Goal: Information Seeking & Learning: Learn about a topic

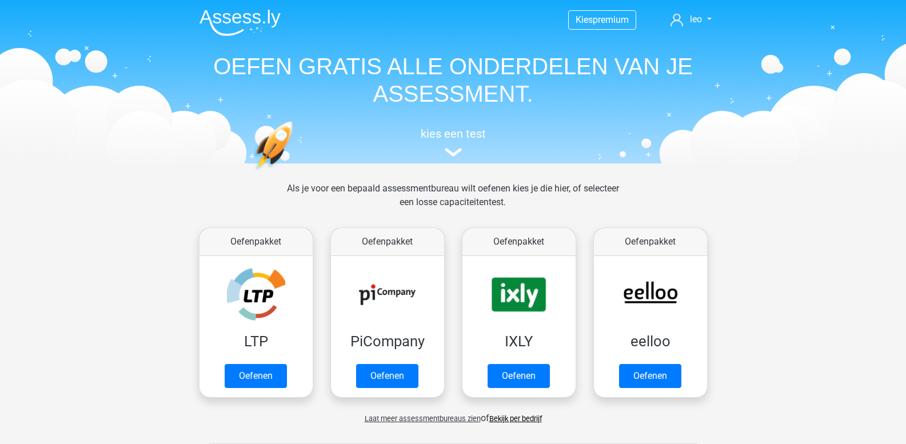
scroll to position [486, 0]
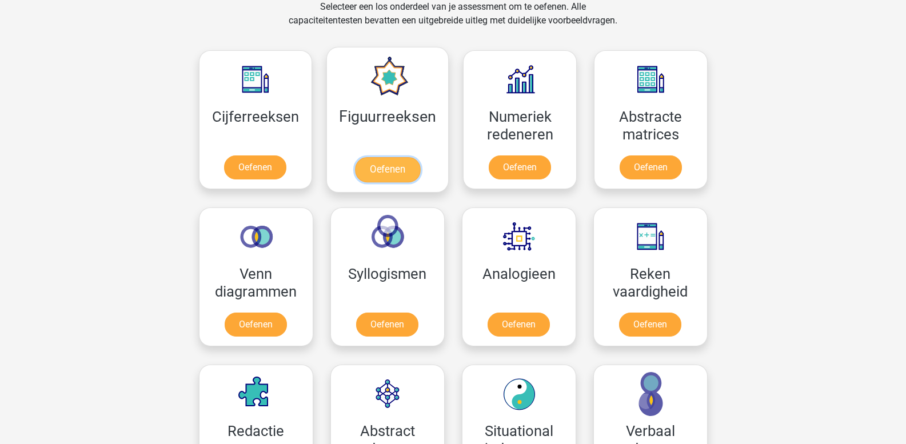
click at [393, 162] on link "Oefenen" at bounding box center [387, 169] width 65 height 25
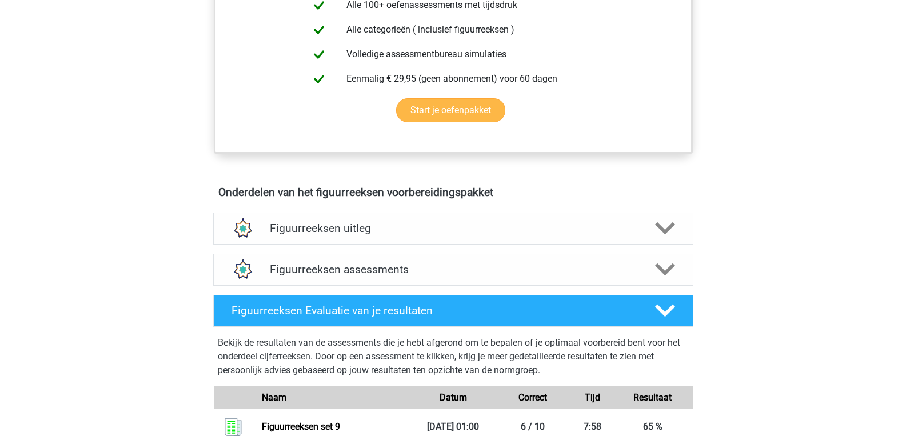
scroll to position [629, 0]
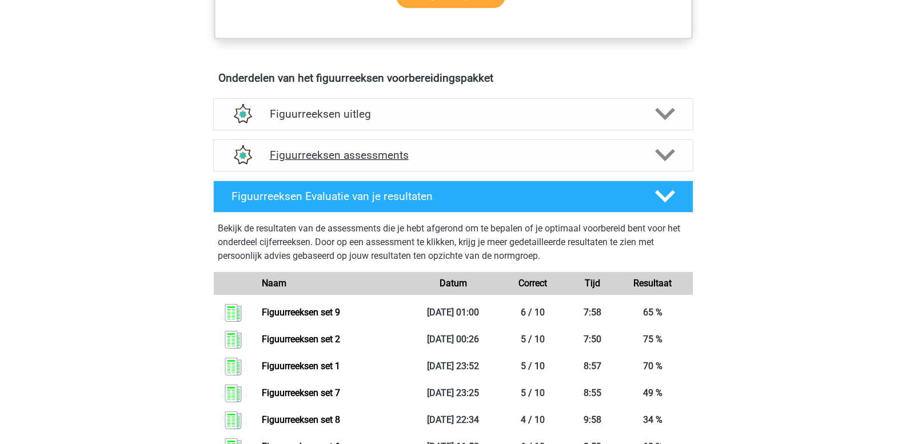
click at [668, 159] on icon at bounding box center [665, 155] width 20 height 20
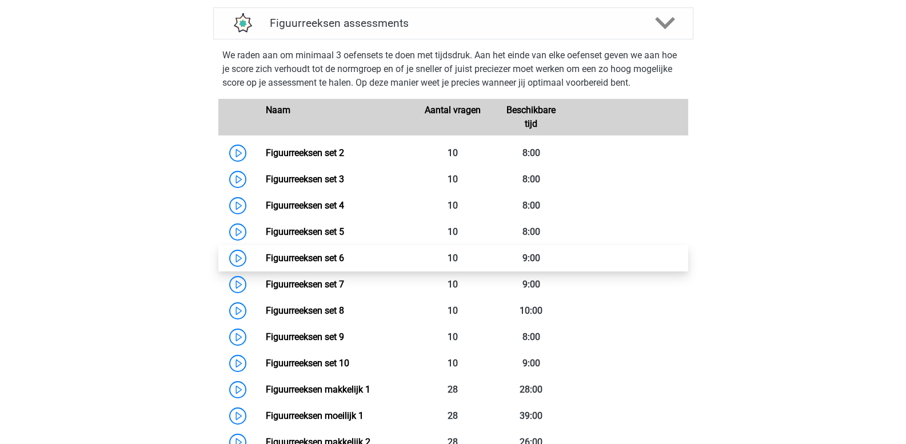
scroll to position [857, 0]
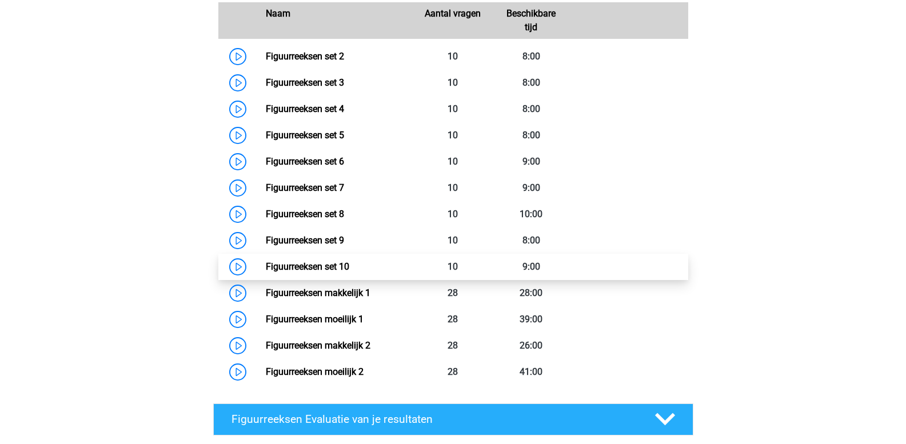
click at [349, 267] on link "Figuurreeksen set 10" at bounding box center [307, 266] width 83 height 11
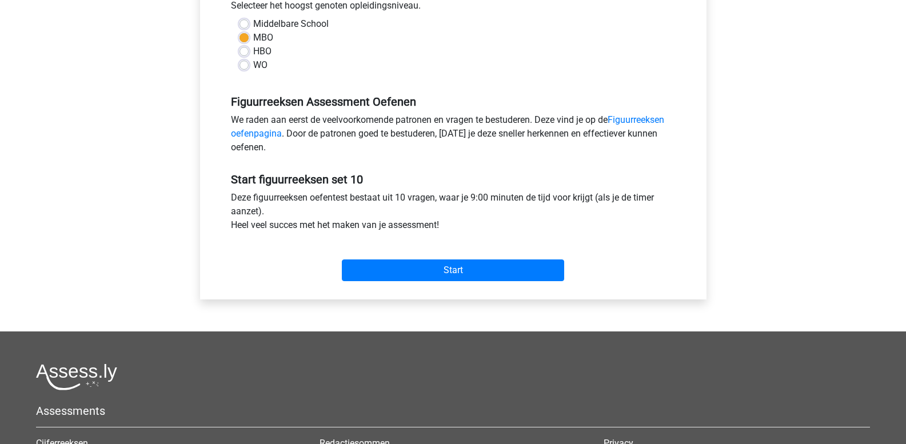
scroll to position [286, 0]
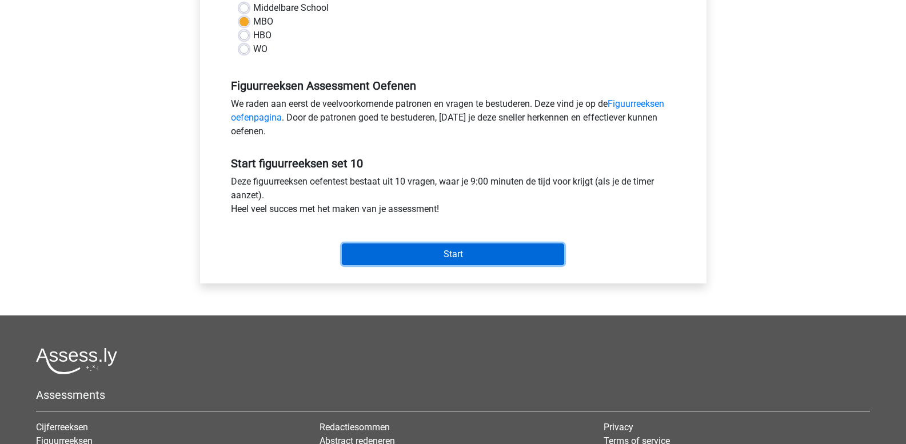
click at [385, 256] on input "Start" at bounding box center [453, 254] width 222 height 22
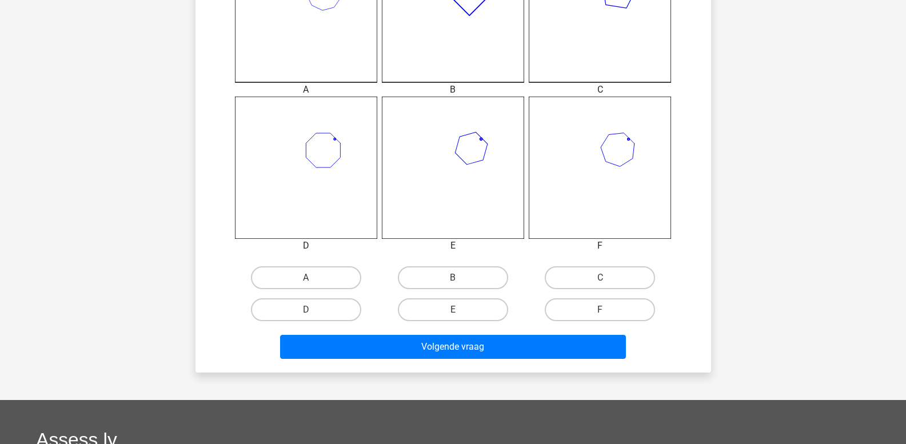
scroll to position [400, 0]
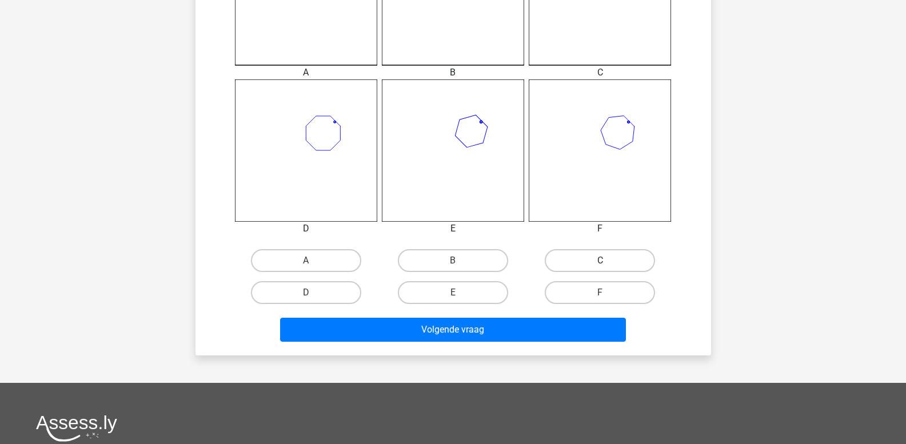
click at [600, 259] on label "C" at bounding box center [600, 260] width 110 height 23
click at [600, 261] on input "C" at bounding box center [603, 264] width 7 height 7
radio input "true"
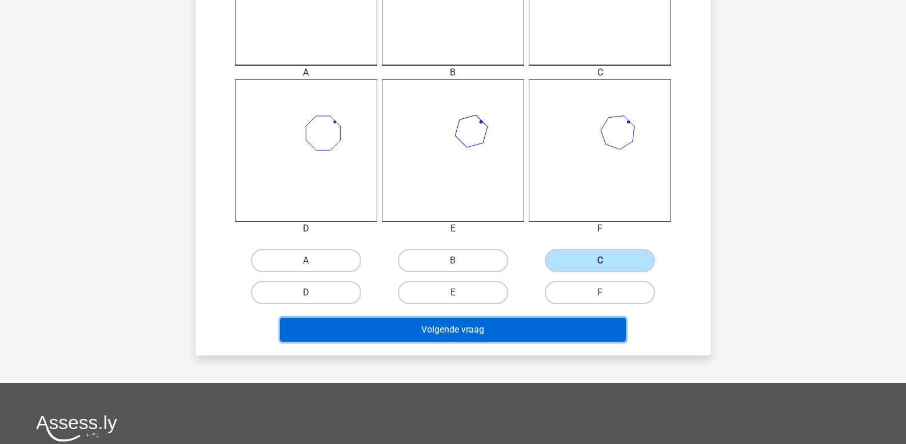
click at [441, 330] on button "Volgende vraag" at bounding box center [453, 330] width 346 height 24
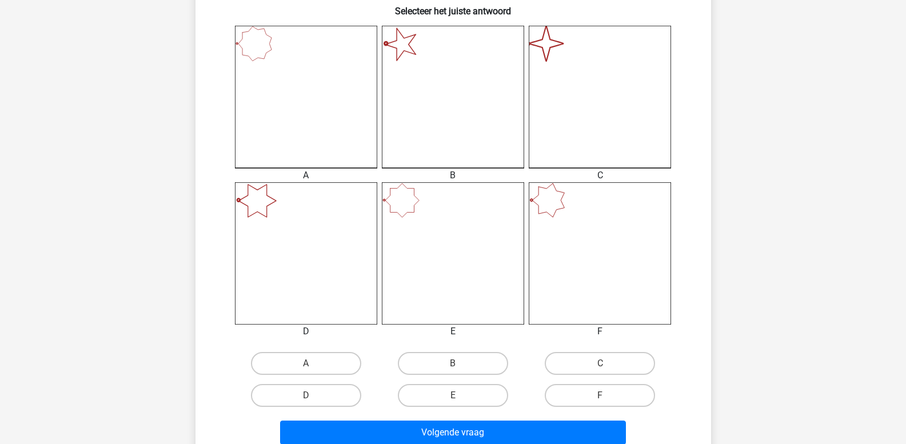
scroll to position [343, 0]
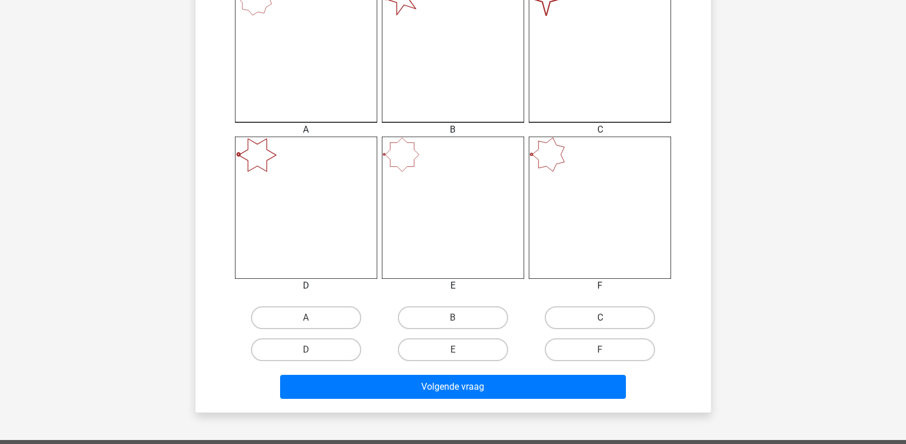
click at [604, 316] on label "C" at bounding box center [600, 317] width 110 height 23
click at [604, 318] on input "C" at bounding box center [603, 321] width 7 height 7
radio input "true"
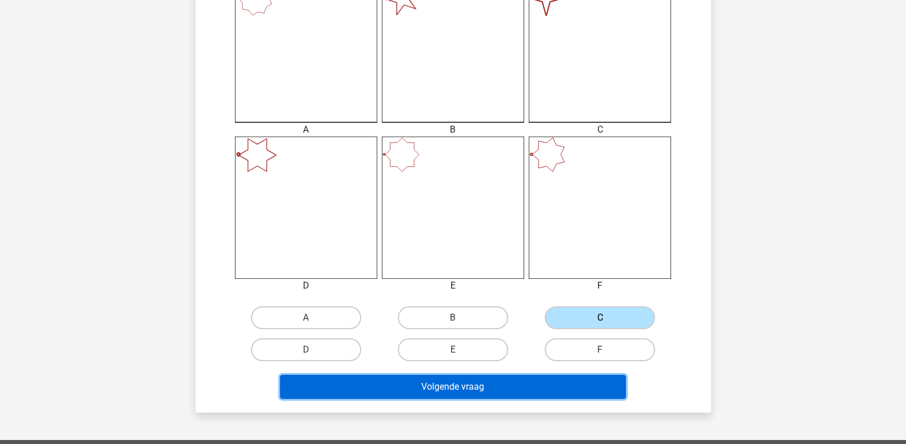
click at [533, 390] on button "Volgende vraag" at bounding box center [453, 387] width 346 height 24
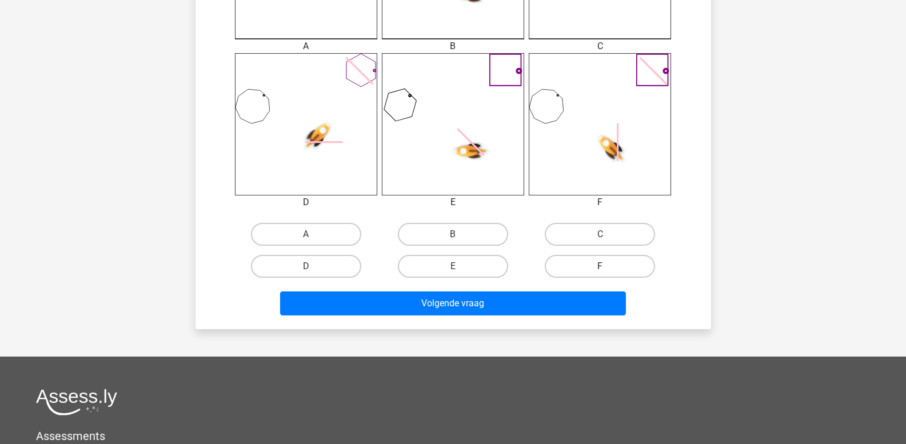
scroll to position [453, 0]
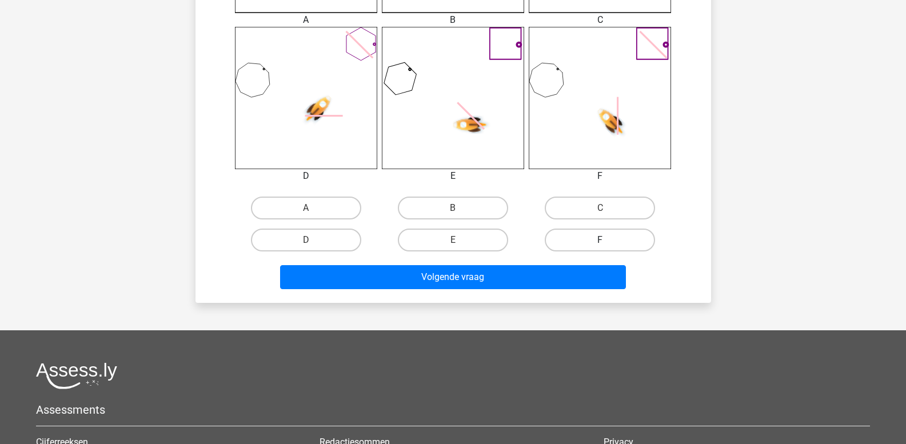
click at [574, 231] on label "F" at bounding box center [600, 240] width 110 height 23
click at [600, 240] on input "F" at bounding box center [603, 243] width 7 height 7
radio input "true"
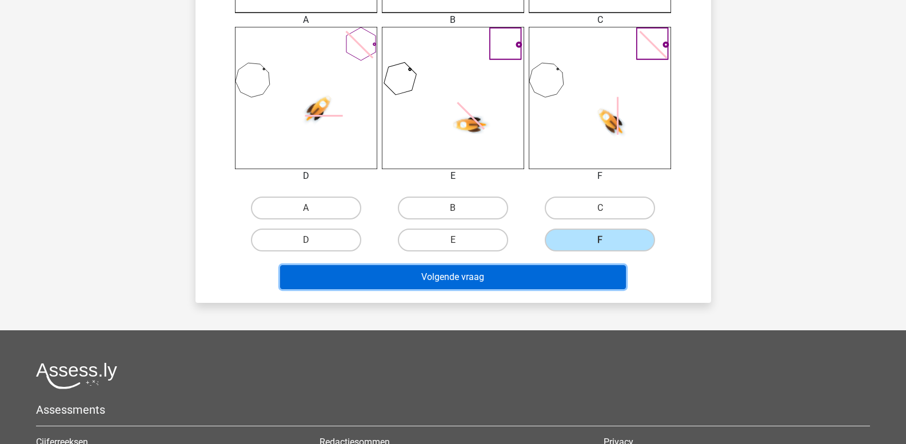
click at [518, 284] on button "Volgende vraag" at bounding box center [453, 277] width 346 height 24
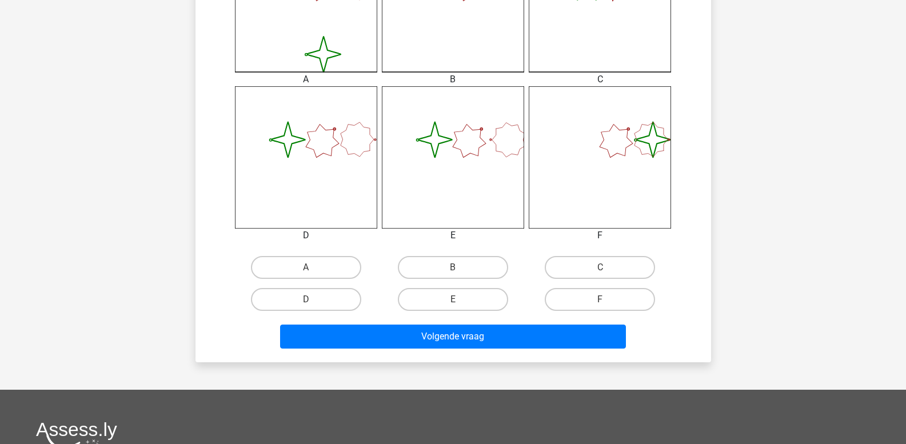
scroll to position [395, 0]
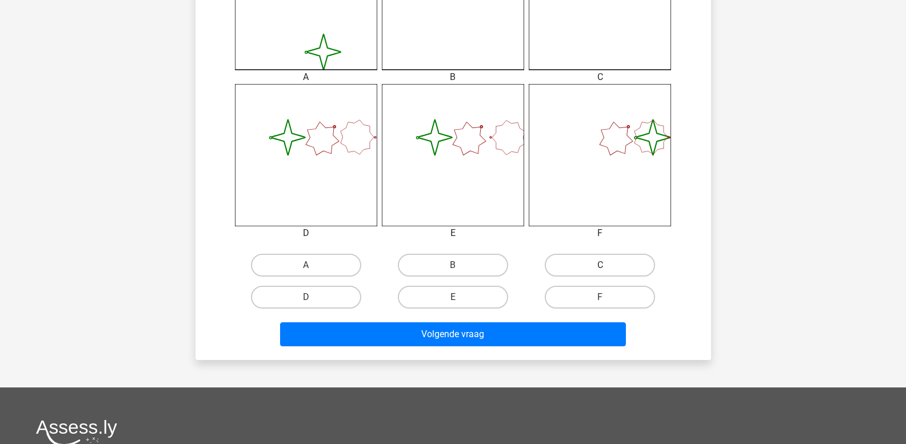
click at [586, 270] on label "C" at bounding box center [600, 265] width 110 height 23
click at [600, 270] on input "C" at bounding box center [603, 268] width 7 height 7
radio input "true"
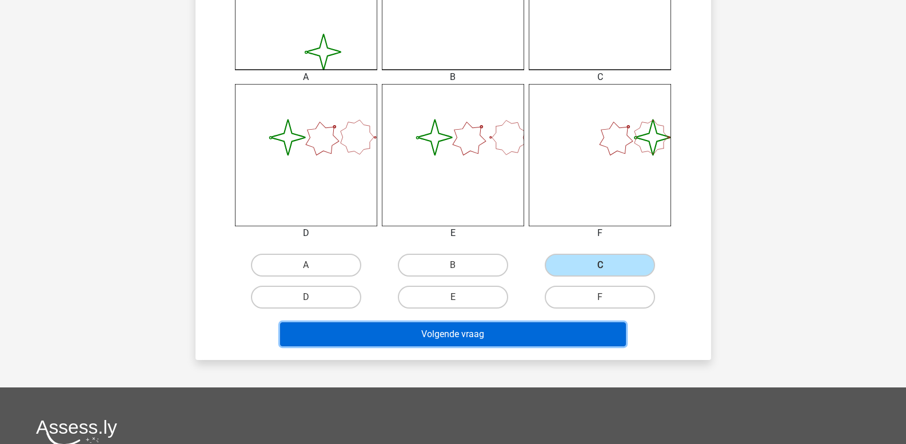
click at [458, 337] on button "Volgende vraag" at bounding box center [453, 334] width 346 height 24
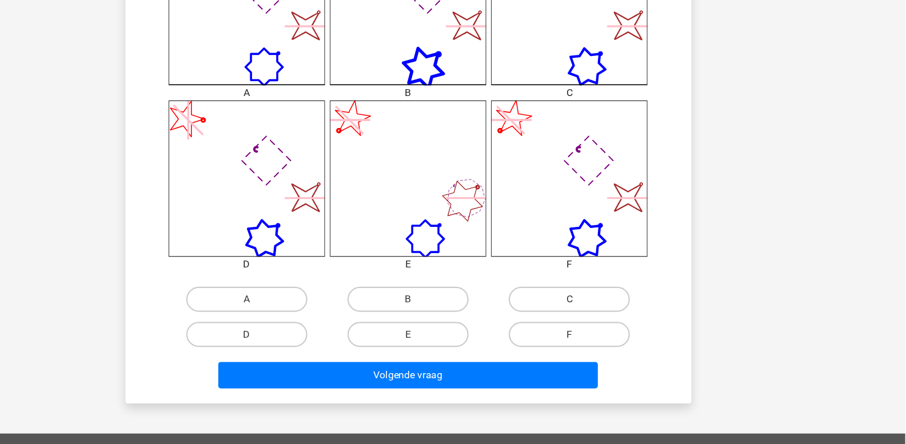
scroll to position [379, 0]
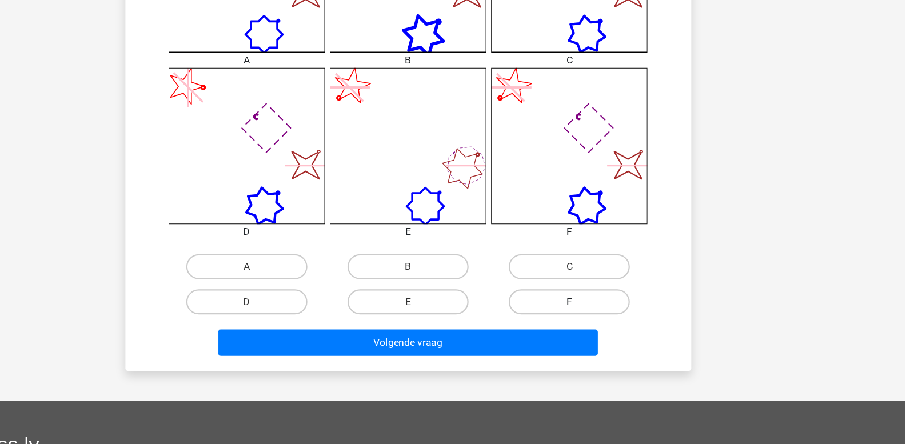
click at [566, 317] on label "F" at bounding box center [600, 313] width 110 height 23
click at [600, 317] on input "F" at bounding box center [603, 317] width 7 height 7
radio input "true"
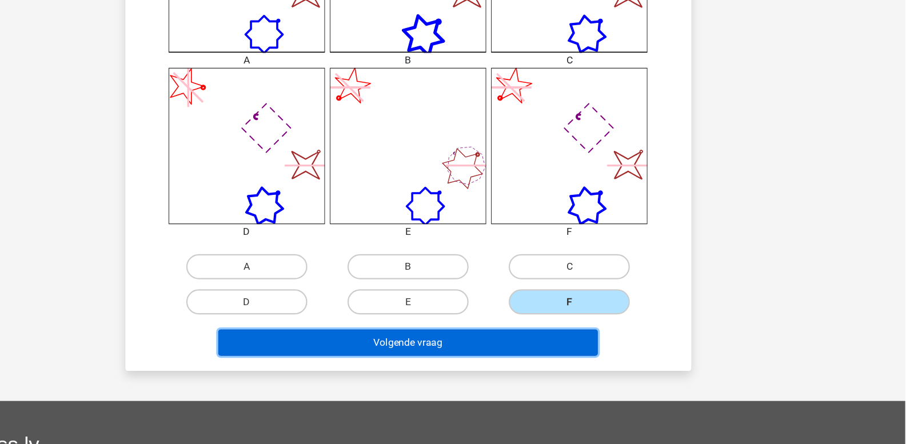
click at [518, 354] on button "Volgende vraag" at bounding box center [453, 351] width 346 height 24
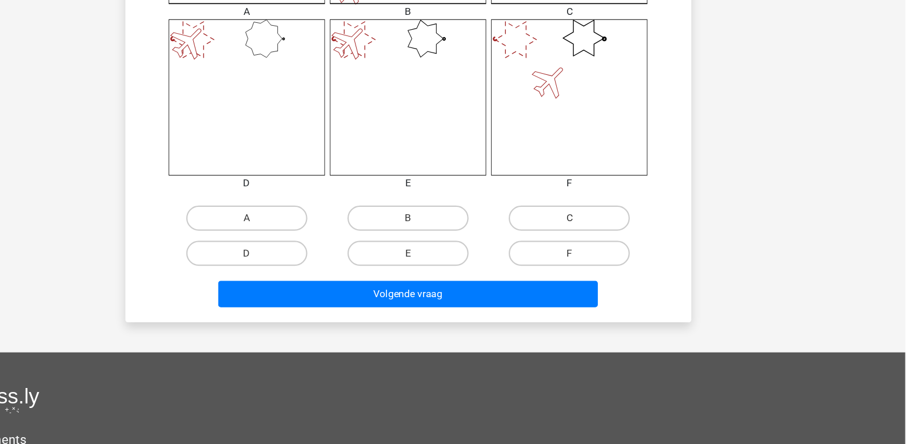
scroll to position [430, 0]
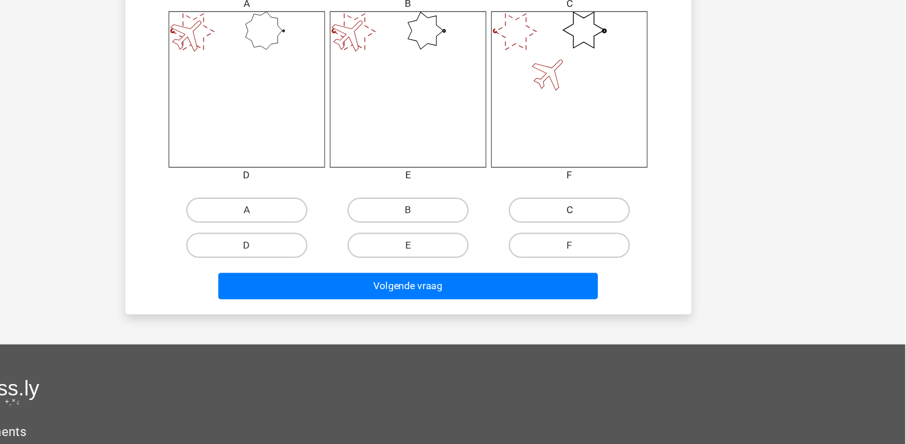
click at [595, 235] on label "C" at bounding box center [600, 230] width 110 height 23
click at [600, 235] on input "C" at bounding box center [603, 233] width 7 height 7
radio input "true"
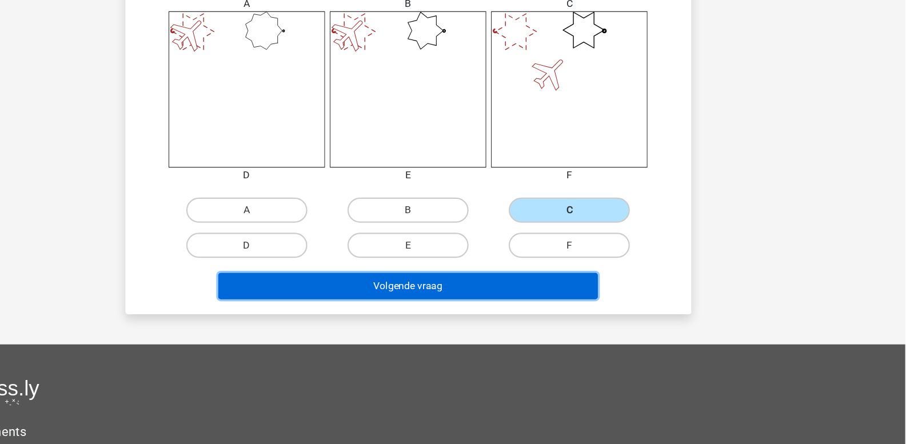
click at [518, 298] on button "Volgende vraag" at bounding box center [453, 299] width 346 height 24
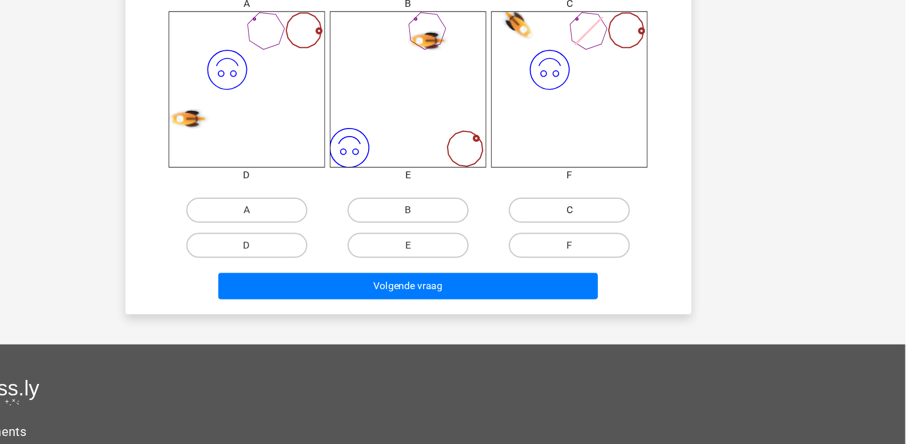
click at [565, 230] on label "C" at bounding box center [600, 230] width 110 height 23
click at [600, 230] on input "C" at bounding box center [603, 233] width 7 height 7
radio input "true"
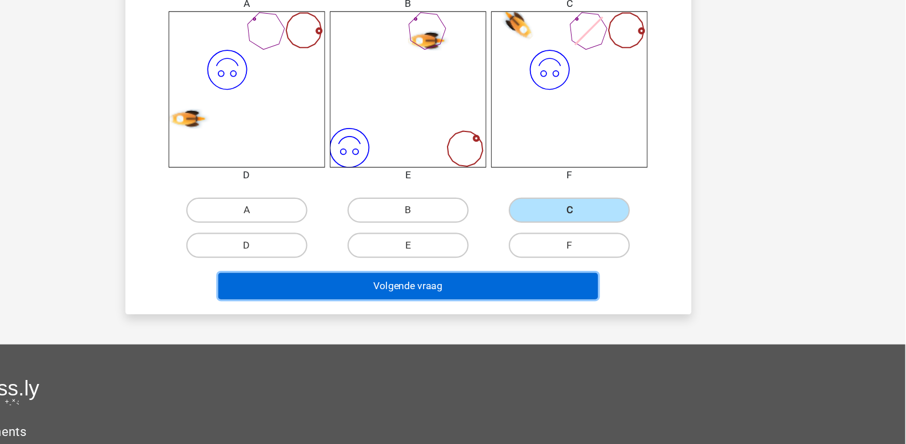
click at [497, 297] on button "Volgende vraag" at bounding box center [453, 299] width 346 height 24
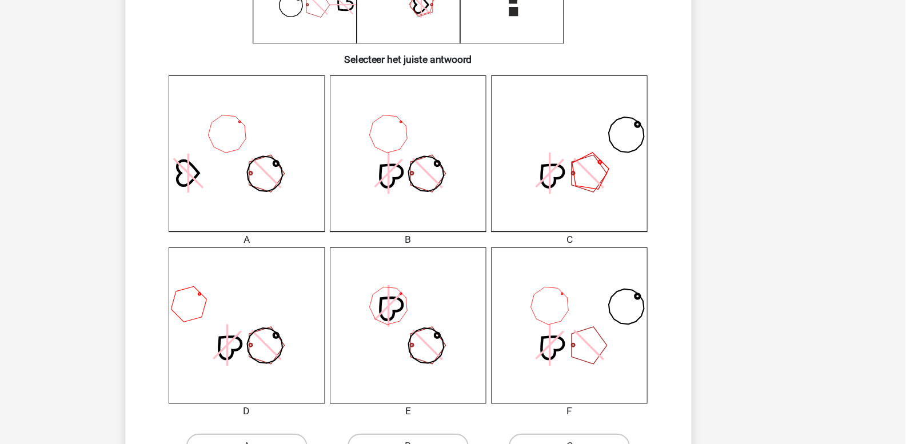
scroll to position [326, 0]
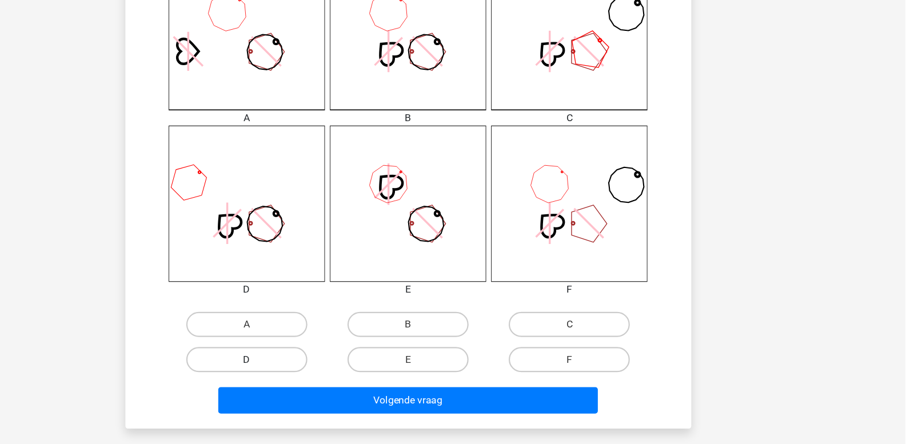
click at [305, 371] on label "D" at bounding box center [306, 366] width 110 height 23
click at [306, 371] on input "D" at bounding box center [309, 369] width 7 height 7
radio input "true"
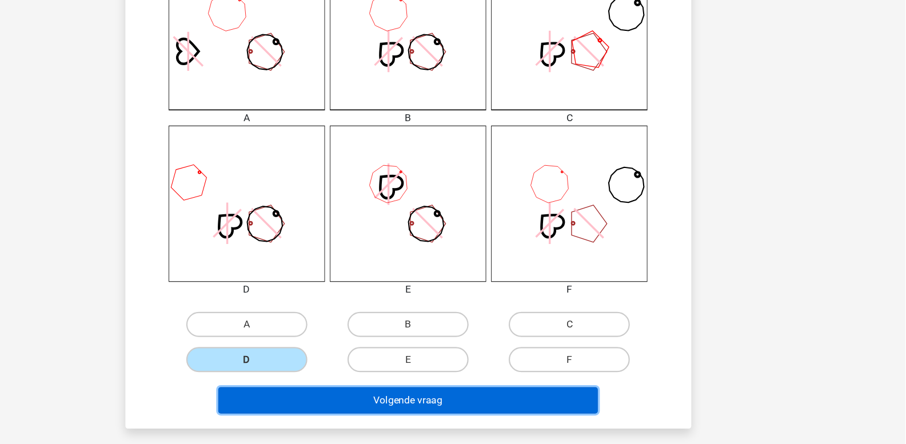
click at [345, 401] on button "Volgende vraag" at bounding box center [453, 403] width 346 height 24
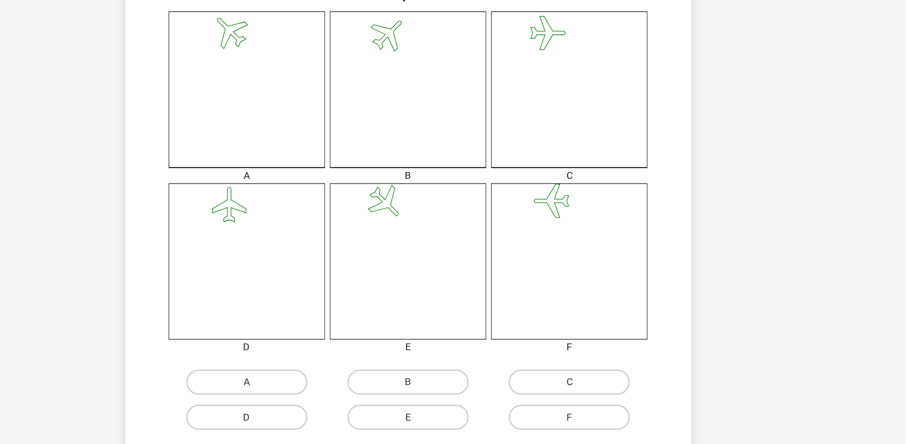
scroll to position [430, 0]
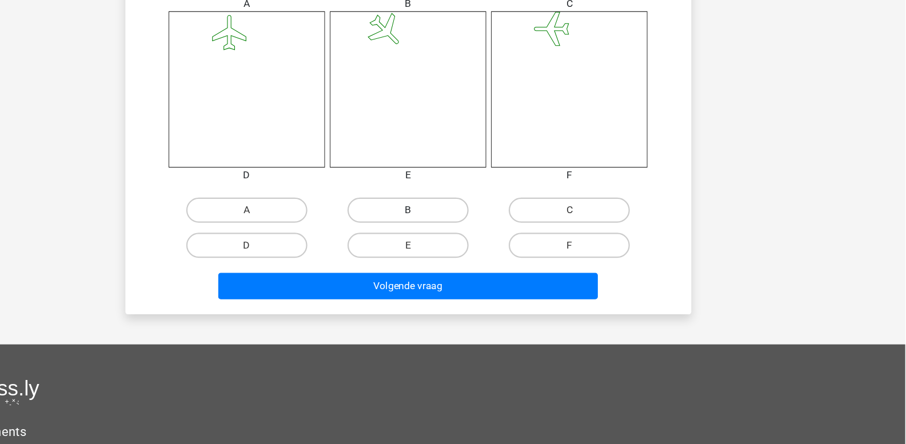
click at [438, 232] on label "B" at bounding box center [453, 230] width 110 height 23
click at [453, 232] on input "B" at bounding box center [456, 233] width 7 height 7
radio input "true"
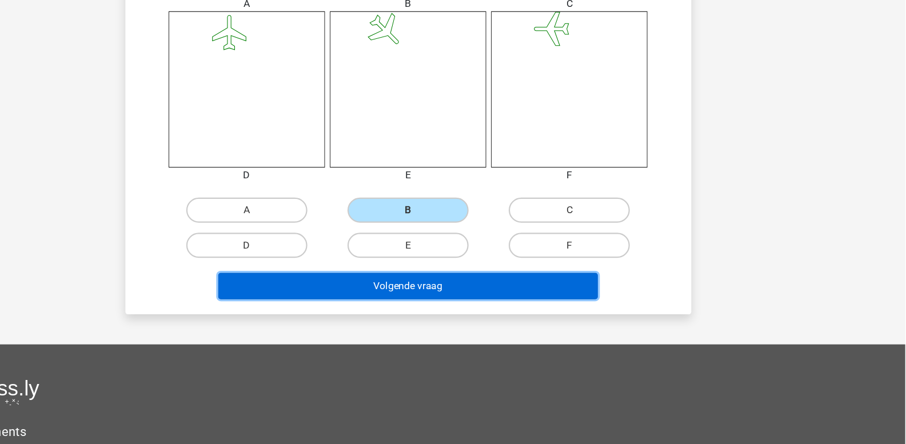
click at [413, 295] on button "Volgende vraag" at bounding box center [453, 299] width 346 height 24
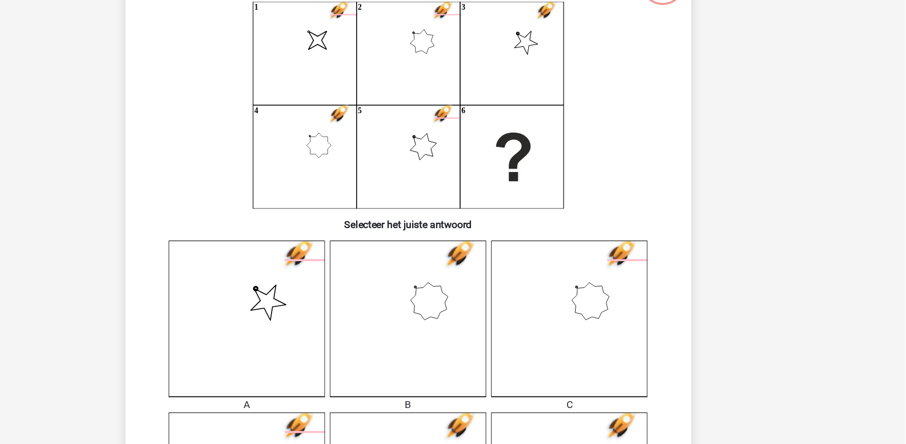
scroll to position [53, 0]
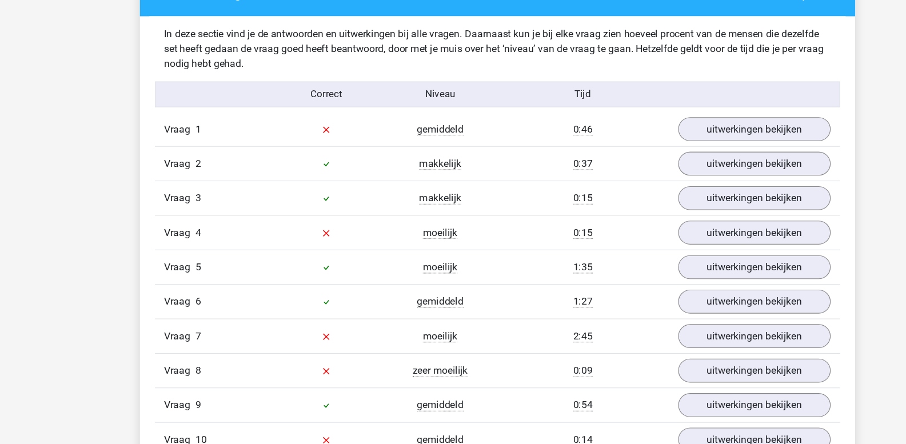
scroll to position [898, 0]
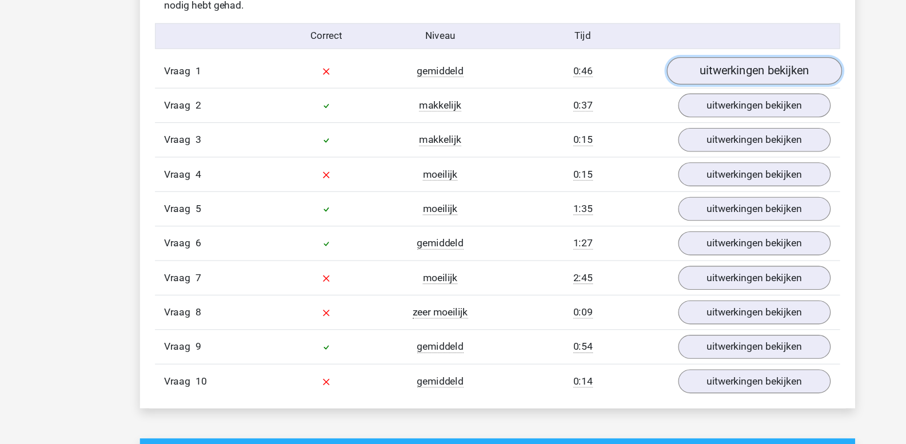
click at [678, 102] on link "uitwerkingen bekijken" at bounding box center [686, 103] width 159 height 25
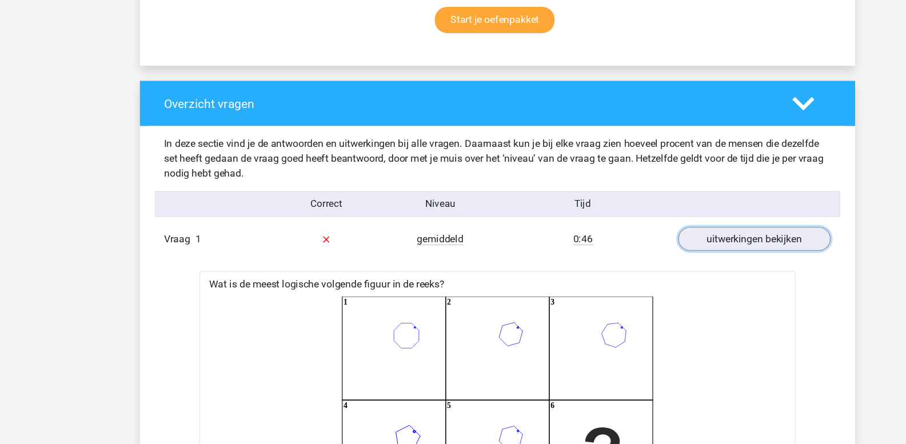
scroll to position [781, 0]
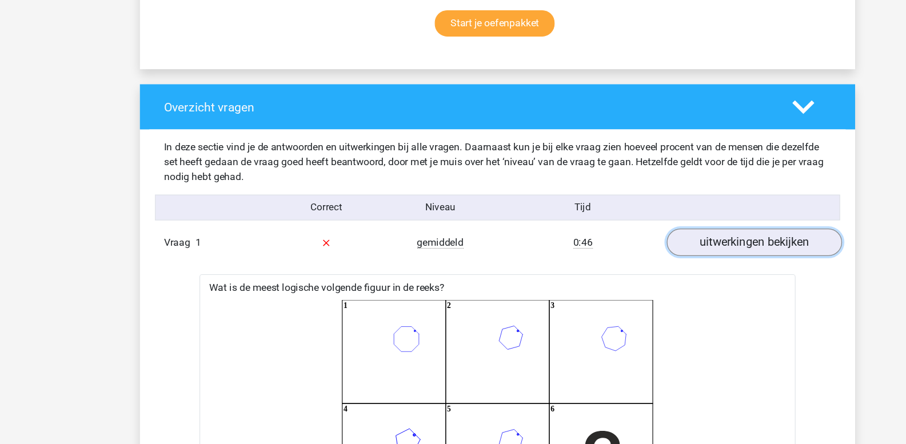
click at [651, 226] on link "uitwerkingen bekijken" at bounding box center [686, 221] width 159 height 25
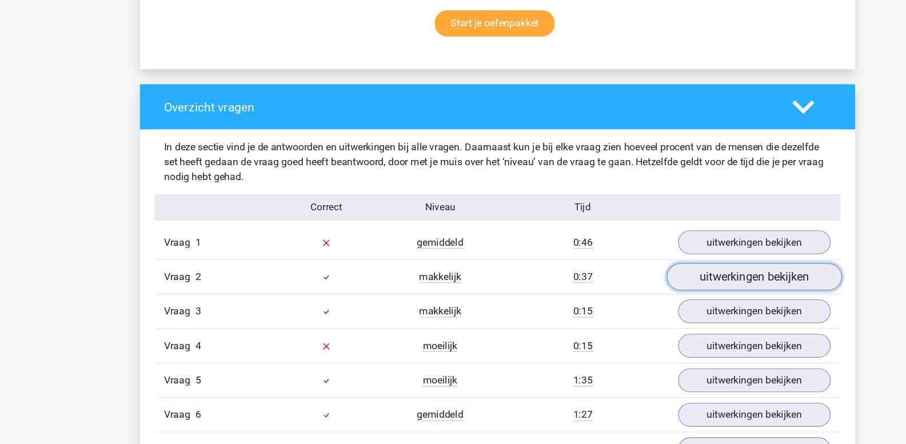
click at [657, 255] on link "uitwerkingen bekijken" at bounding box center [686, 252] width 159 height 25
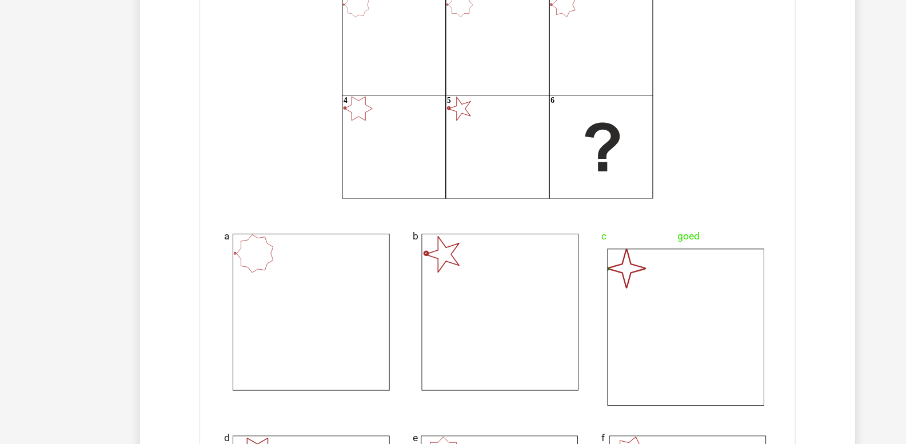
scroll to position [833, 0]
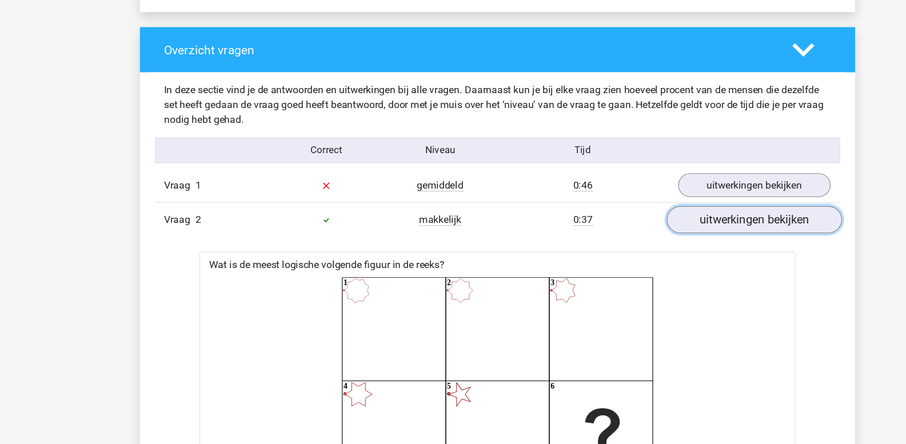
click at [642, 204] on link "uitwerkingen bekijken" at bounding box center [686, 200] width 159 height 25
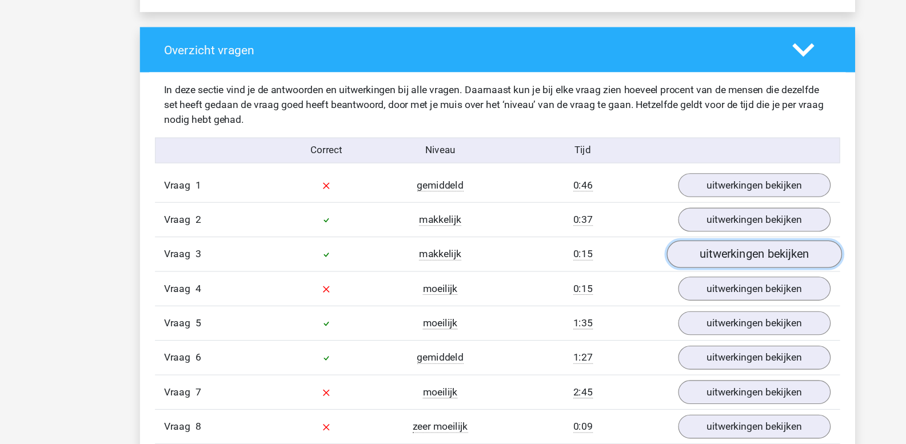
click at [647, 233] on link "uitwerkingen bekijken" at bounding box center [686, 231] width 159 height 25
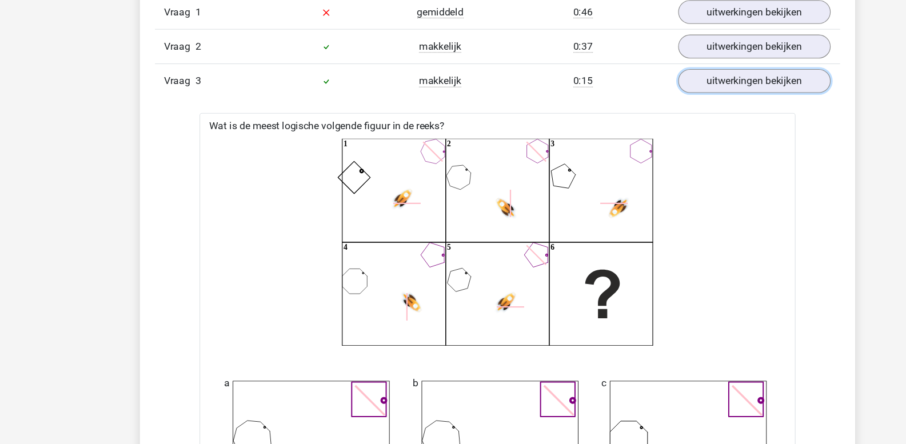
scroll to position [989, 0]
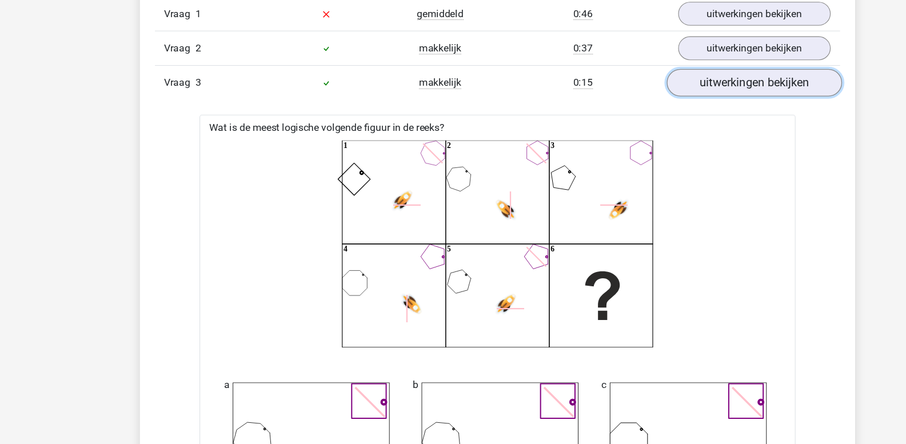
click at [648, 77] on link "uitwerkingen bekijken" at bounding box center [686, 75] width 159 height 25
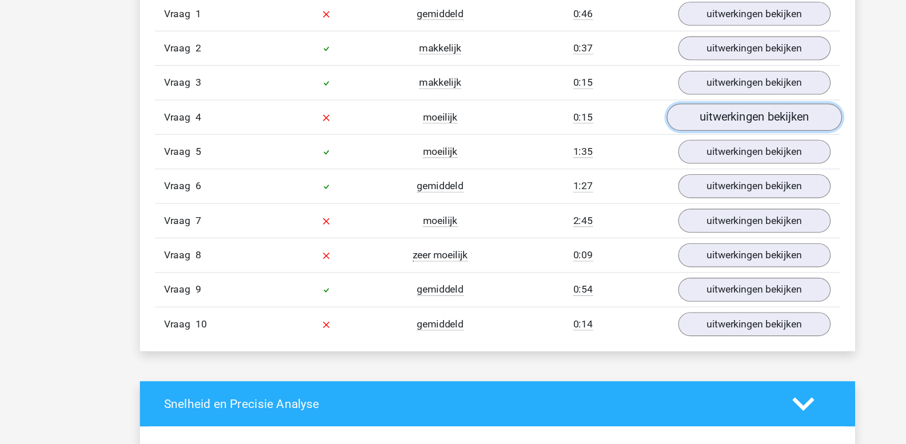
click at [658, 103] on link "uitwerkingen bekijken" at bounding box center [686, 107] width 159 height 25
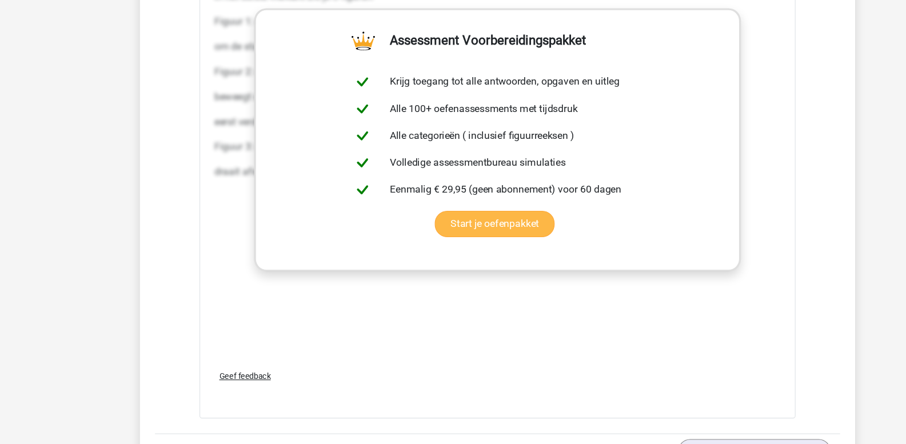
scroll to position [1718, 0]
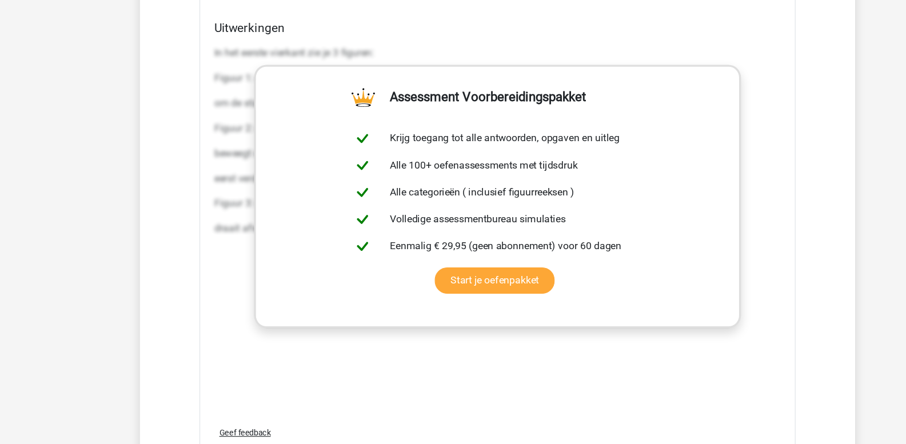
click at [194, 49] on div "Uitwerkingen In het eerste vierkant zie je 3 figuren: Figuur 1: een ster met 4 …" at bounding box center [453, 199] width 525 height 361
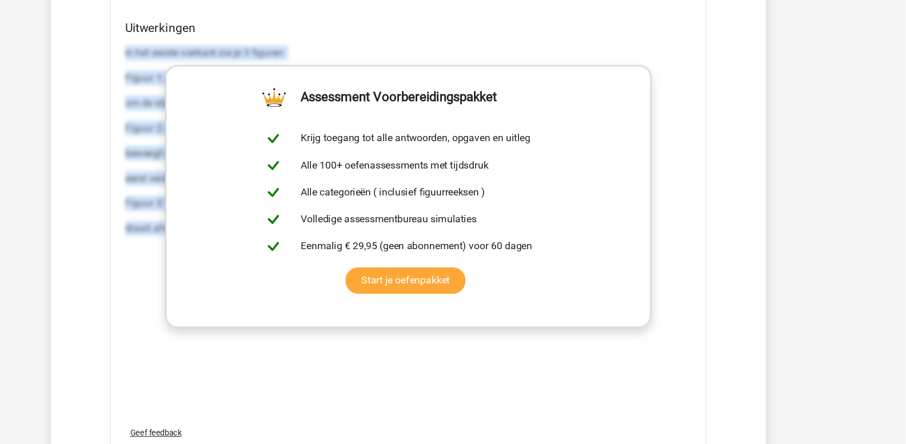
drag, startPoint x: 196, startPoint y: 47, endPoint x: 913, endPoint y: 224, distance: 738.7
click at [905, 224] on html "Kies premium leo leo.aertsens@gmail.com" at bounding box center [453, 73] width 906 height 3583
copy div "In het eerste vierkant zie je 3 figuren: Figuur 1: een ster met 4 punten. Dit f…"
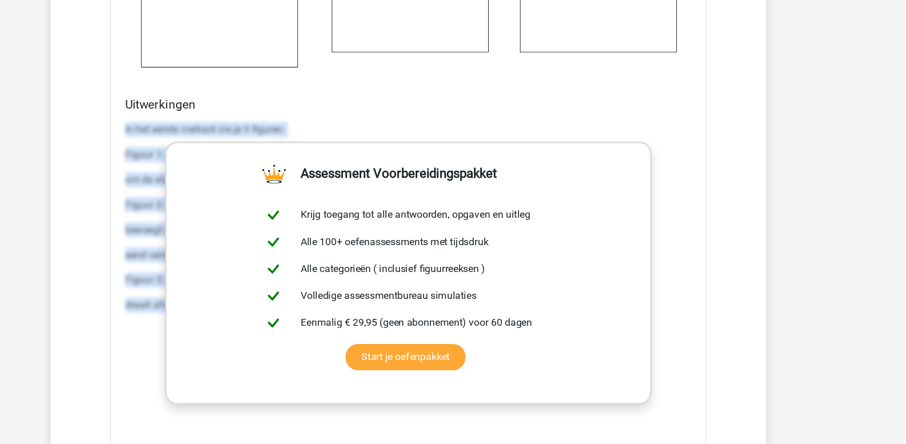
scroll to position [1627, 0]
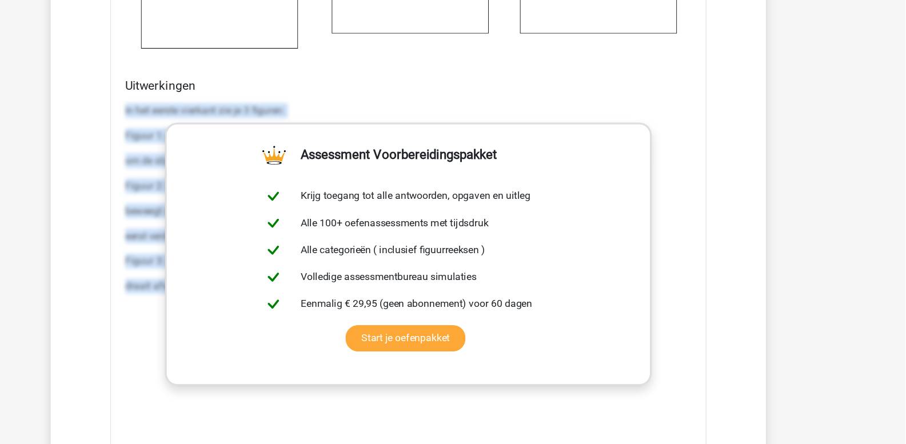
click at [202, 143] on p "In het eerste vierkant zie je 3 figuren:" at bounding box center [452, 140] width 515 height 14
click at [197, 144] on p "In het eerste vierkant zie je 3 figuren:" at bounding box center [452, 140] width 515 height 14
click at [273, 141] on p "In het eerste vierkant zie je 3 figuren:" at bounding box center [452, 140] width 515 height 14
drag, startPoint x: 195, startPoint y: 137, endPoint x: 913, endPoint y: 311, distance: 738.5
click at [905, 313] on html "Kies premium leo leo.aertsens@gmail.com" at bounding box center [453, 164] width 906 height 3583
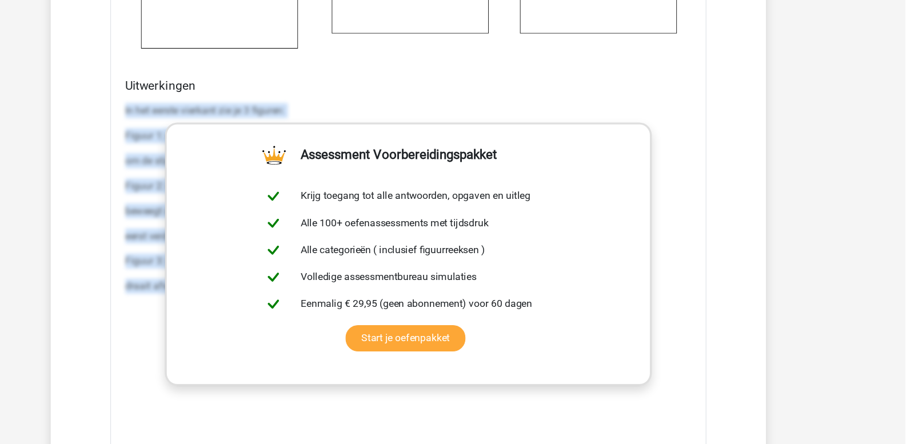
copy div "In het eerste vierkant zie je 3 figuren: Figuur 1: een ster met 4 punten. Dit f…"
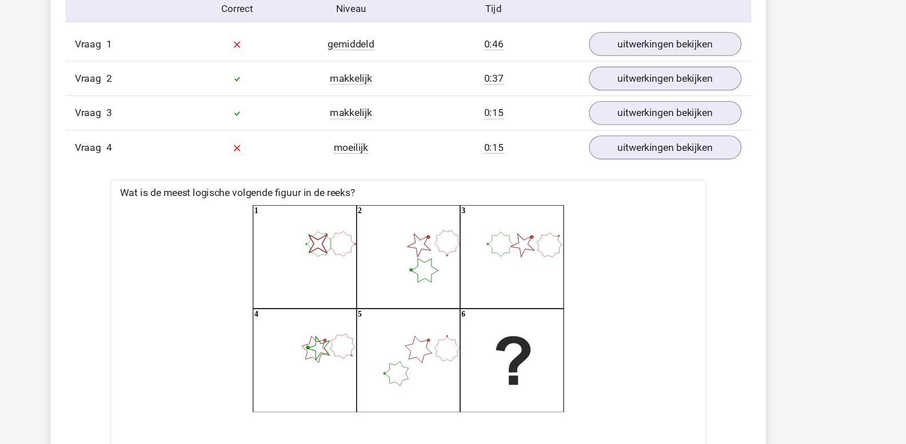
scroll to position [937, 0]
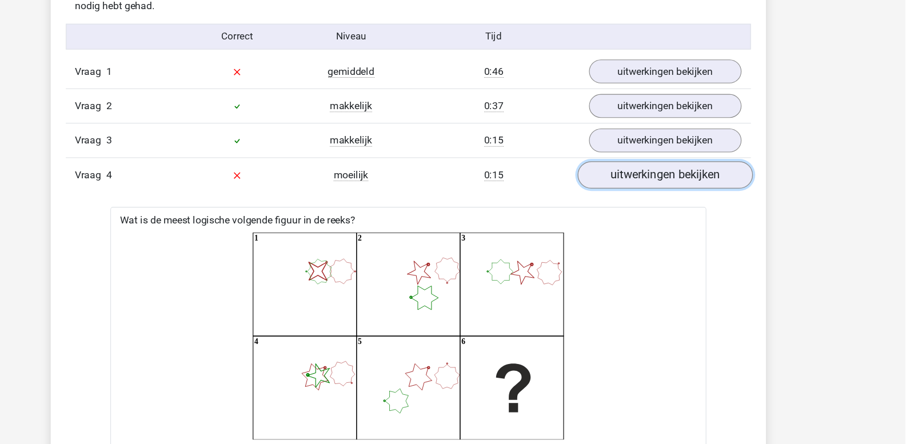
click at [659, 164] on link "uitwerkingen bekijken" at bounding box center [686, 159] width 159 height 25
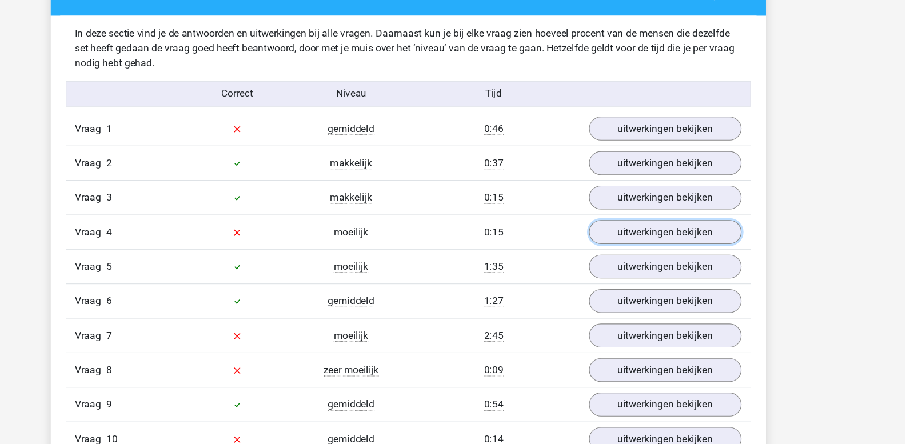
scroll to position [897, 0]
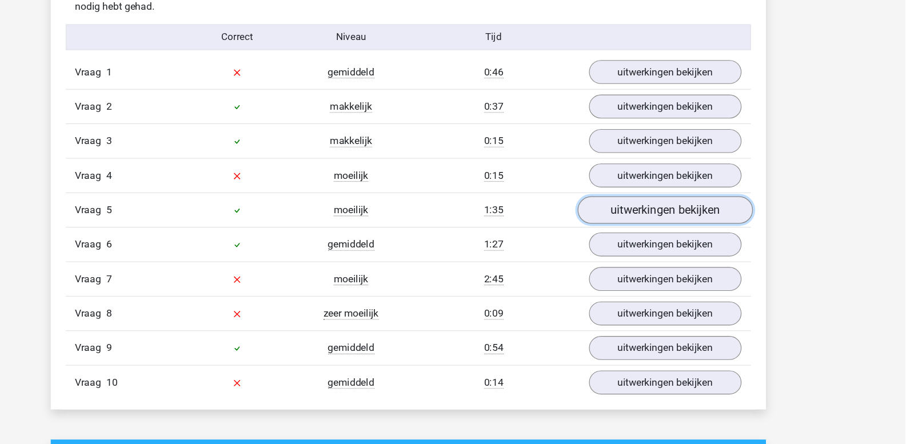
click at [666, 234] on link "uitwerkingen bekijken" at bounding box center [686, 230] width 159 height 25
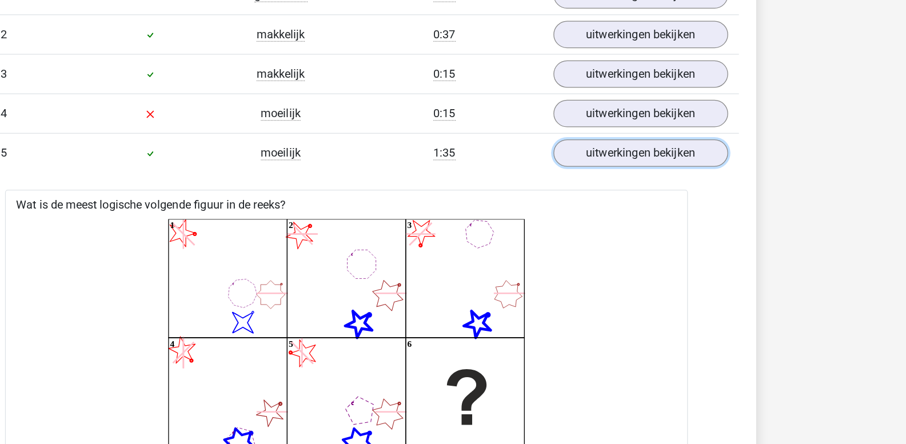
scroll to position [1002, 0]
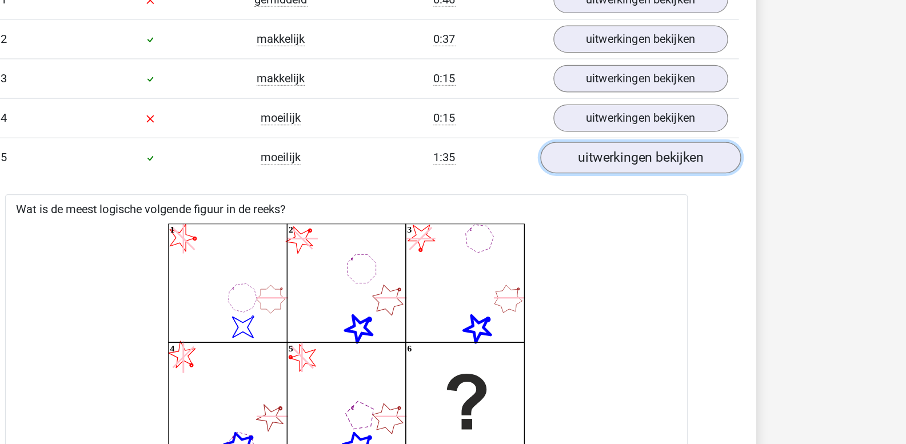
click at [670, 122] on link "uitwerkingen bekijken" at bounding box center [686, 125] width 159 height 25
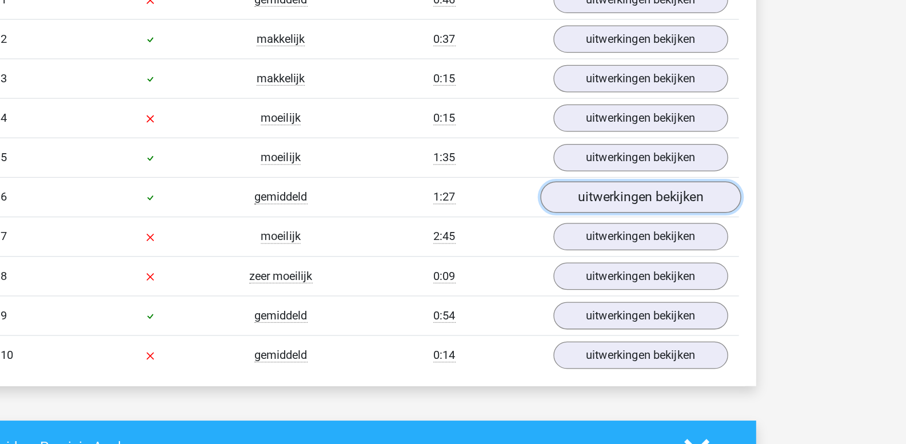
click at [663, 157] on link "uitwerkingen bekijken" at bounding box center [686, 157] width 159 height 25
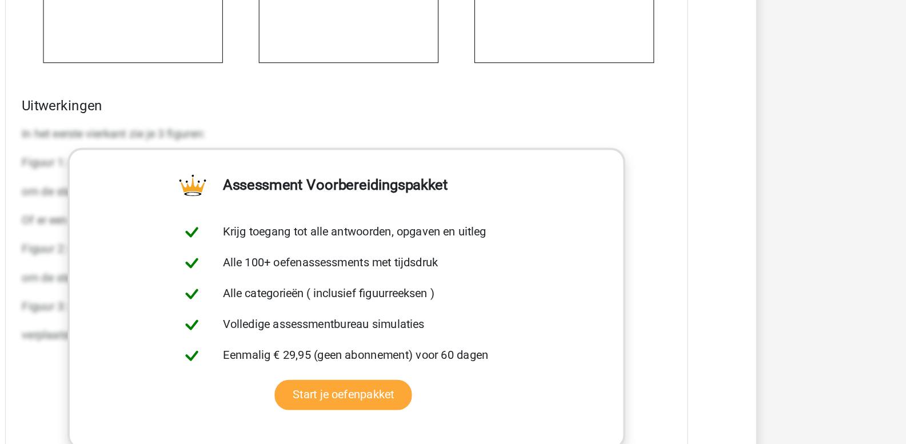
scroll to position [1638, 0]
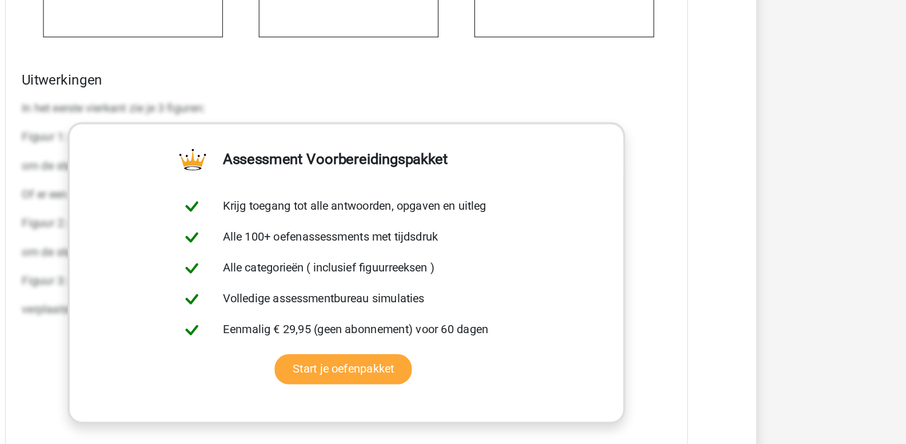
click at [195, 175] on p "In het eerste vierkant zie je 3 figuren:" at bounding box center [452, 177] width 515 height 14
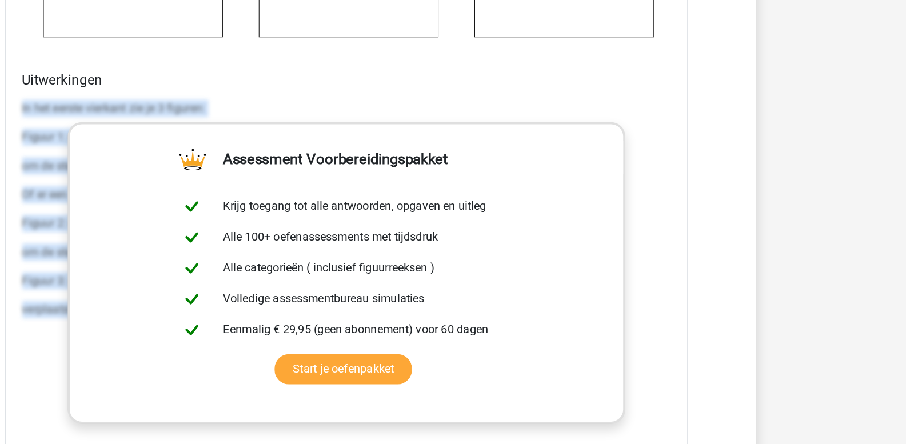
drag, startPoint x: 195, startPoint y: 175, endPoint x: 809, endPoint y: 343, distance: 636.4
click at [809, 345] on div "Kies premium leo leo.aertsens@gmail.com" at bounding box center [453, 147] width 906 height 3570
copy div "In het eerste vierkant zie je 3 figuren: Figuur 1: een ster met 4 punten. Dit f…"
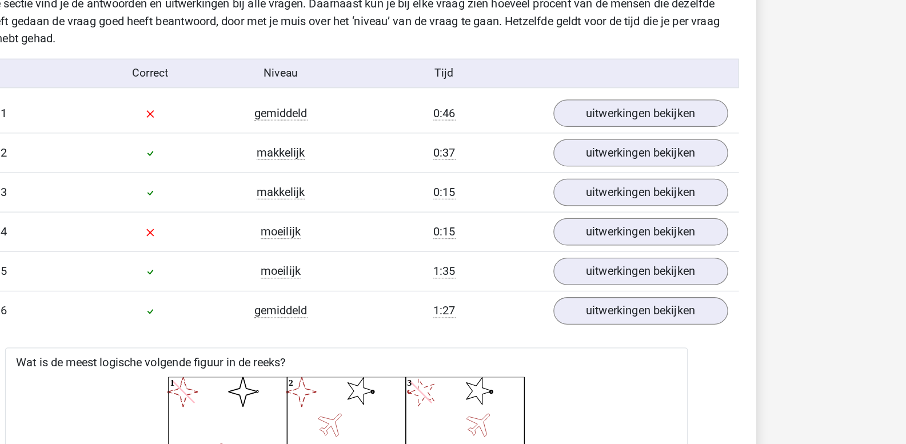
scroll to position [911, 0]
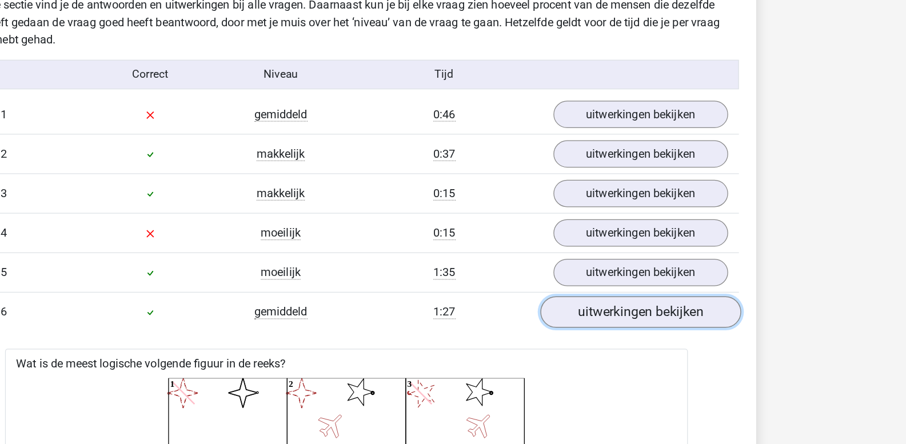
click at [684, 252] on link "uitwerkingen bekijken" at bounding box center [686, 248] width 159 height 25
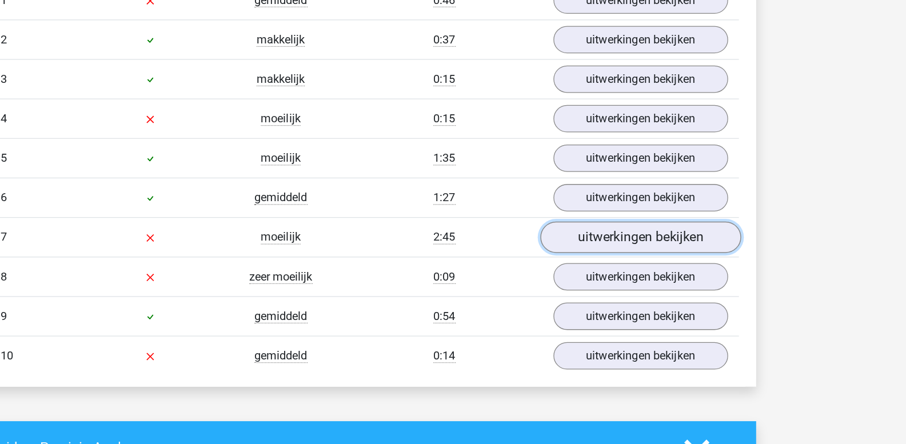
click at [661, 286] on link "uitwerkingen bekijken" at bounding box center [686, 279] width 159 height 25
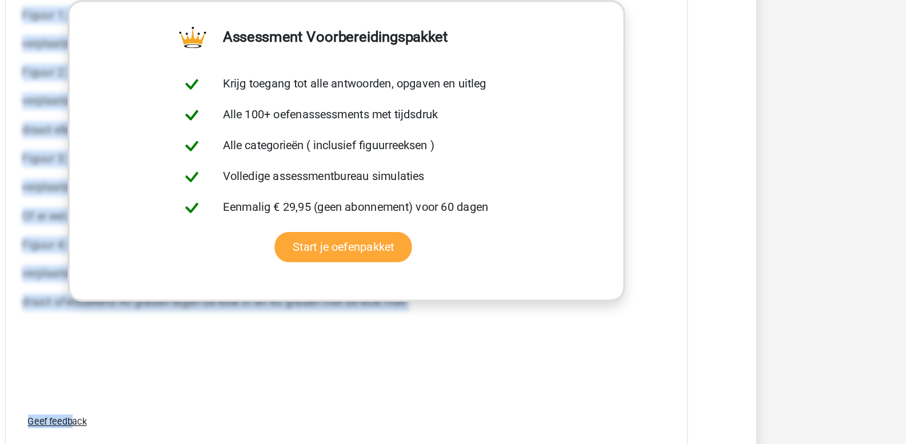
scroll to position [1795, 0]
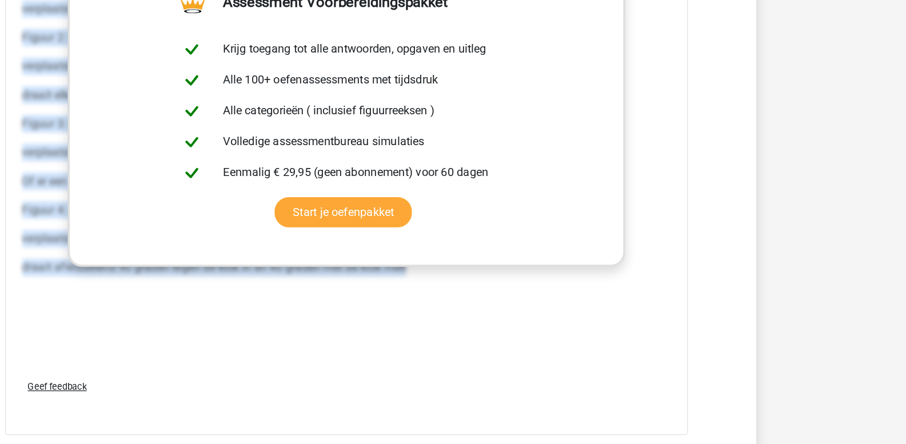
drag, startPoint x: 196, startPoint y: 207, endPoint x: 635, endPoint y: 363, distance: 465.7
click at [635, 363] on div "In het eerste vierkant zie je 4 figuren: Figuur 1: een smiley. Dit figuur heeft…" at bounding box center [452, 212] width 515 height 343
copy div "In het eerste vierkant zie je 4 figuren: Figuur 1: een smiley. Dit figuur heeft…"
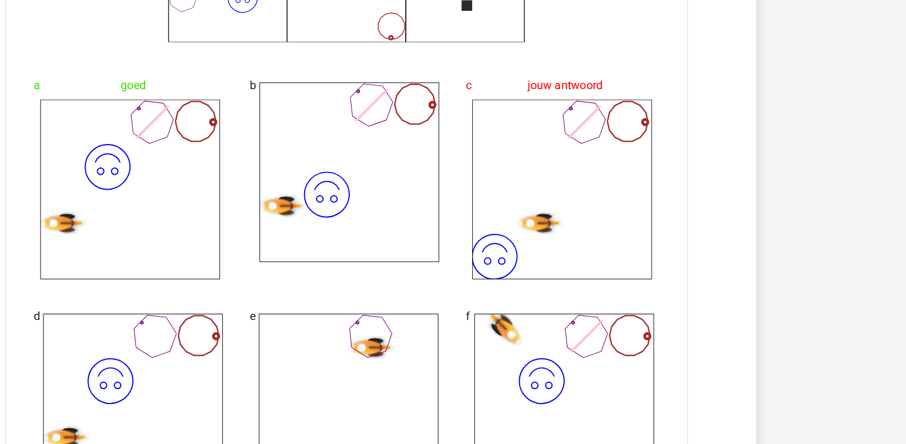
scroll to position [1395, 0]
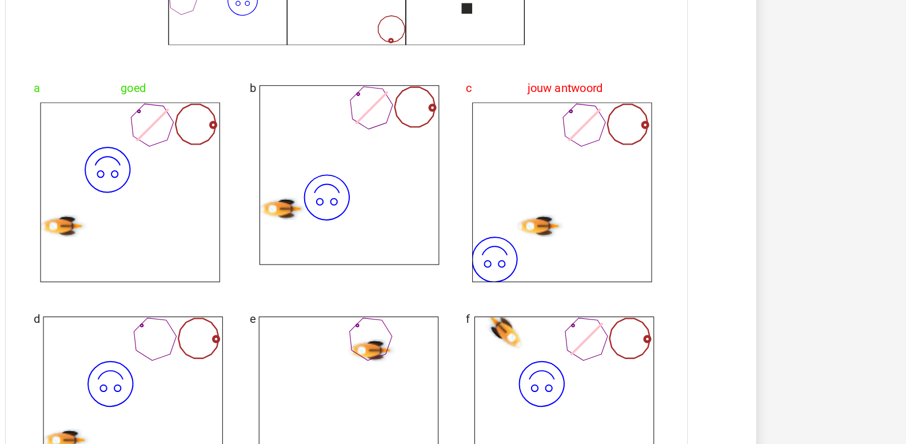
drag, startPoint x: 593, startPoint y: 247, endPoint x: 809, endPoint y: 154, distance: 235.4
click at [809, 154] on div "Kies premium leo leo.aertsens@gmail.com" at bounding box center [453, 390] width 906 height 3570
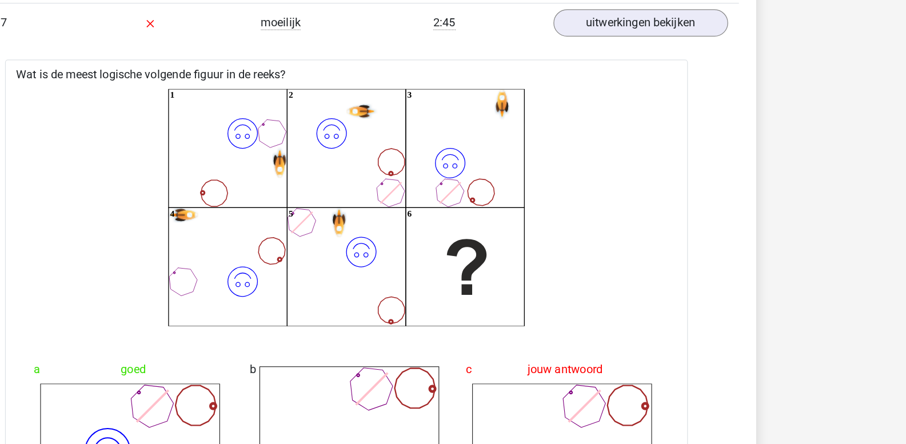
scroll to position [1157, 0]
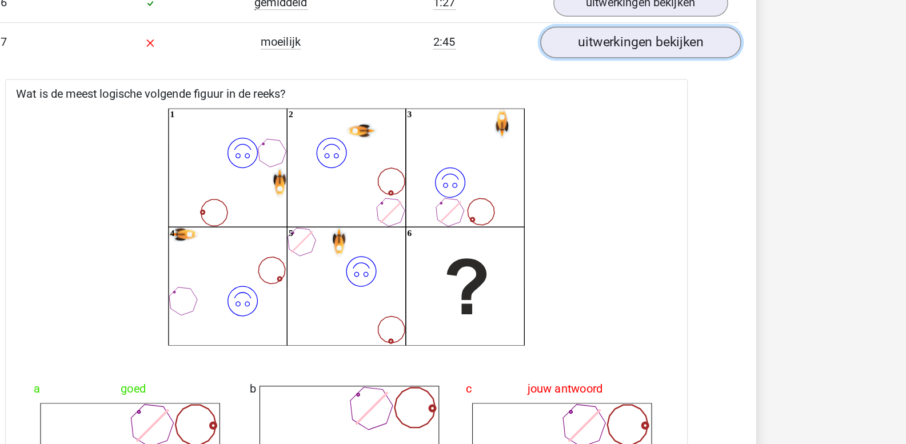
click at [671, 38] on link "uitwerkingen bekijken" at bounding box center [686, 34] width 159 height 25
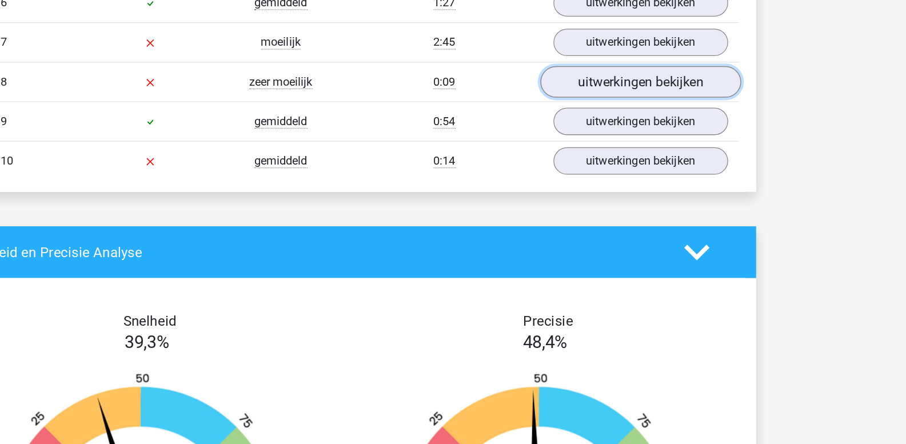
click at [665, 65] on link "uitwerkingen bekijken" at bounding box center [686, 65] width 159 height 25
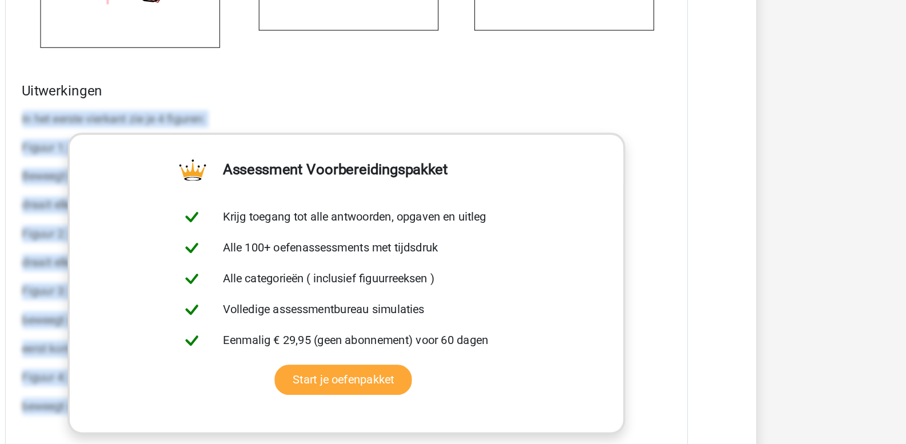
scroll to position [1706, 0]
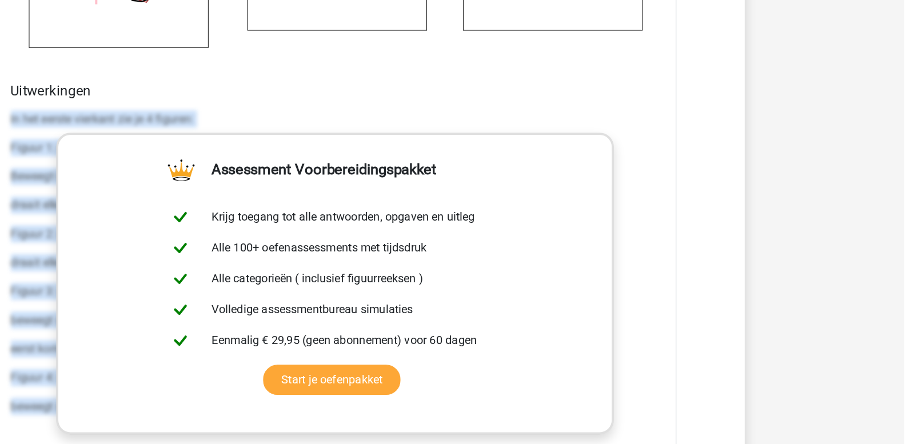
drag, startPoint x: 195, startPoint y: 188, endPoint x: 913, endPoint y: 421, distance: 754.1
click at [905, 421] on html "Kies premium leo leo.aertsens@gmail.com" at bounding box center [453, 85] width 906 height 3583
copy div "In het eerste vierkant zie je 4 figuren: Figuur 1: een hartje. Dit figuur heeft…"
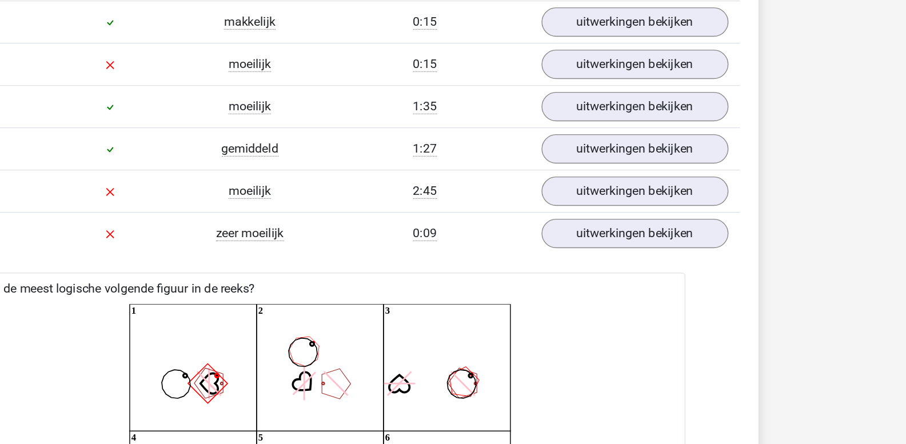
scroll to position [1039, 0]
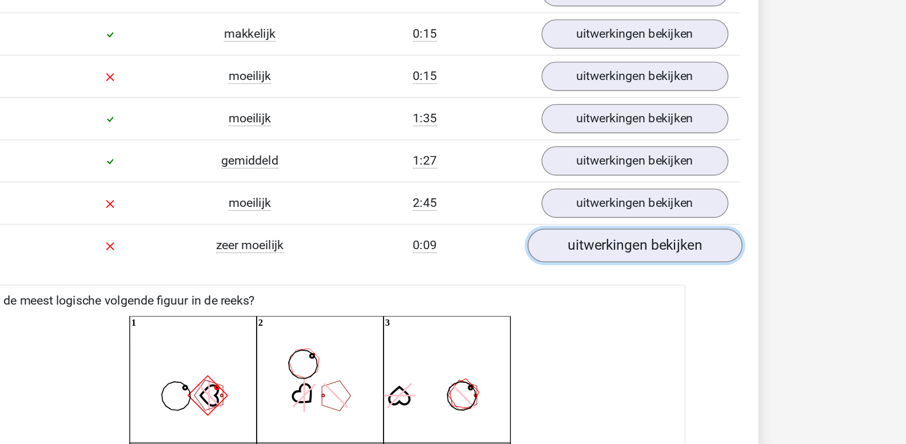
click at [663, 187] on link "uitwerkingen bekijken" at bounding box center [686, 182] width 159 height 25
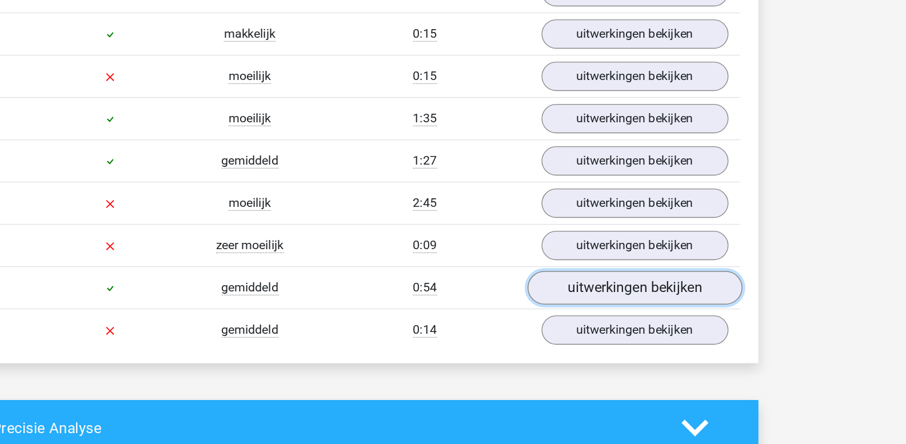
click at [663, 214] on link "uitwerkingen bekijken" at bounding box center [686, 214] width 159 height 25
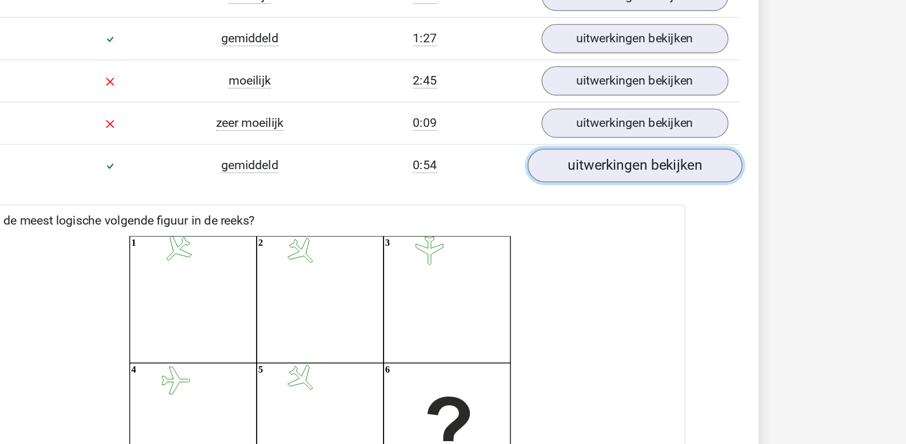
scroll to position [1125, 0]
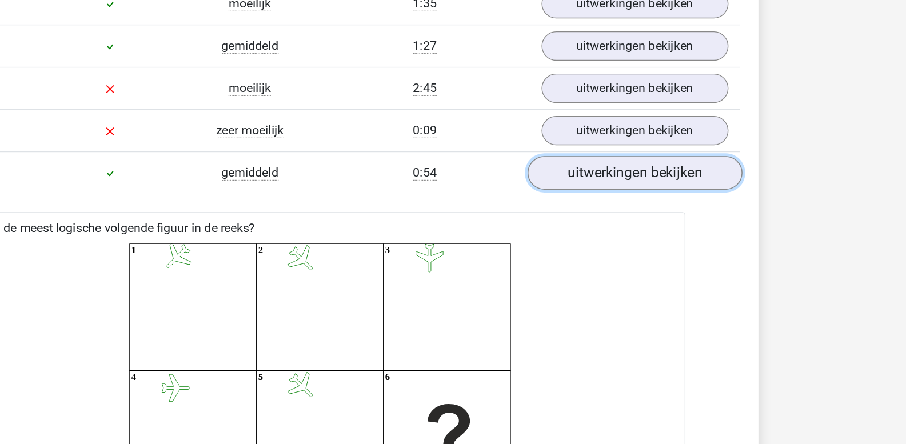
click at [665, 132] on link "uitwerkingen bekijken" at bounding box center [686, 129] width 159 height 25
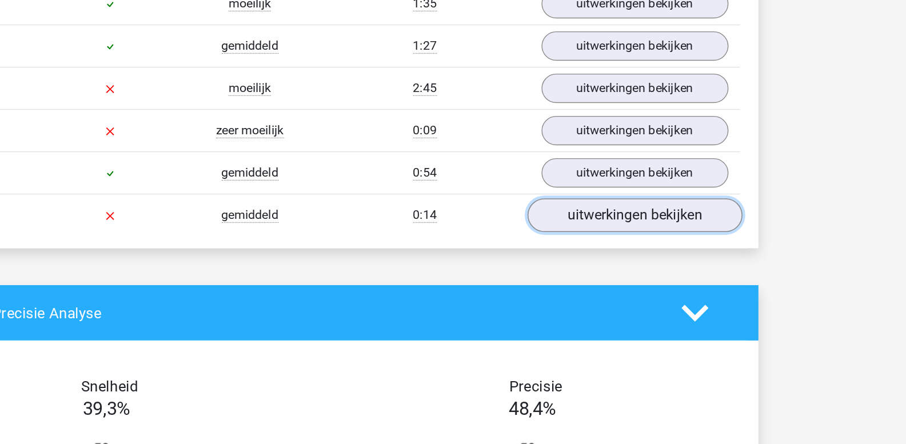
click at [659, 157] on link "uitwerkingen bekijken" at bounding box center [686, 160] width 159 height 25
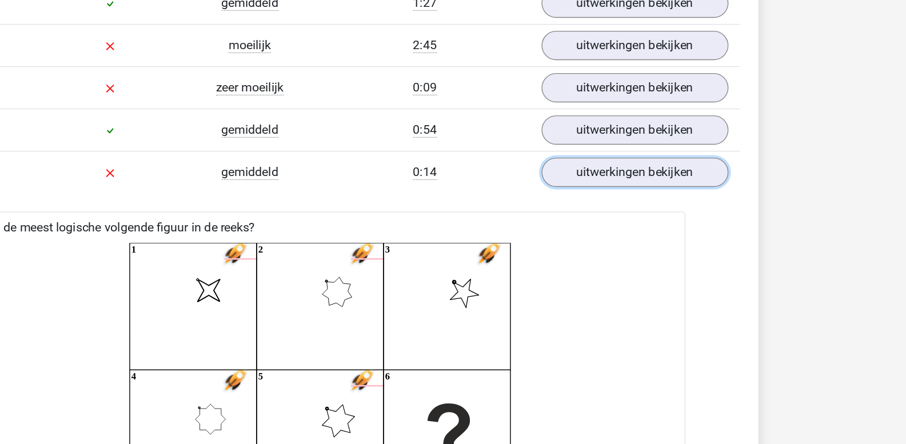
scroll to position [1109, 0]
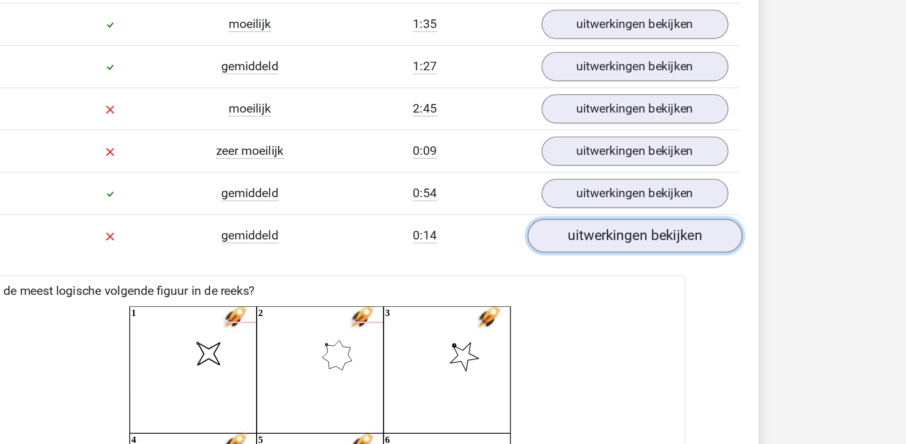
click at [658, 175] on link "uitwerkingen bekijken" at bounding box center [686, 175] width 159 height 25
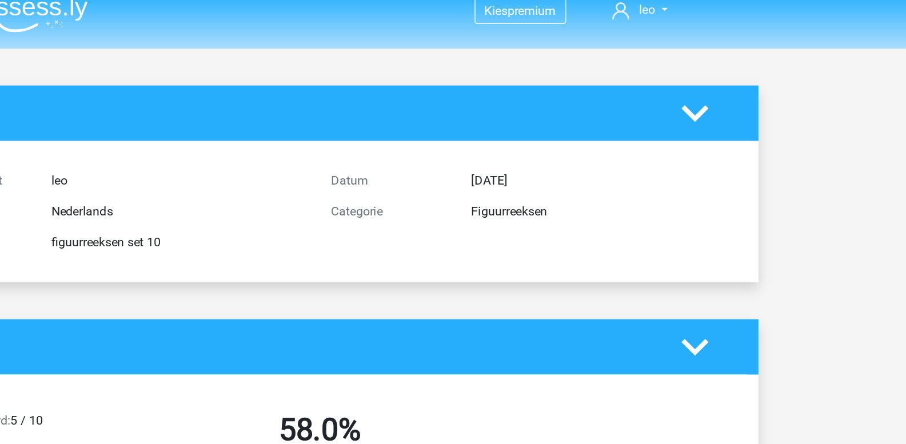
scroll to position [0, 0]
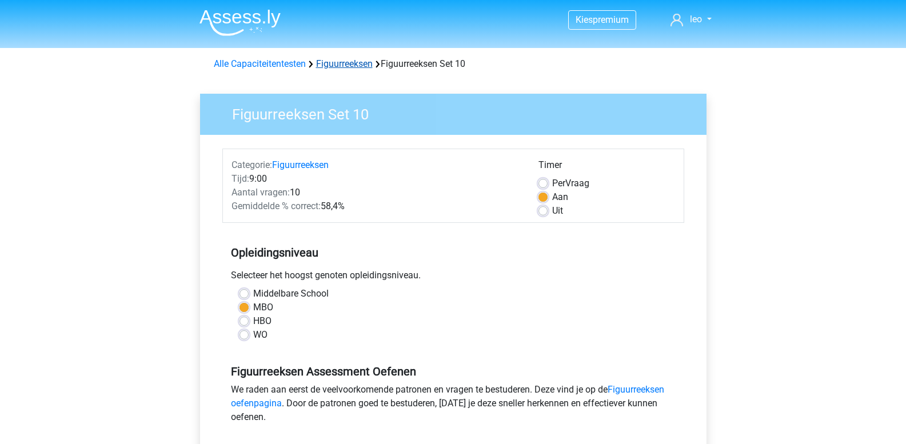
click at [346, 66] on link "Figuurreeksen" at bounding box center [344, 63] width 57 height 11
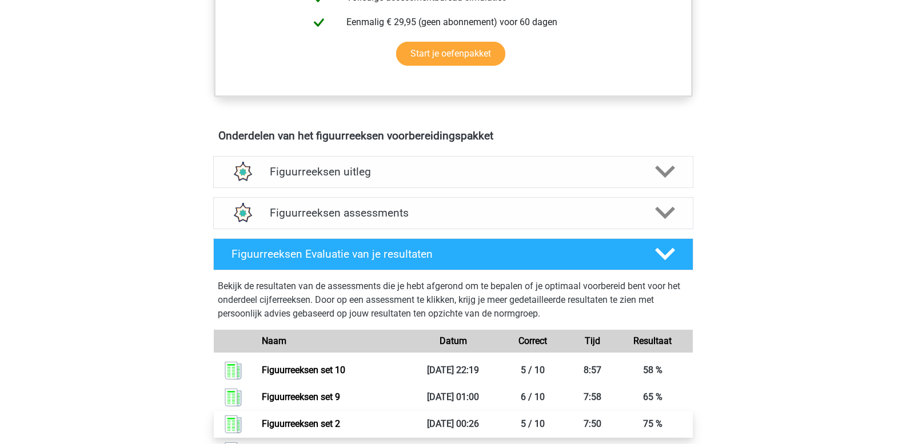
scroll to position [571, 0]
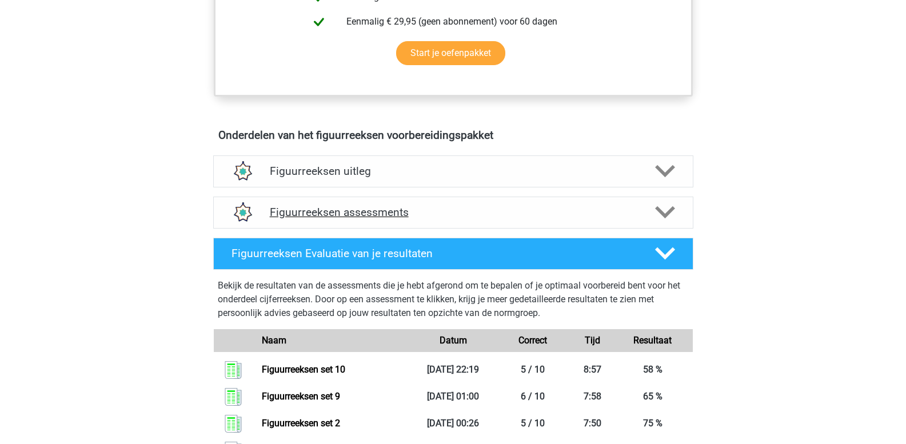
click at [663, 216] on polygon at bounding box center [665, 212] width 20 height 13
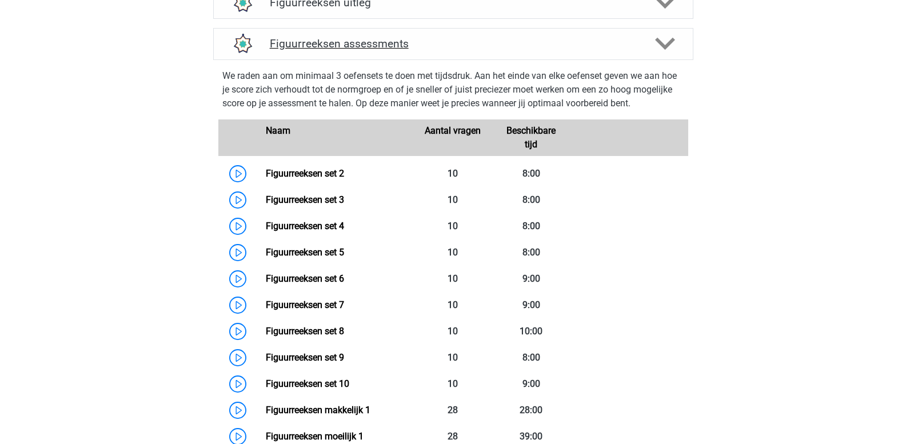
scroll to position [857, 0]
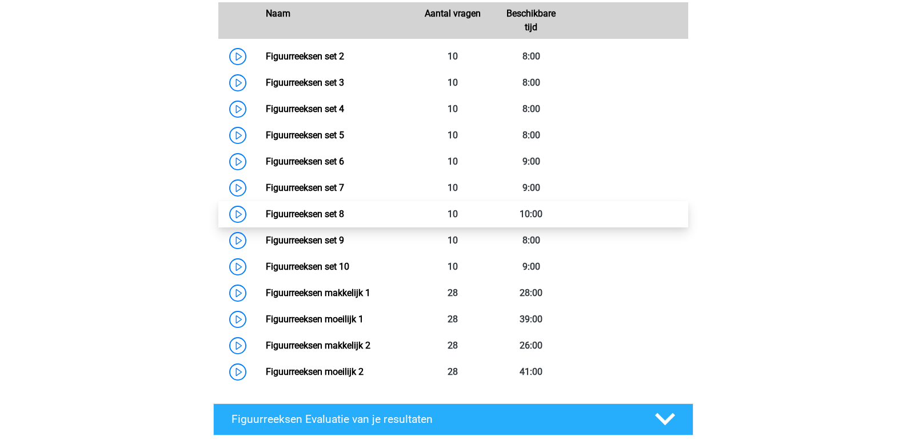
click at [344, 216] on link "Figuurreeksen set 8" at bounding box center [305, 214] width 78 height 11
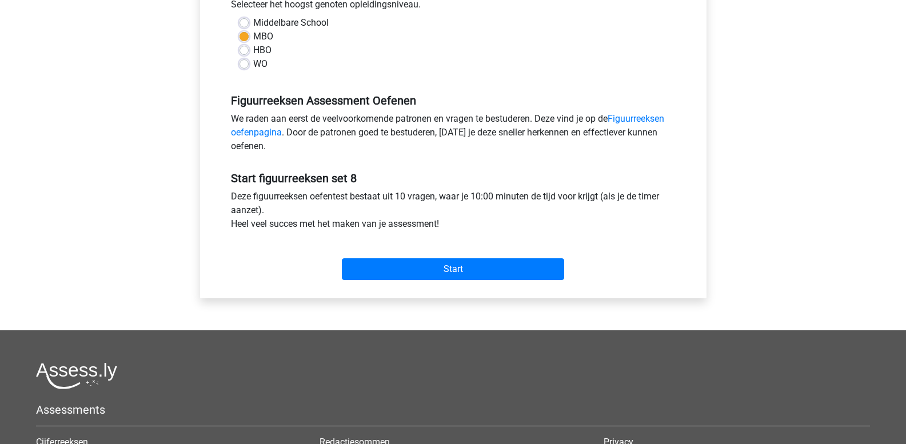
scroll to position [343, 0]
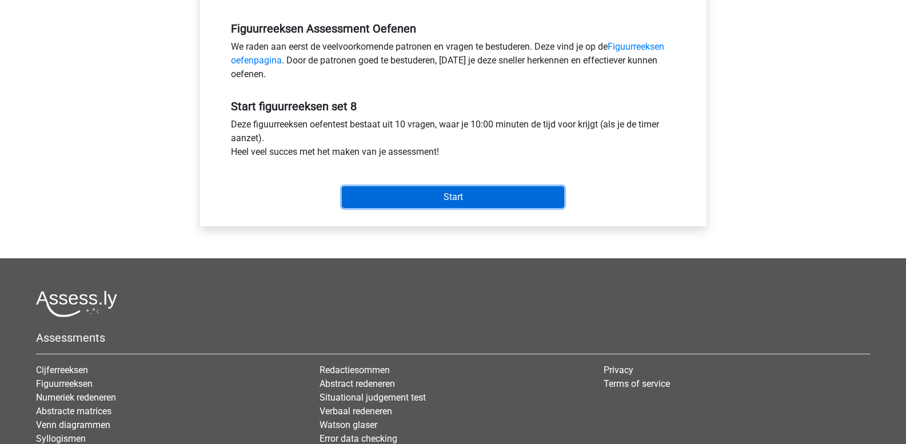
click at [387, 205] on input "Start" at bounding box center [453, 197] width 222 height 22
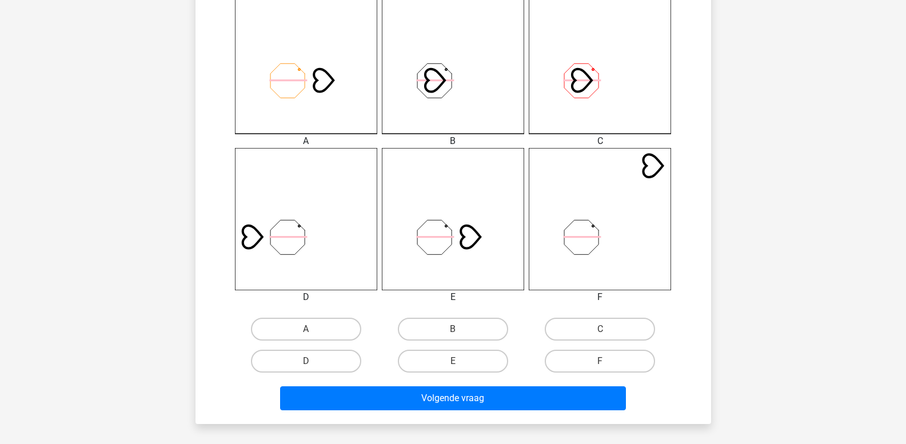
scroll to position [343, 0]
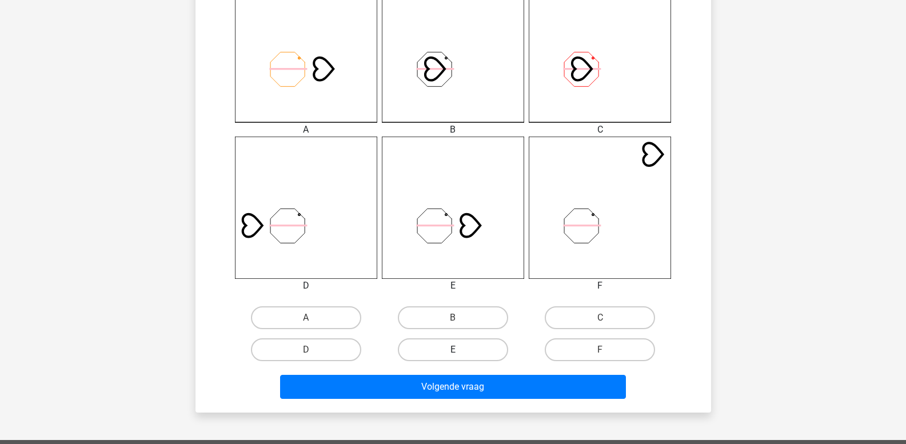
click at [458, 347] on label "E" at bounding box center [453, 349] width 110 height 23
click at [458, 350] on input "E" at bounding box center [456, 353] width 7 height 7
radio input "true"
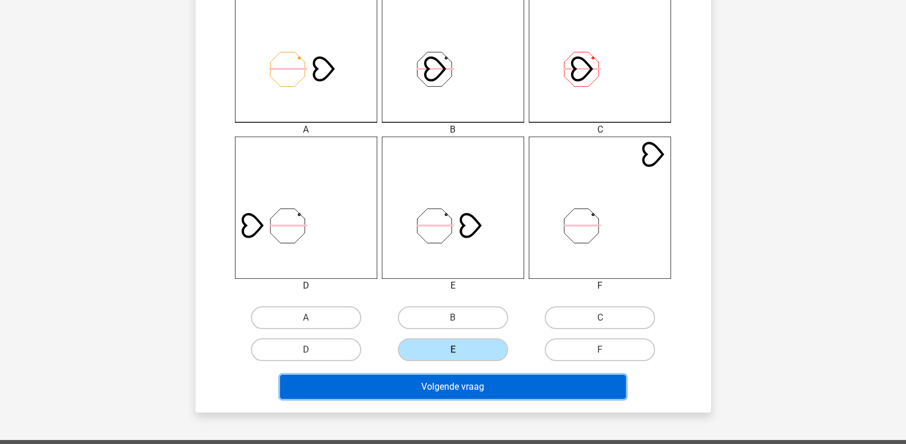
click at [466, 390] on button "Volgende vraag" at bounding box center [453, 387] width 346 height 24
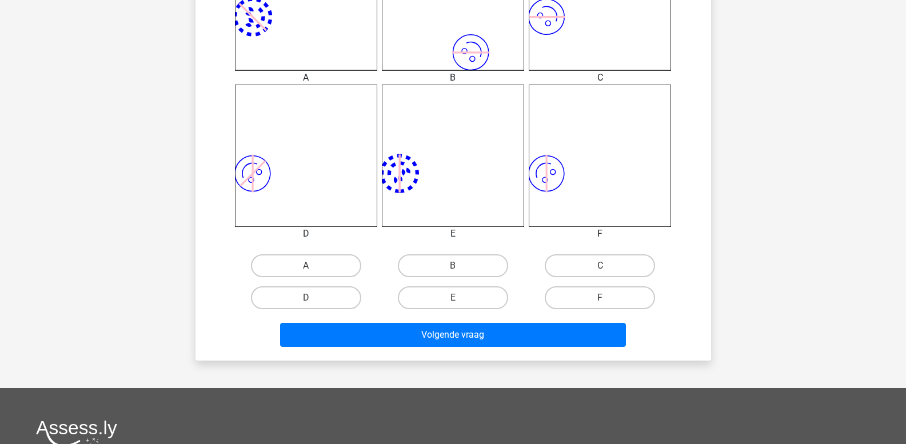
scroll to position [395, 0]
click at [579, 293] on label "F" at bounding box center [600, 297] width 110 height 23
click at [600, 297] on input "F" at bounding box center [603, 300] width 7 height 7
radio input "true"
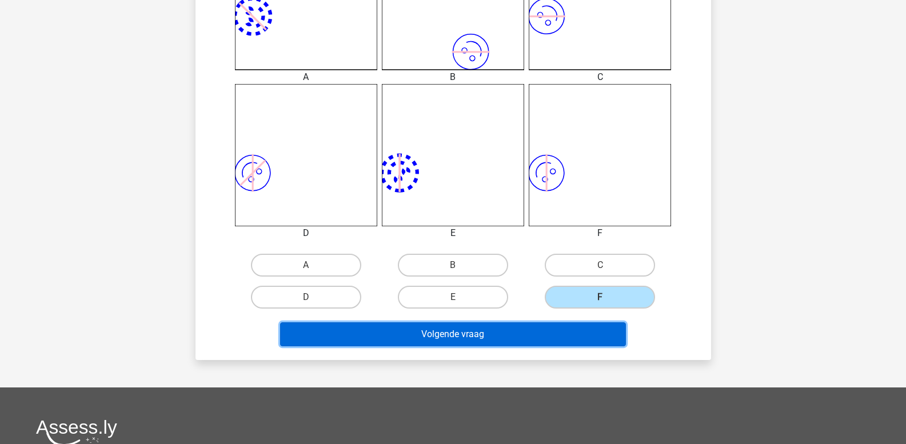
click at [476, 337] on button "Volgende vraag" at bounding box center [453, 334] width 346 height 24
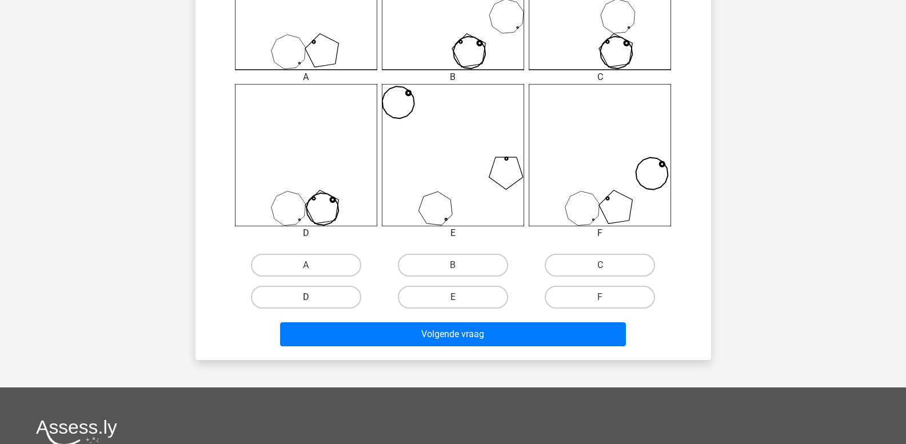
click at [299, 295] on label "D" at bounding box center [306, 297] width 110 height 23
click at [306, 297] on input "D" at bounding box center [309, 300] width 7 height 7
radio input "true"
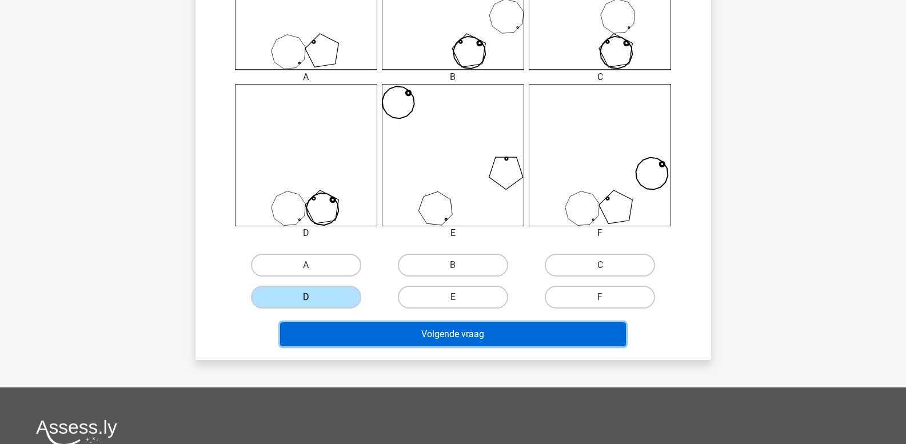
click at [323, 331] on button "Volgende vraag" at bounding box center [453, 334] width 346 height 24
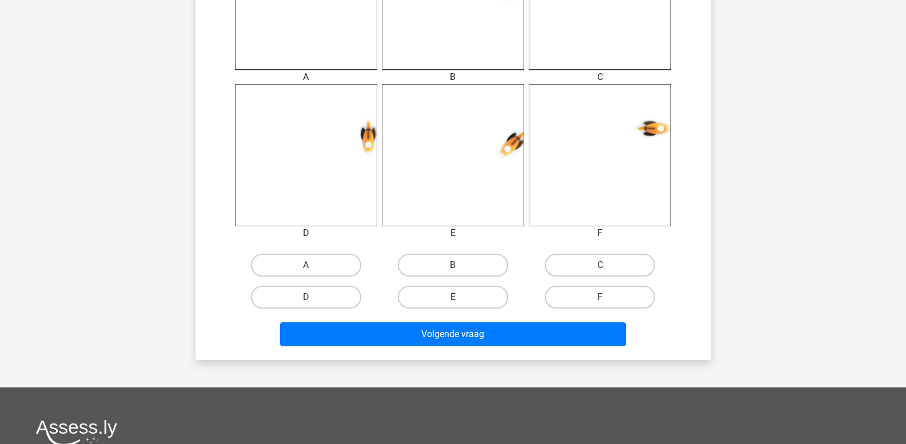
click at [470, 297] on label "E" at bounding box center [453, 297] width 110 height 23
click at [460, 297] on input "E" at bounding box center [456, 300] width 7 height 7
radio input "true"
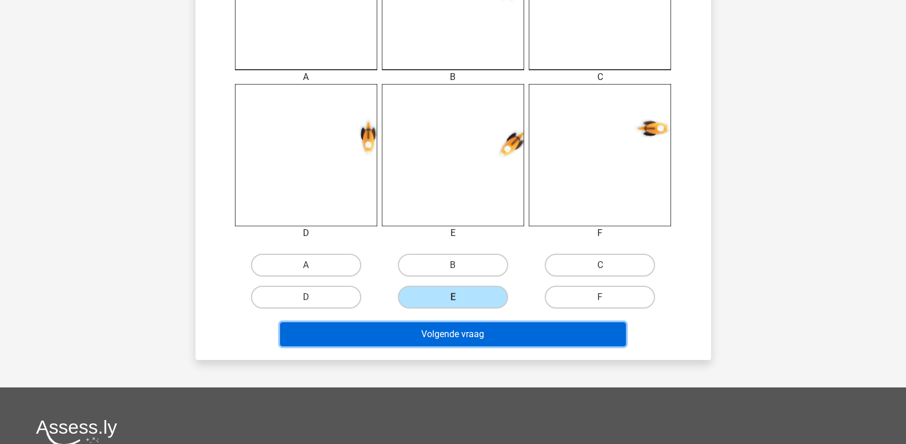
click at [473, 333] on button "Volgende vraag" at bounding box center [453, 334] width 346 height 24
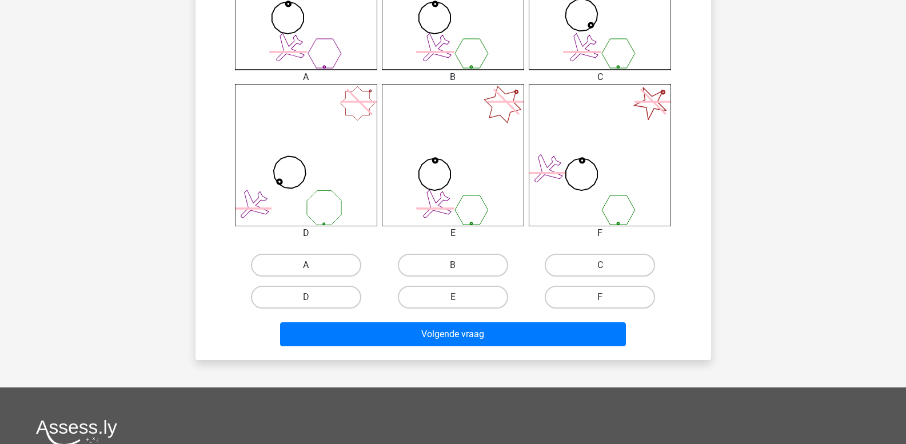
click at [318, 263] on label "A" at bounding box center [306, 265] width 110 height 23
click at [313, 265] on input "A" at bounding box center [309, 268] width 7 height 7
radio input "true"
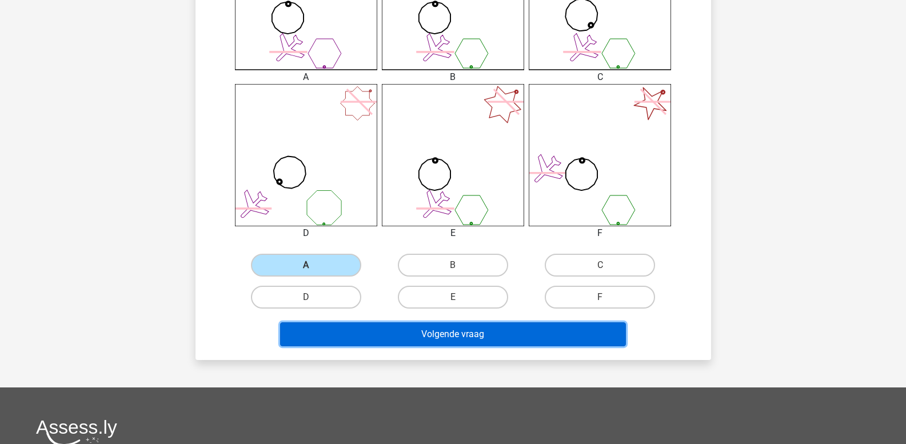
click at [352, 338] on button "Volgende vraag" at bounding box center [453, 334] width 346 height 24
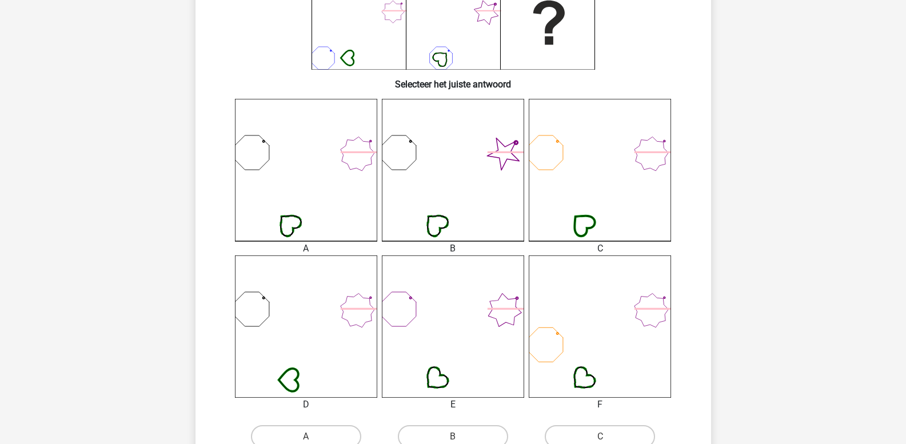
scroll to position [338, 0]
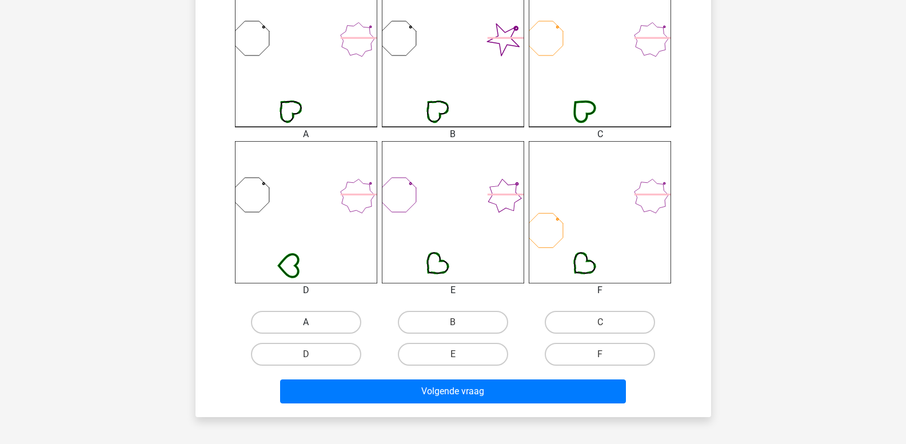
click at [299, 333] on label "A" at bounding box center [306, 322] width 110 height 23
click at [306, 330] on input "A" at bounding box center [309, 325] width 7 height 7
radio input "true"
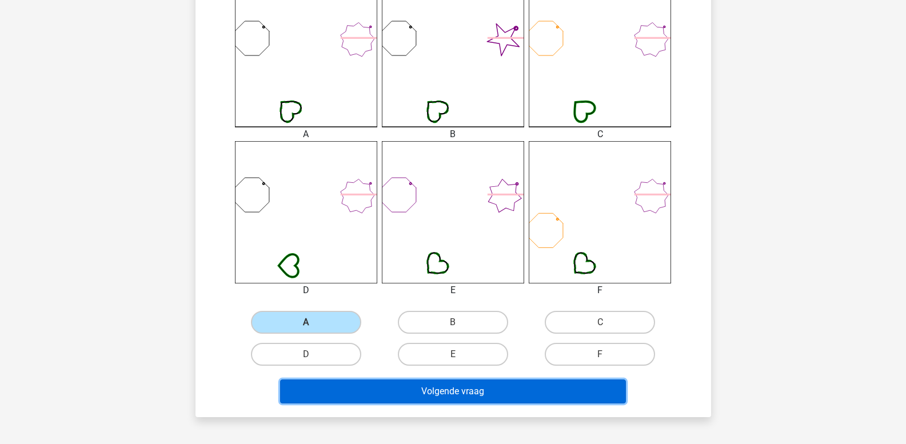
click at [365, 397] on button "Volgende vraag" at bounding box center [453, 391] width 346 height 24
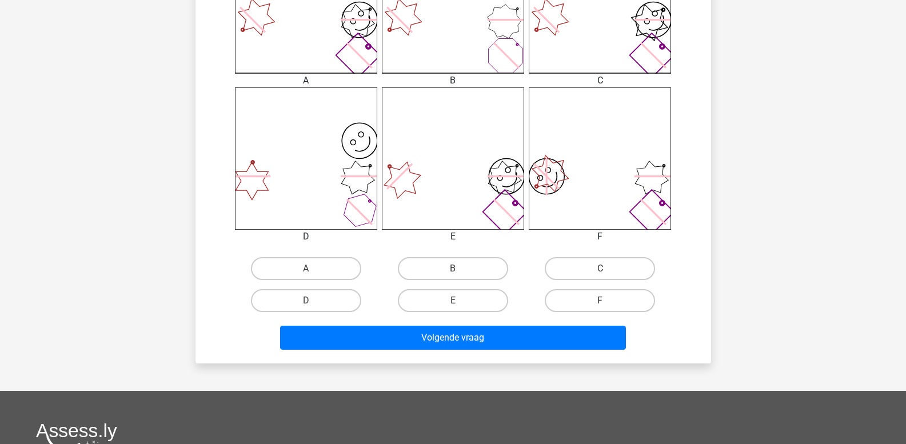
scroll to position [457, 0]
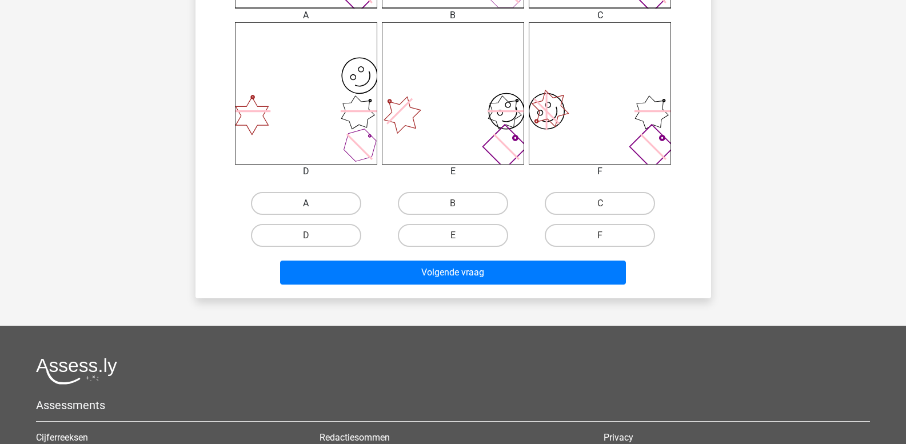
click at [317, 207] on label "A" at bounding box center [306, 203] width 110 height 23
click at [313, 207] on input "A" at bounding box center [309, 206] width 7 height 7
radio input "true"
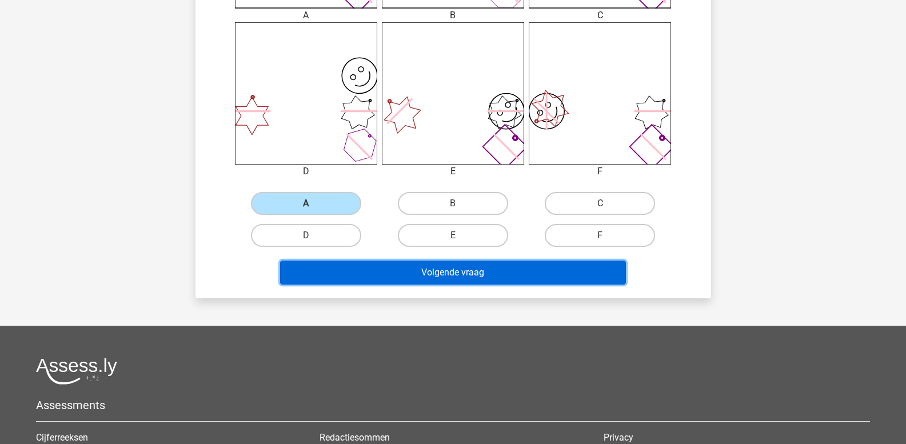
click at [352, 269] on button "Volgende vraag" at bounding box center [453, 273] width 346 height 24
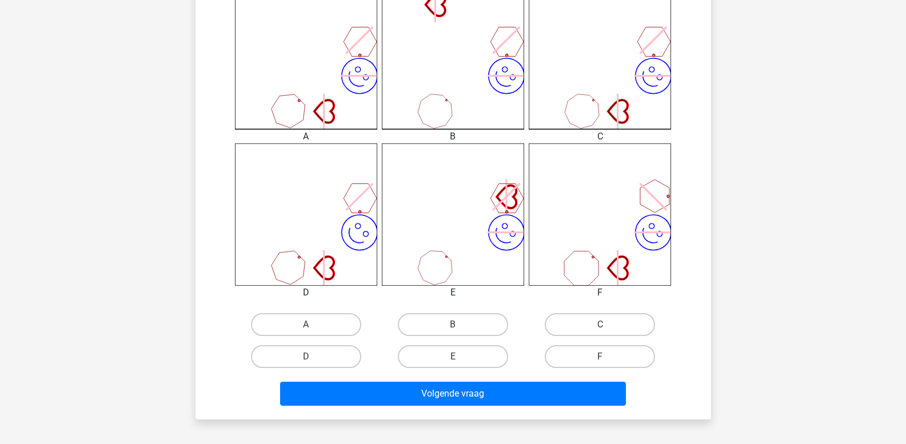
scroll to position [395, 0]
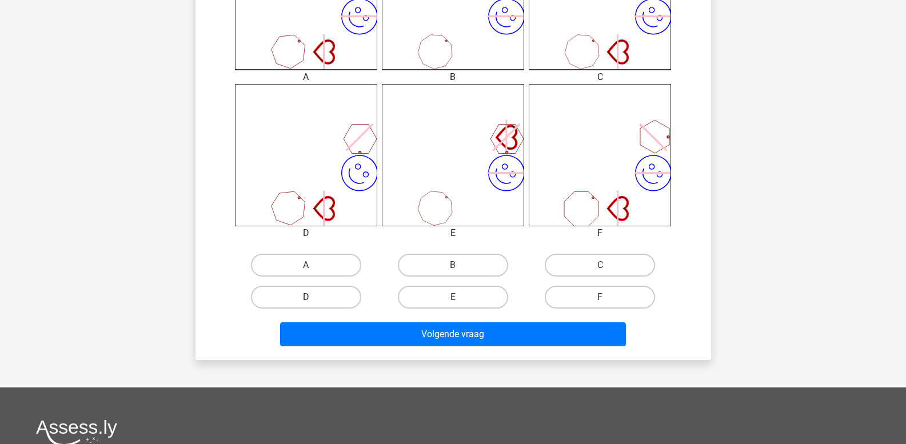
click at [296, 296] on label "D" at bounding box center [306, 297] width 110 height 23
click at [306, 297] on input "D" at bounding box center [309, 300] width 7 height 7
radio input "true"
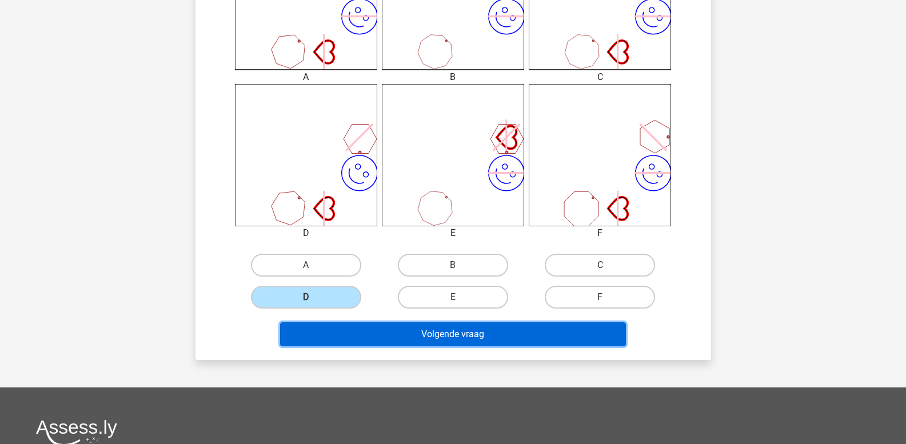
click at [327, 337] on button "Volgende vraag" at bounding box center [453, 334] width 346 height 24
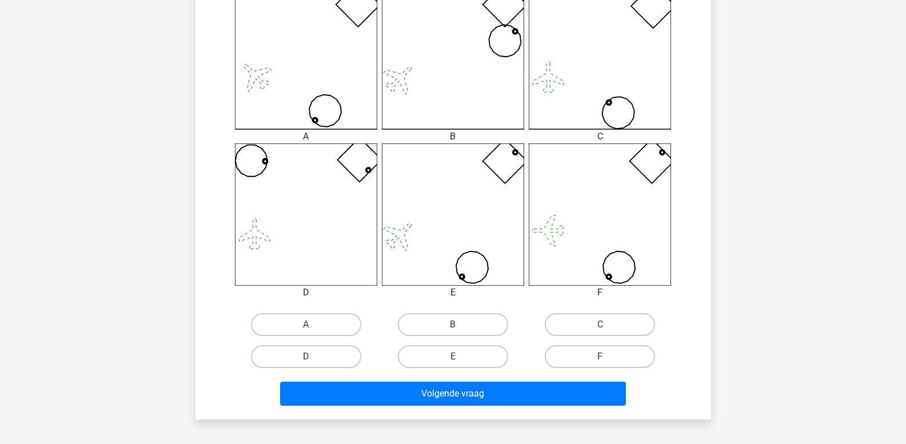
scroll to position [338, 0]
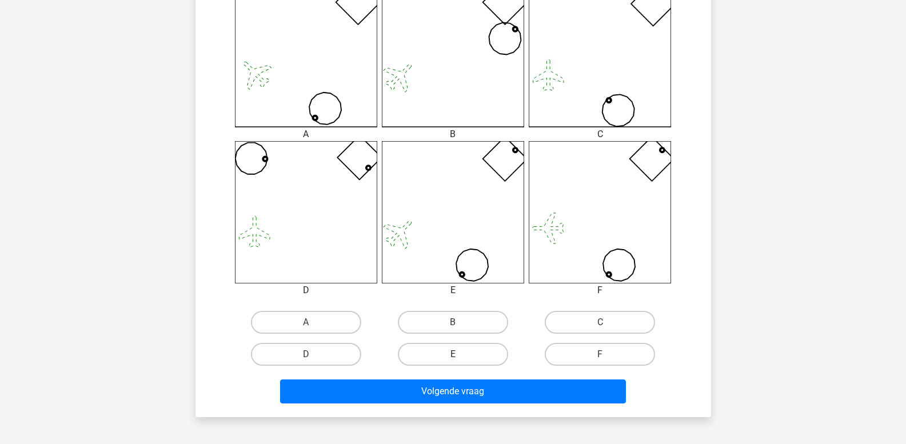
click at [467, 355] on label "E" at bounding box center [453, 354] width 110 height 23
click at [460, 355] on input "E" at bounding box center [456, 357] width 7 height 7
radio input "true"
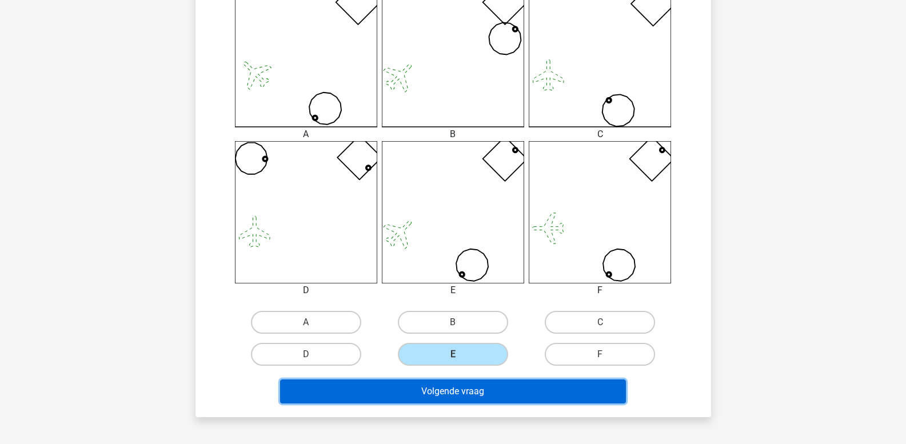
click at [466, 390] on button "Volgende vraag" at bounding box center [453, 391] width 346 height 24
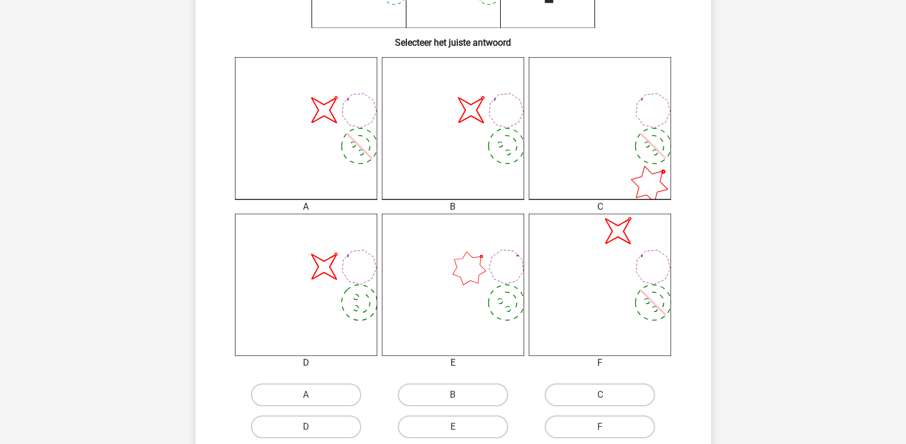
scroll to position [286, 0]
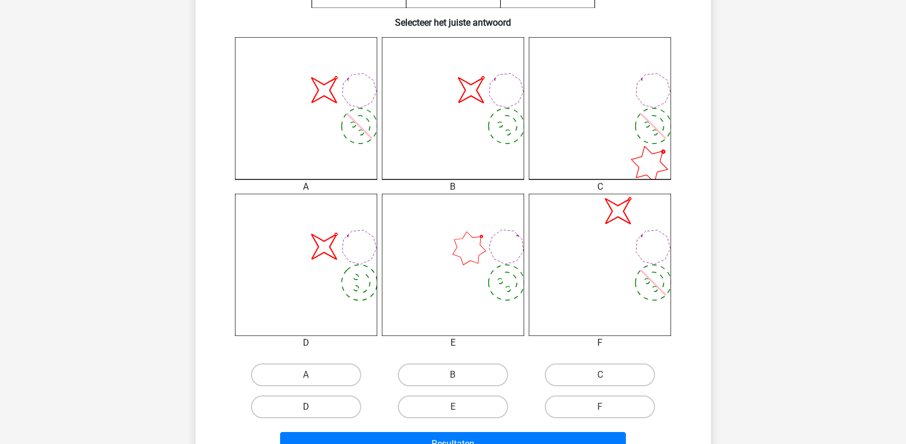
click at [298, 418] on label "D" at bounding box center [306, 406] width 110 height 23
click at [306, 414] on input "D" at bounding box center [309, 410] width 7 height 7
radio input "true"
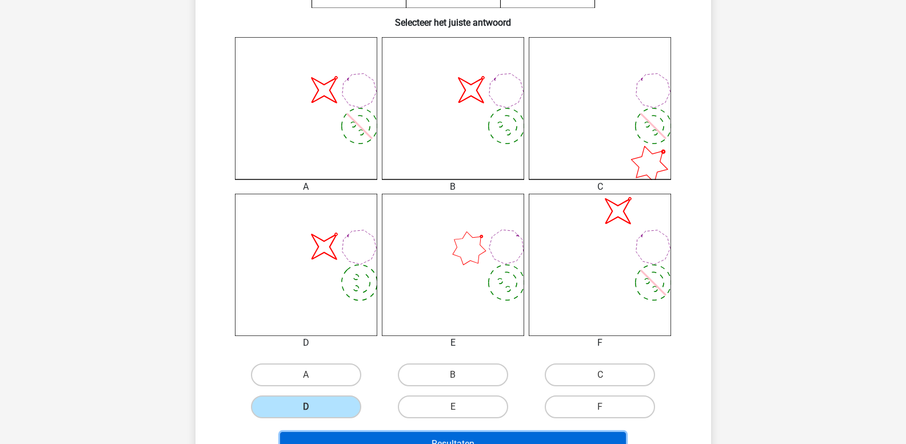
click at [329, 437] on button "Resultaten" at bounding box center [453, 444] width 346 height 24
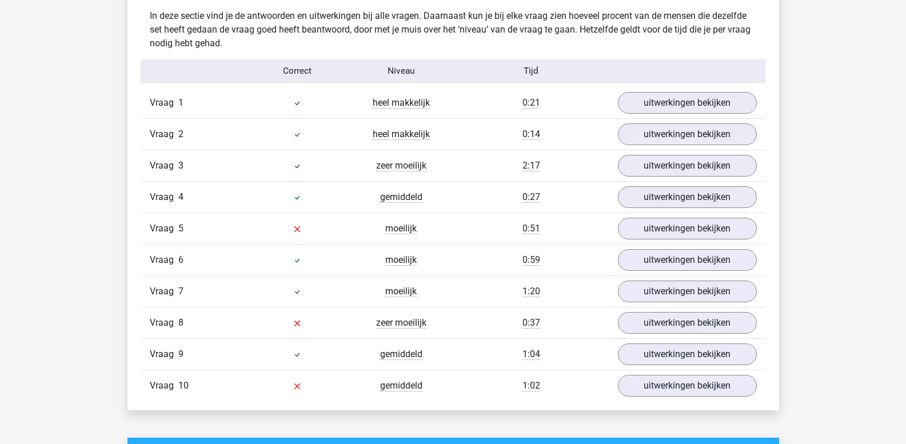
scroll to position [914, 0]
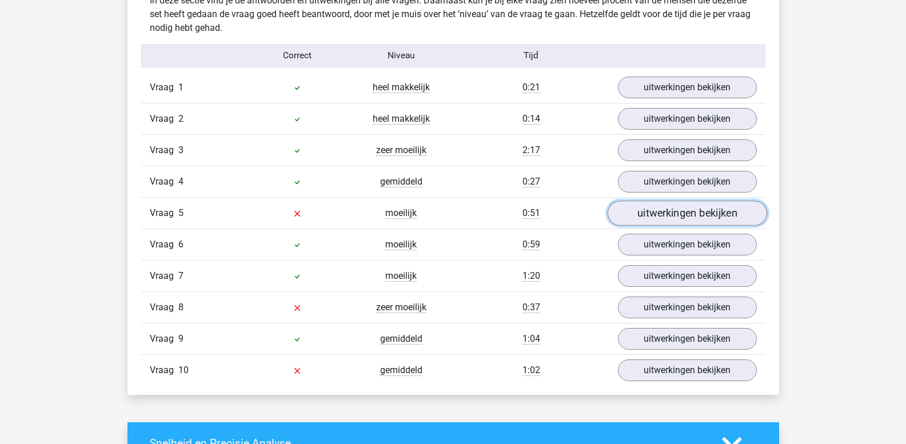
click at [653, 222] on link "uitwerkingen bekijken" at bounding box center [686, 213] width 159 height 25
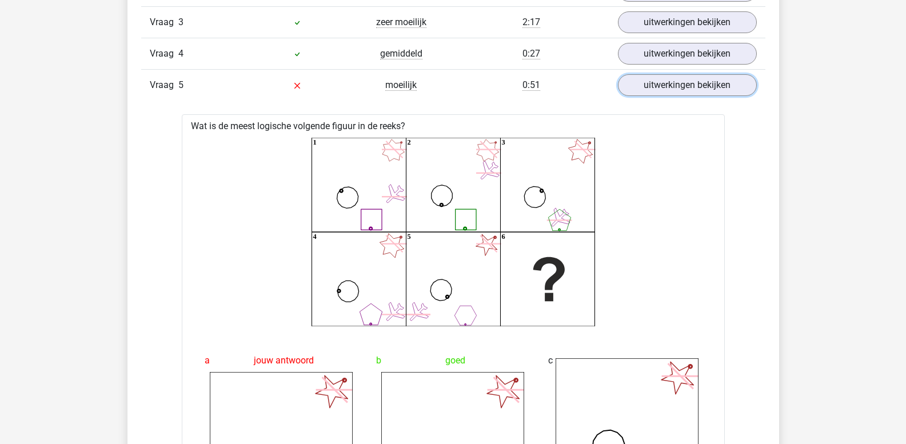
scroll to position [1029, 0]
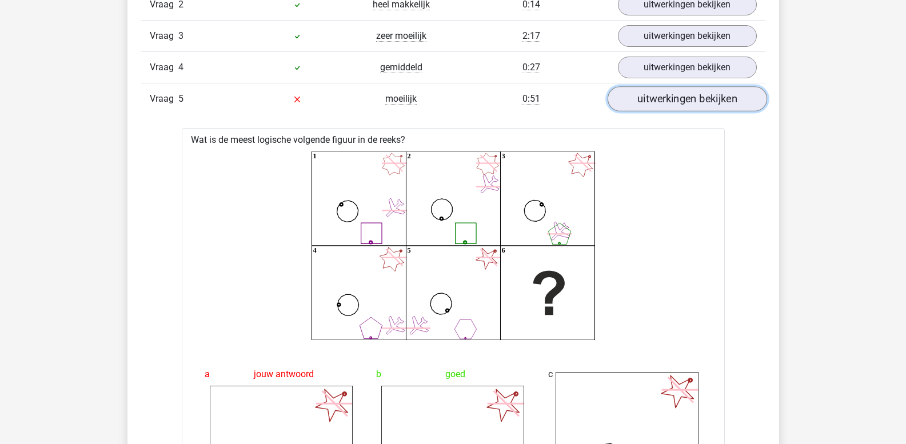
click at [705, 103] on link "uitwerkingen bekijken" at bounding box center [686, 99] width 159 height 25
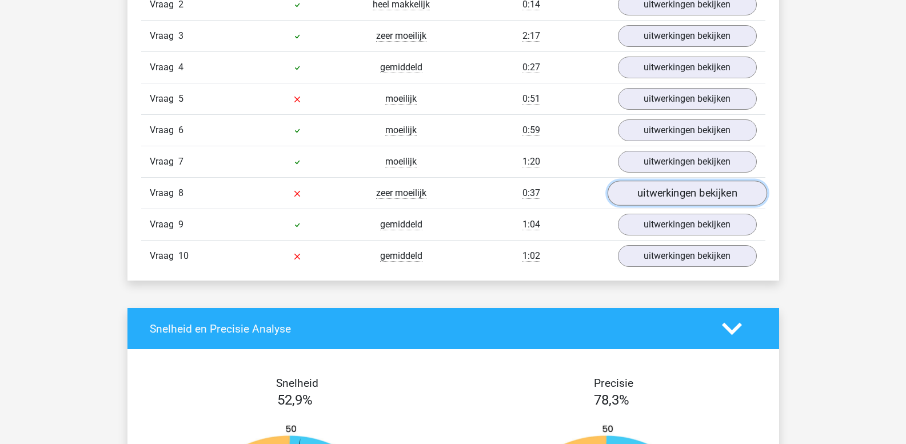
click at [675, 190] on link "uitwerkingen bekijken" at bounding box center [686, 193] width 159 height 25
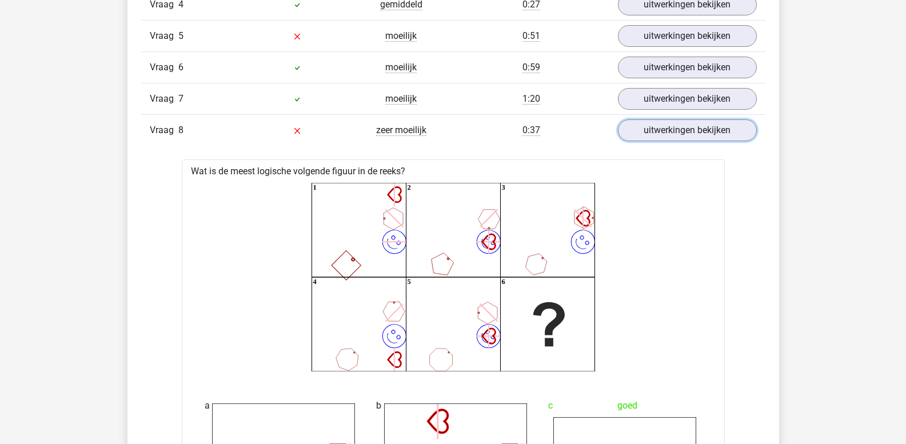
scroll to position [1086, 0]
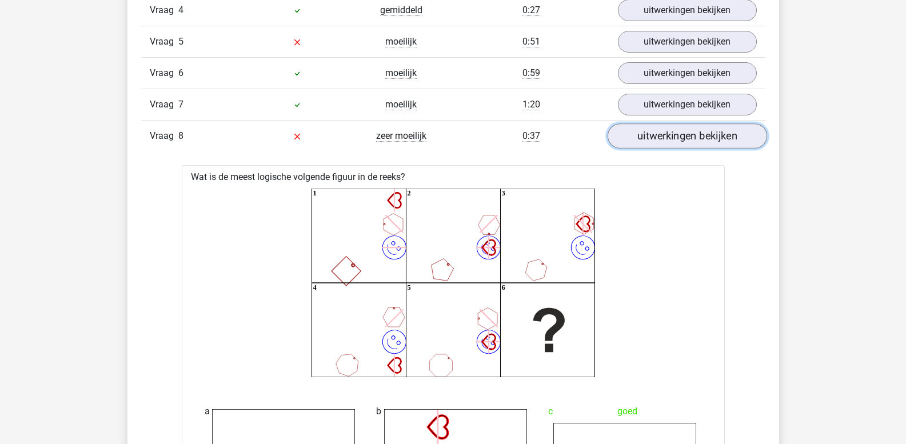
click at [634, 134] on link "uitwerkingen bekijken" at bounding box center [686, 136] width 159 height 25
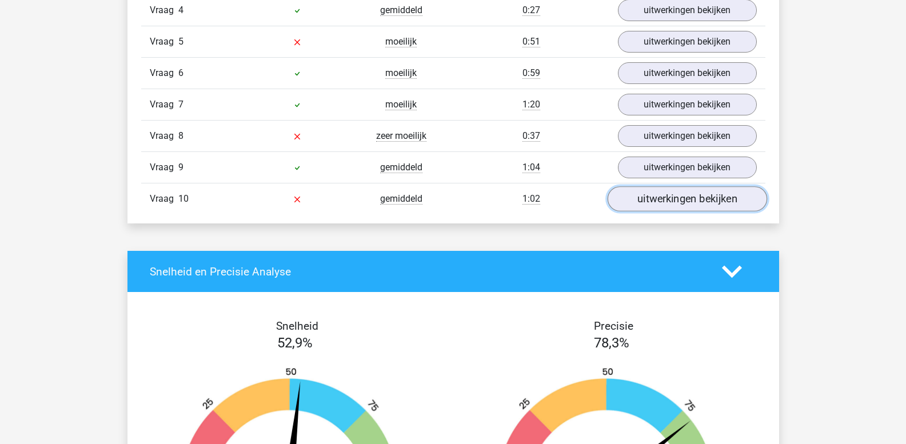
click at [633, 203] on link "uitwerkingen bekijken" at bounding box center [686, 199] width 159 height 25
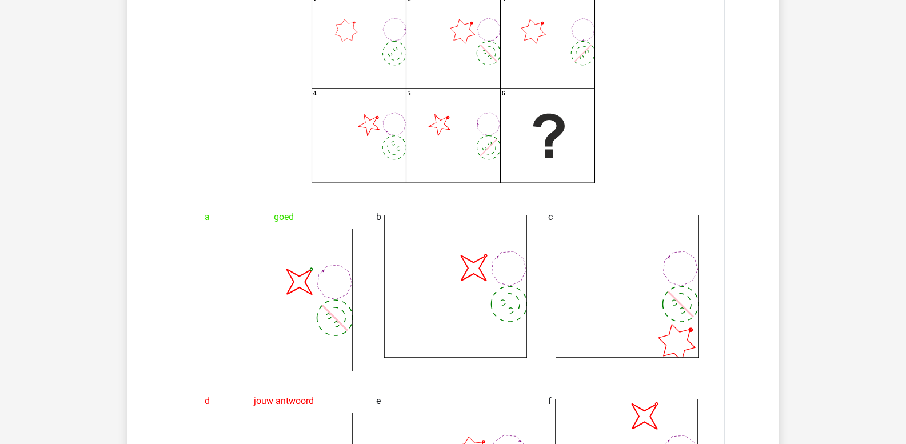
scroll to position [1200, 0]
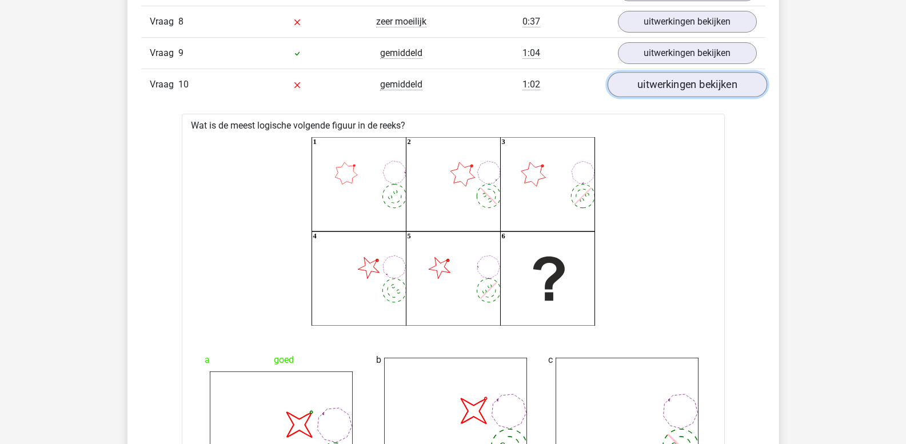
click at [656, 93] on link "uitwerkingen bekijken" at bounding box center [686, 85] width 159 height 25
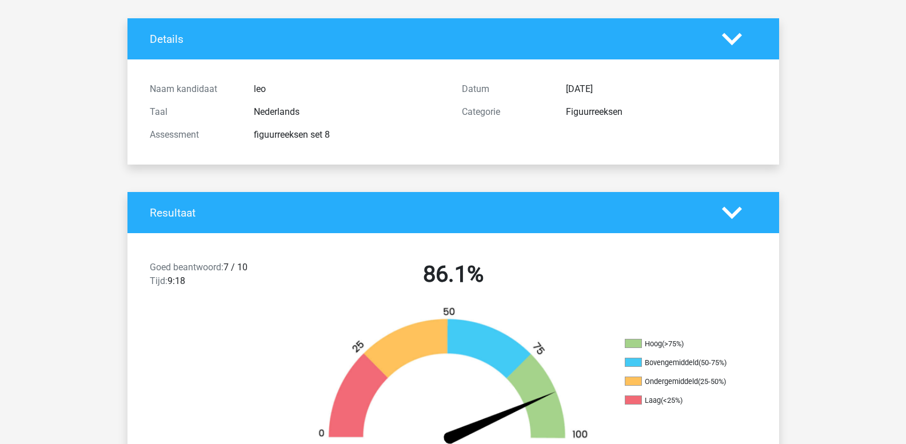
scroll to position [0, 0]
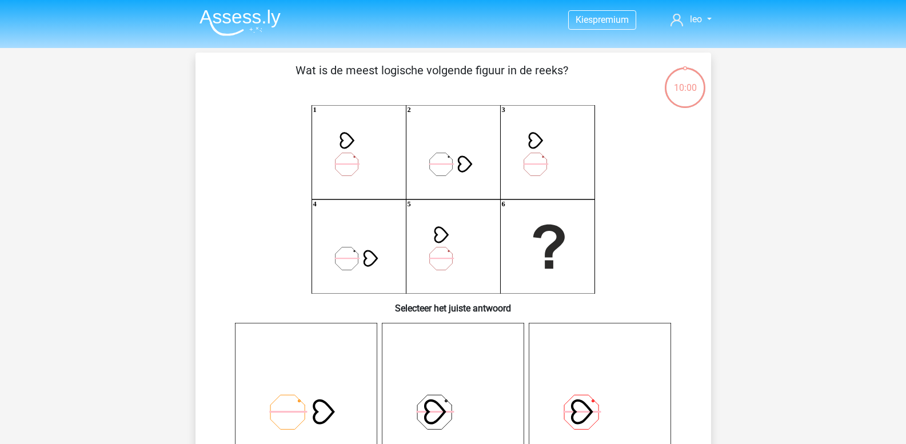
scroll to position [286, 0]
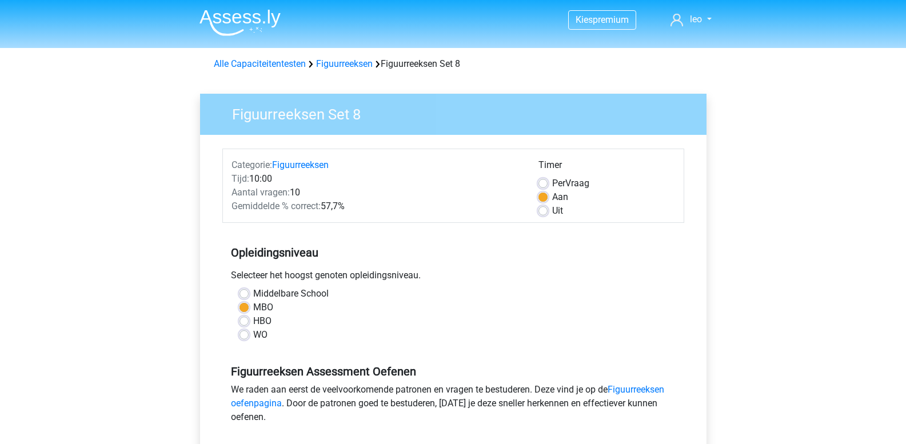
scroll to position [343, 0]
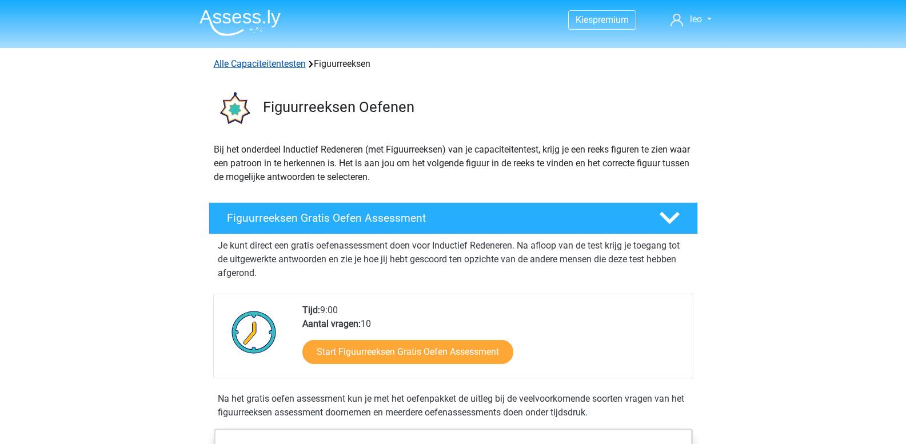
click at [263, 65] on link "Alle Capaciteitentesten" at bounding box center [260, 63] width 92 height 11
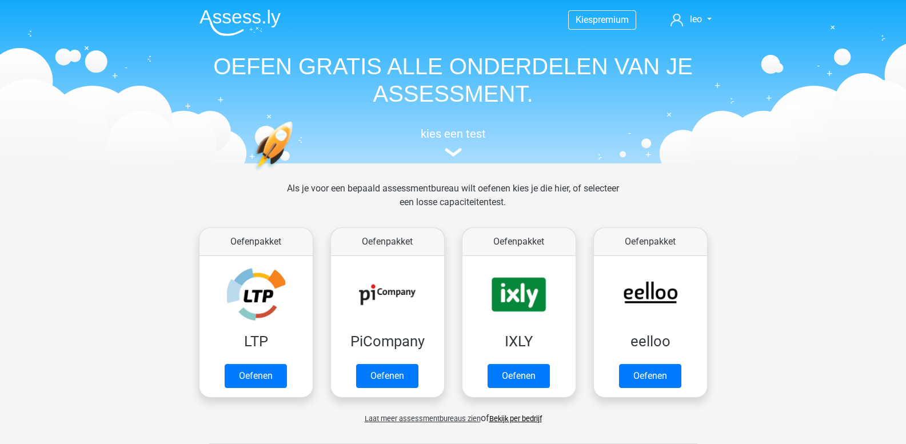
scroll to position [486, 0]
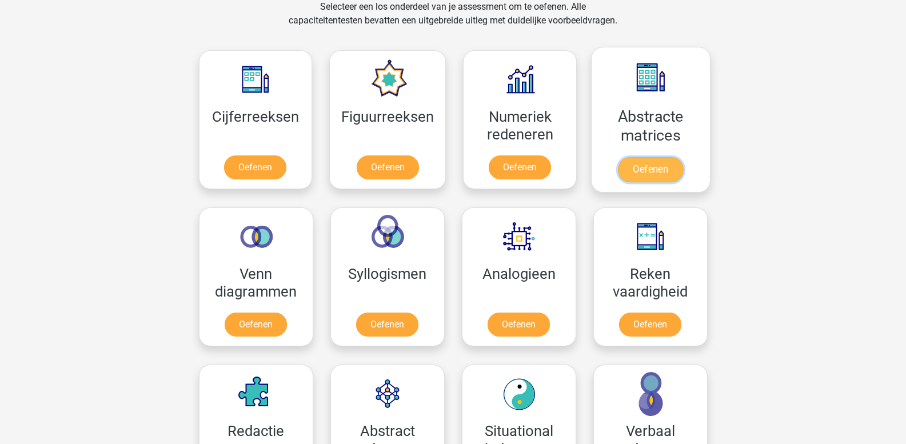
click at [637, 157] on link "Oefenen" at bounding box center [650, 169] width 65 height 25
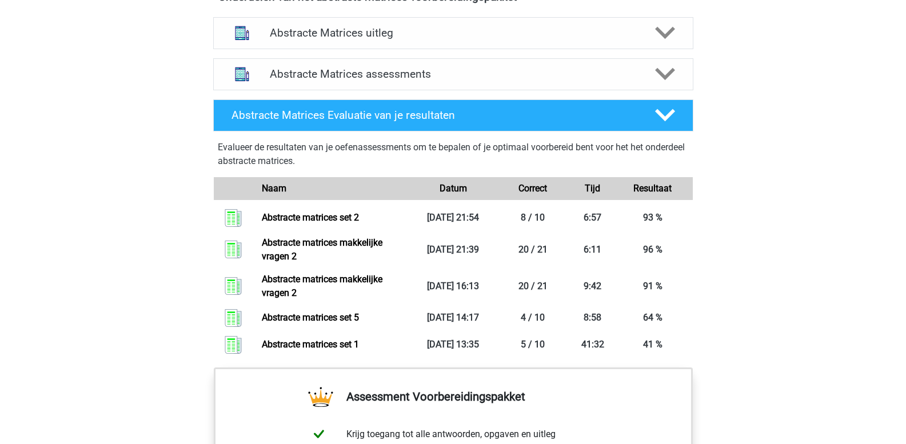
scroll to position [743, 0]
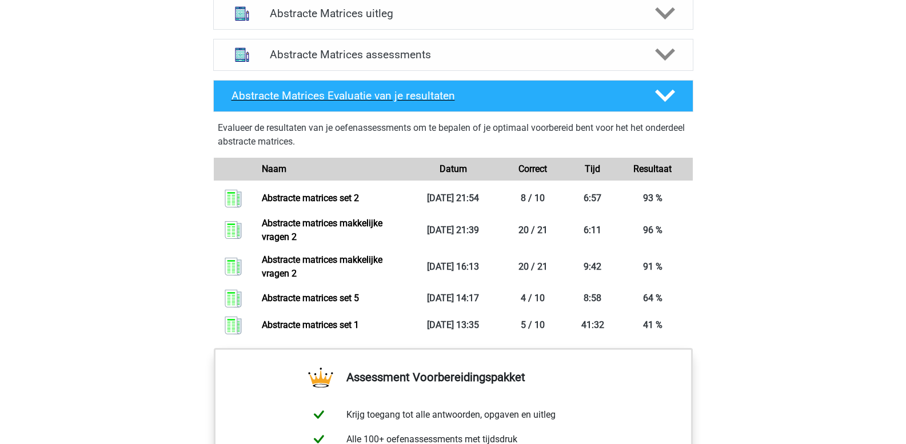
click at [661, 99] on icon at bounding box center [665, 96] width 20 height 20
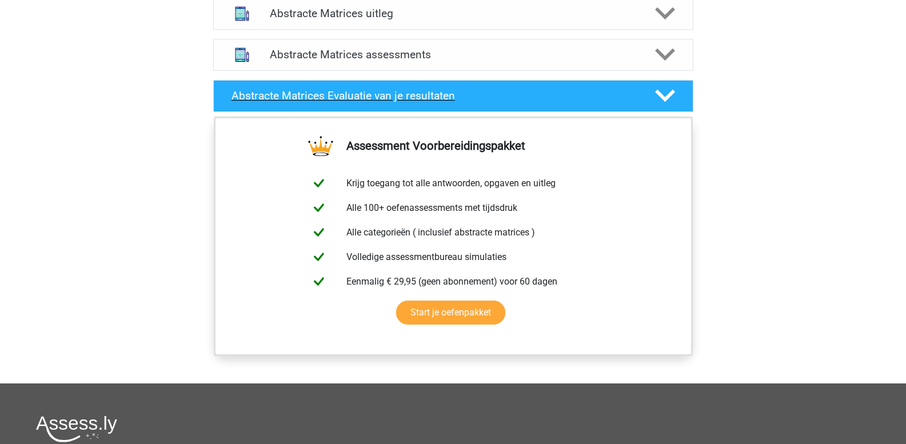
click at [661, 99] on icon at bounding box center [665, 96] width 20 height 20
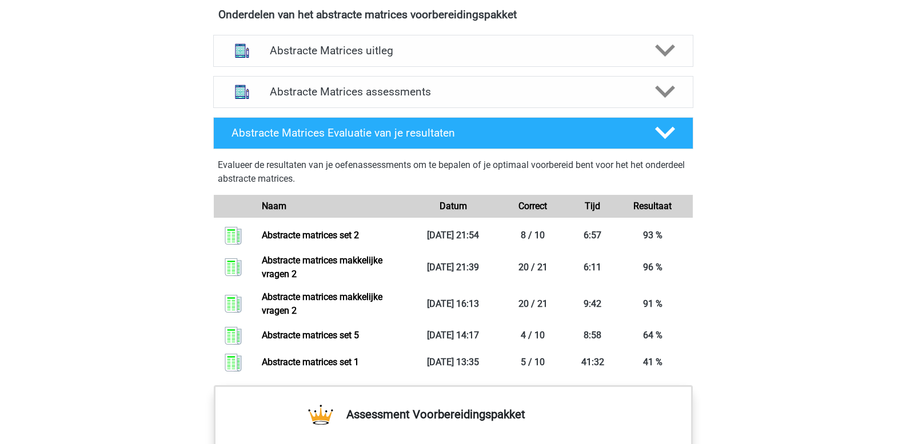
scroll to position [686, 0]
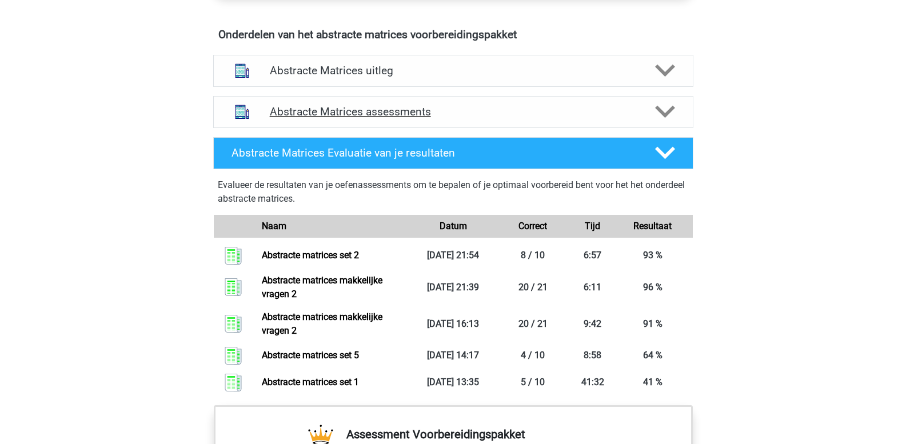
click at [667, 113] on polygon at bounding box center [665, 112] width 20 height 13
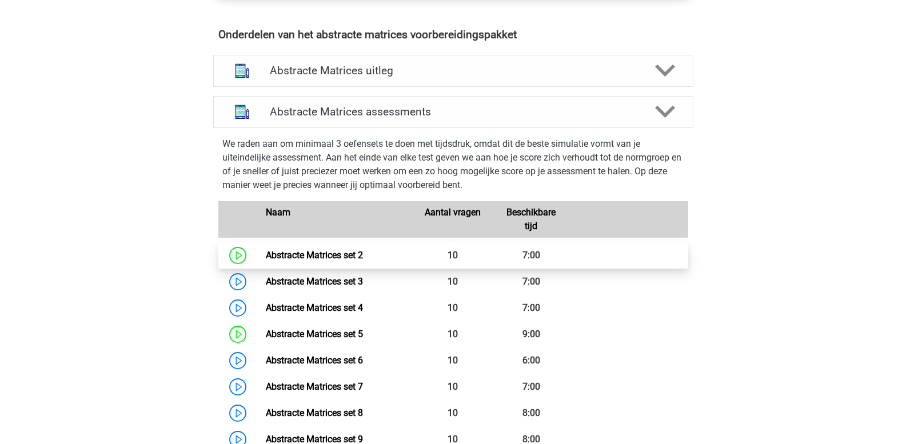
click at [363, 255] on link "Abstracte Matrices set 2" at bounding box center [314, 255] width 97 height 11
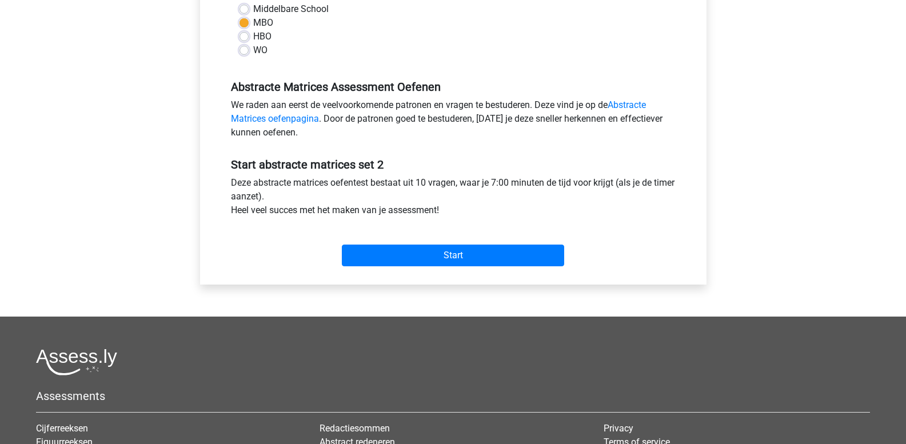
scroll to position [286, 0]
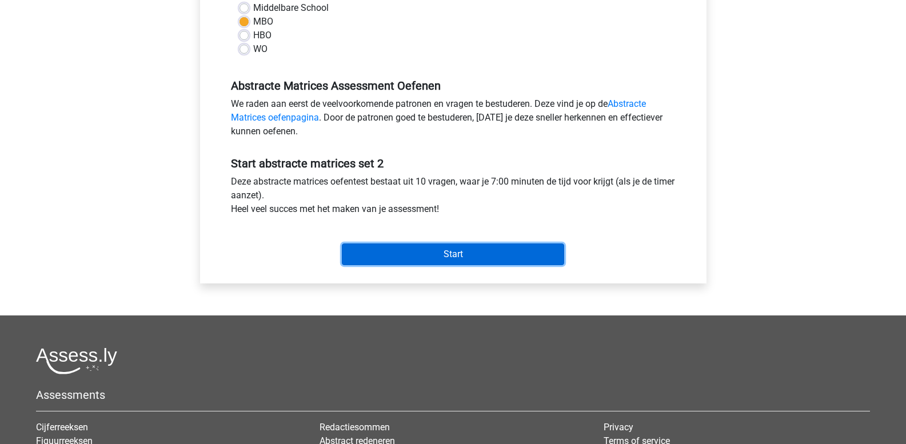
click at [410, 254] on input "Start" at bounding box center [453, 254] width 222 height 22
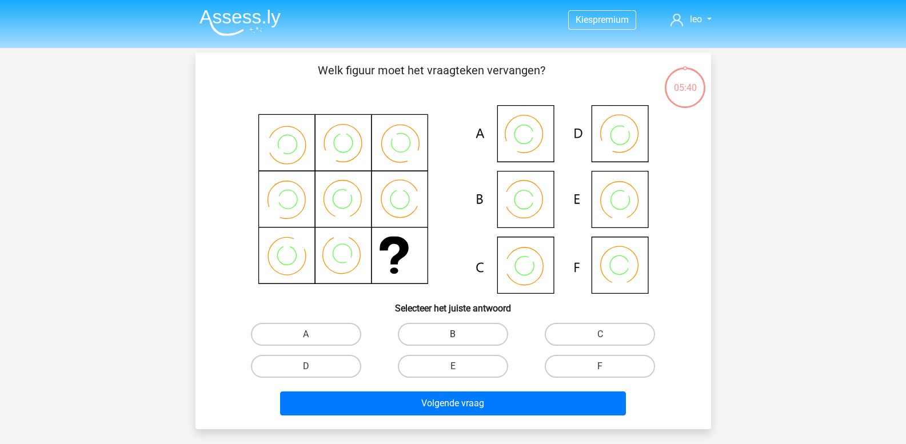
click at [452, 329] on label "B" at bounding box center [453, 334] width 110 height 23
click at [453, 334] on input "B" at bounding box center [456, 337] width 7 height 7
radio input "true"
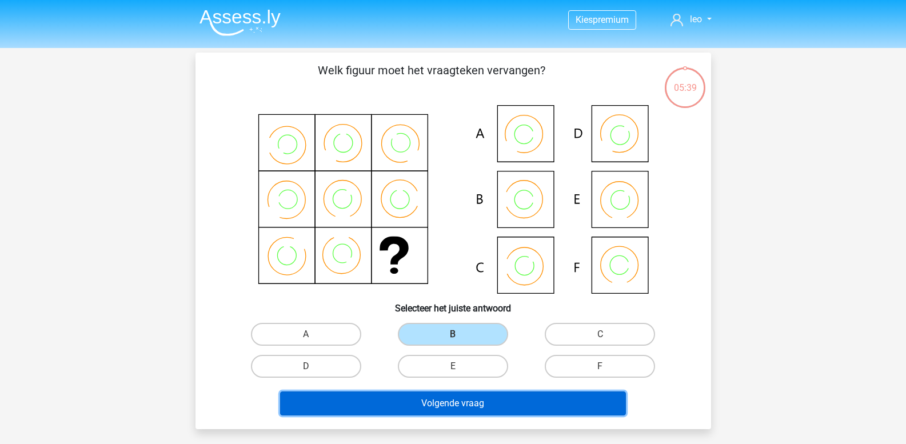
click at [449, 404] on button "Volgende vraag" at bounding box center [453, 403] width 346 height 24
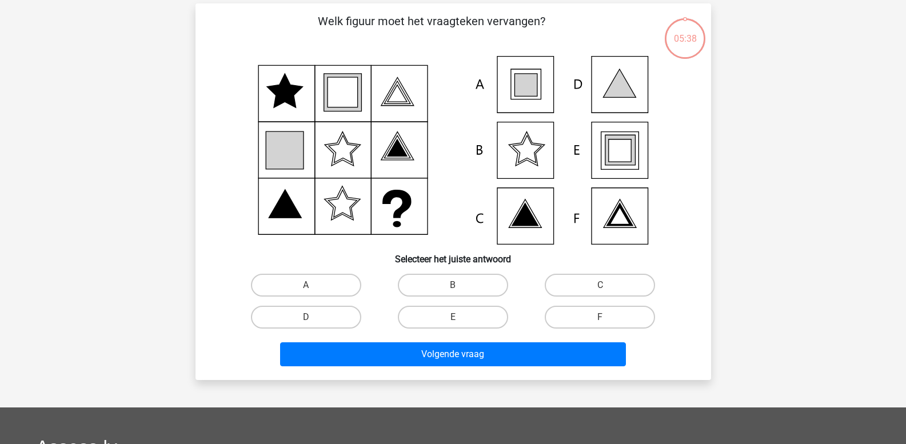
scroll to position [53, 0]
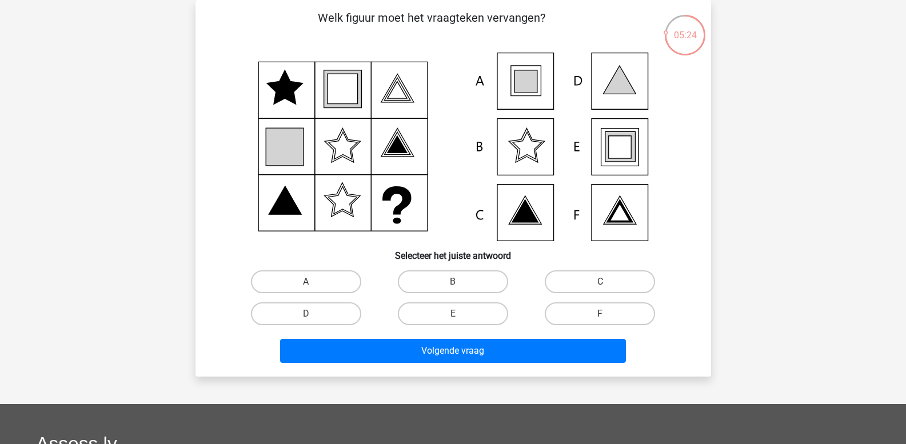
click at [455, 317] on input "E" at bounding box center [456, 317] width 7 height 7
radio input "true"
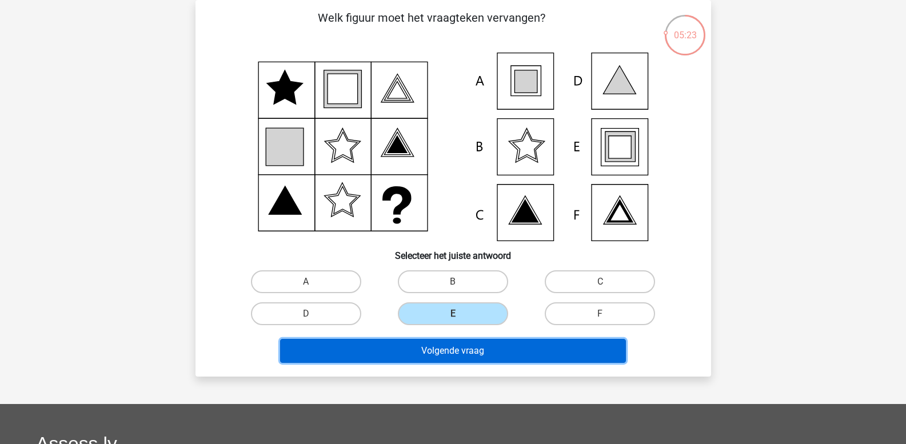
click at [448, 347] on button "Volgende vraag" at bounding box center [453, 351] width 346 height 24
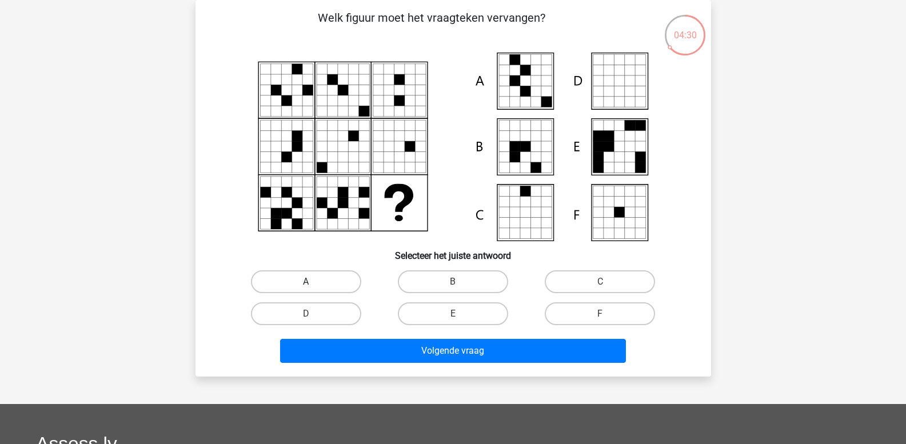
click at [326, 283] on label "A" at bounding box center [306, 281] width 110 height 23
click at [313, 283] on input "A" at bounding box center [309, 285] width 7 height 7
radio input "true"
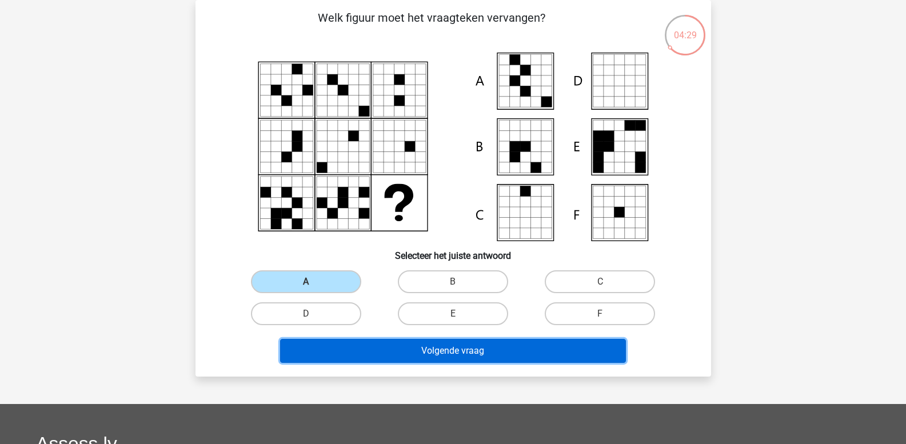
click at [362, 359] on button "Volgende vraag" at bounding box center [453, 351] width 346 height 24
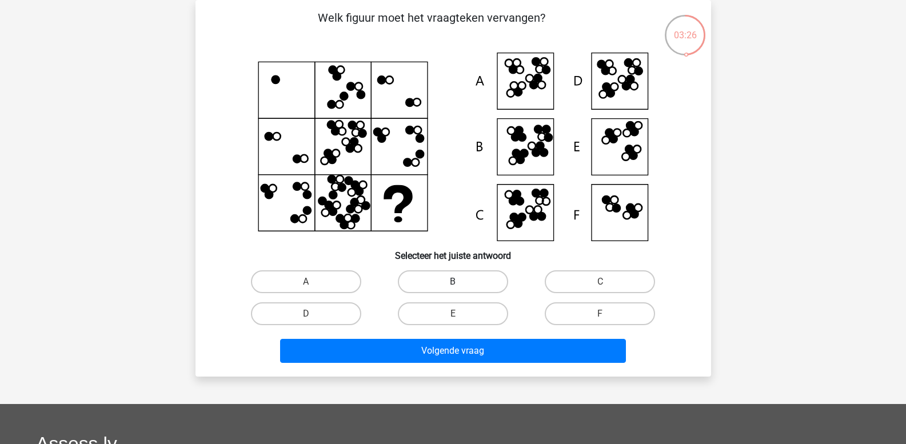
click at [463, 280] on label "B" at bounding box center [453, 281] width 110 height 23
click at [460, 282] on input "B" at bounding box center [456, 285] width 7 height 7
radio input "true"
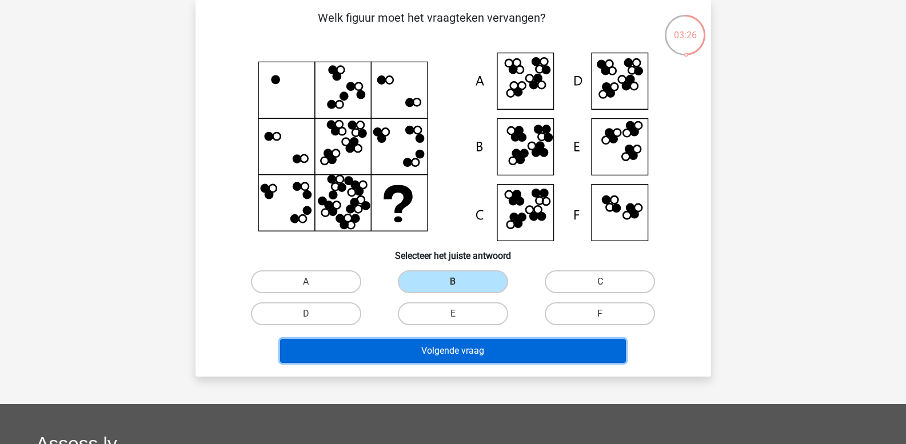
click at [463, 343] on button "Volgende vraag" at bounding box center [453, 351] width 346 height 24
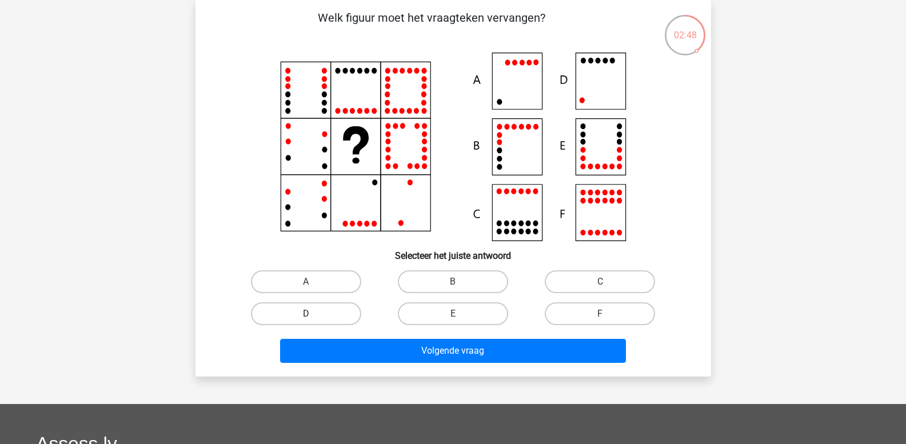
click at [305, 317] on label "D" at bounding box center [306, 313] width 110 height 23
click at [306, 317] on input "D" at bounding box center [309, 317] width 7 height 7
radio input "true"
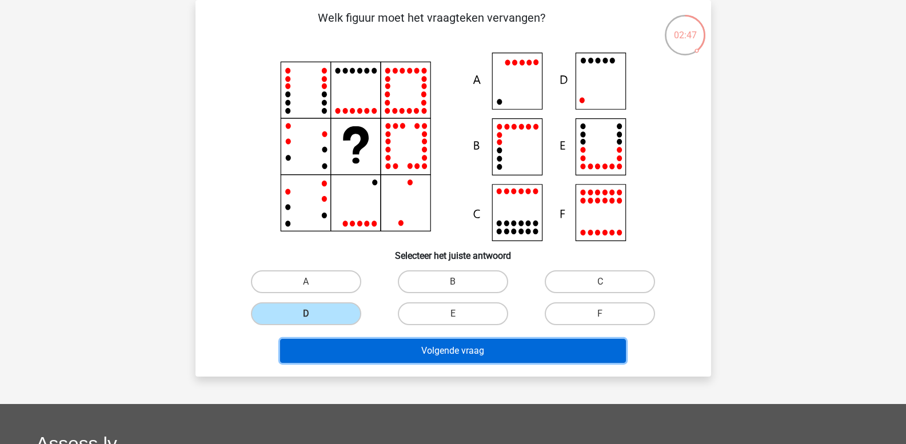
click at [356, 357] on button "Volgende vraag" at bounding box center [453, 351] width 346 height 24
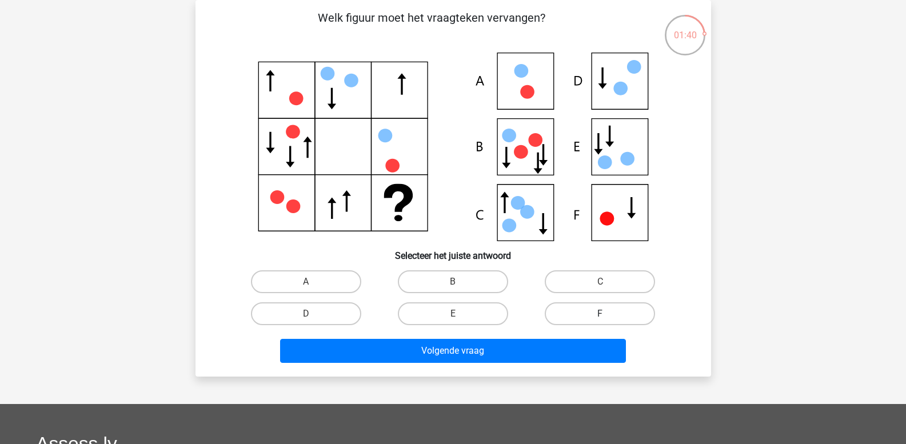
click at [577, 317] on label "F" at bounding box center [600, 313] width 110 height 23
click at [600, 317] on input "F" at bounding box center [603, 317] width 7 height 7
radio input "true"
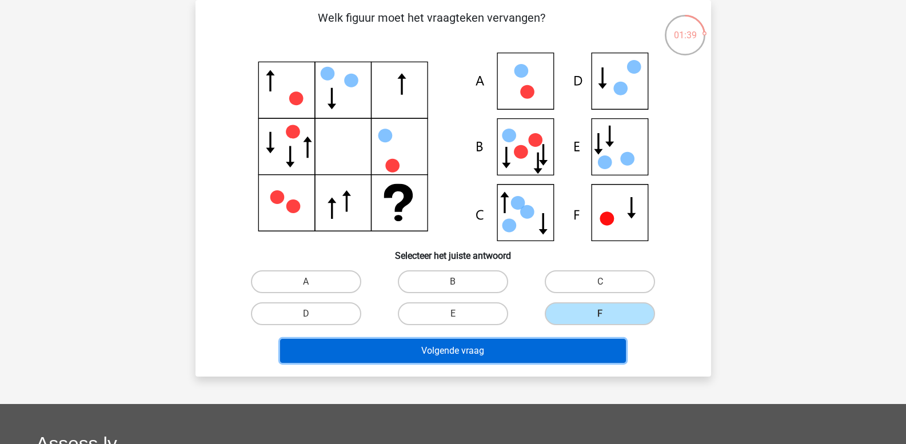
click at [545, 347] on button "Volgende vraag" at bounding box center [453, 351] width 346 height 24
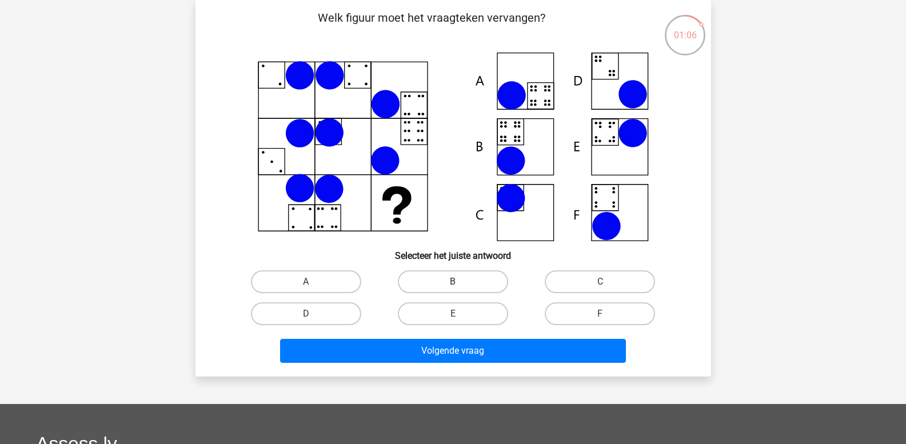
click at [479, 280] on label "B" at bounding box center [453, 281] width 110 height 23
click at [460, 282] on input "B" at bounding box center [456, 285] width 7 height 7
radio input "true"
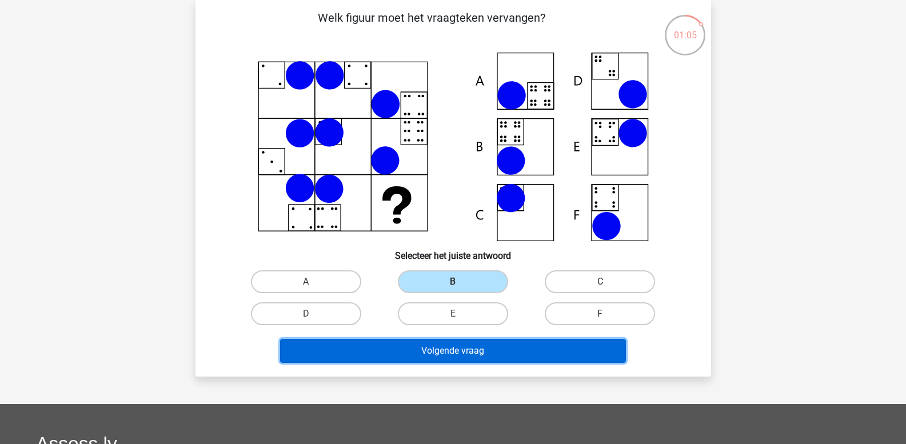
click at [490, 350] on button "Volgende vraag" at bounding box center [453, 351] width 346 height 24
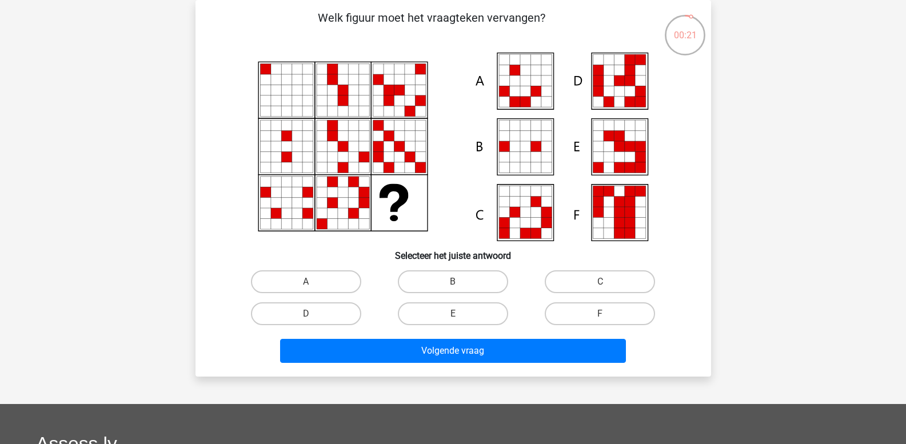
click at [629, 159] on icon at bounding box center [629, 157] width 10 height 10
click at [450, 314] on label "E" at bounding box center [453, 313] width 110 height 23
click at [453, 314] on input "E" at bounding box center [456, 317] width 7 height 7
radio input "true"
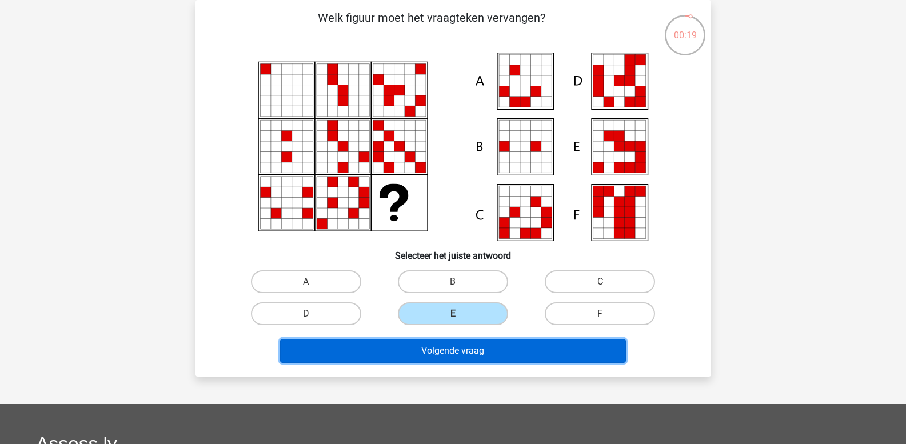
click at [460, 349] on button "Volgende vraag" at bounding box center [453, 351] width 346 height 24
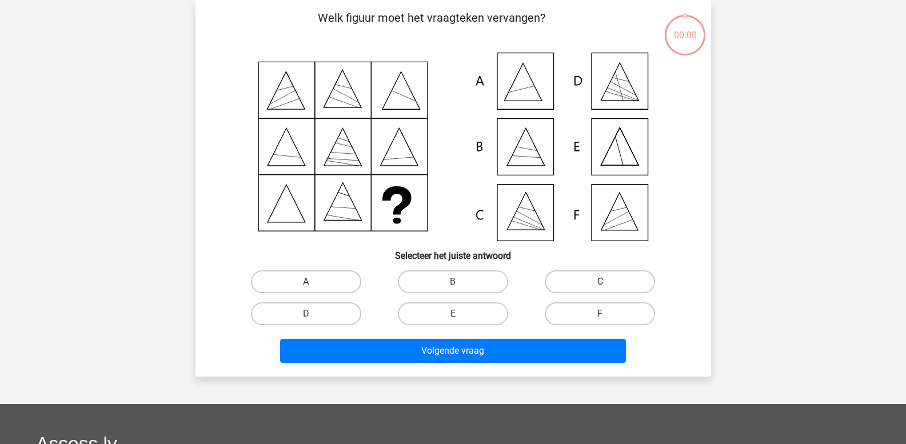
scroll to position [53, 0]
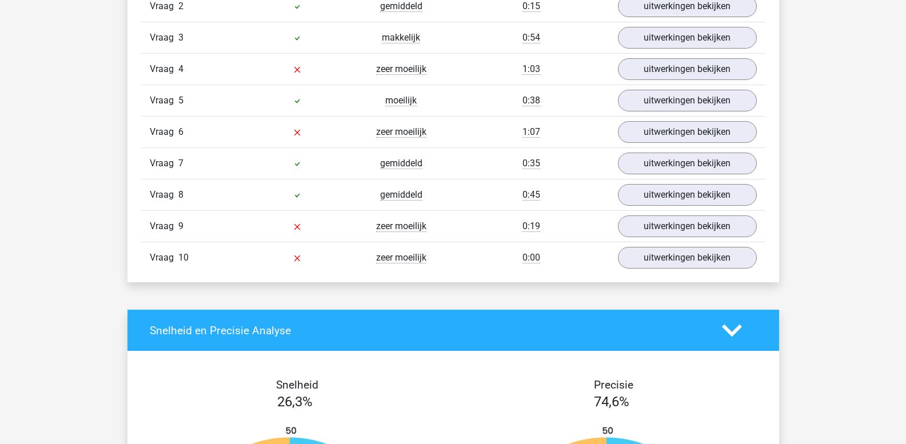
scroll to position [1029, 0]
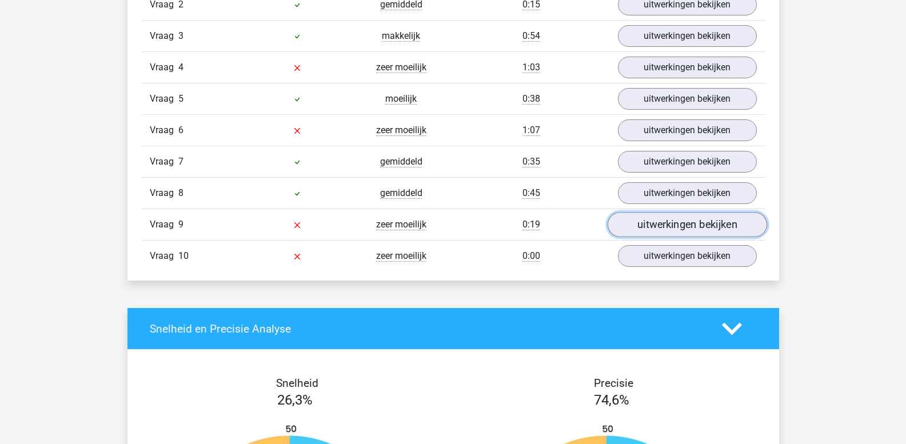
click at [669, 229] on link "uitwerkingen bekijken" at bounding box center [686, 225] width 159 height 25
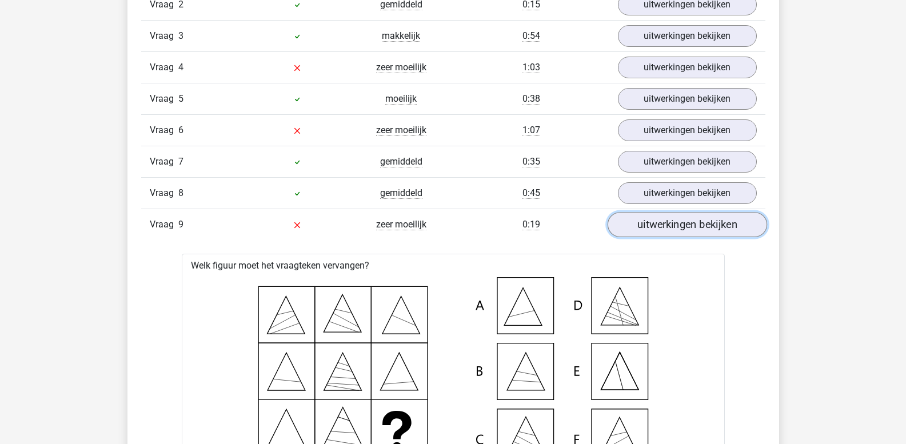
click at [662, 229] on link "uitwerkingen bekijken" at bounding box center [686, 225] width 159 height 25
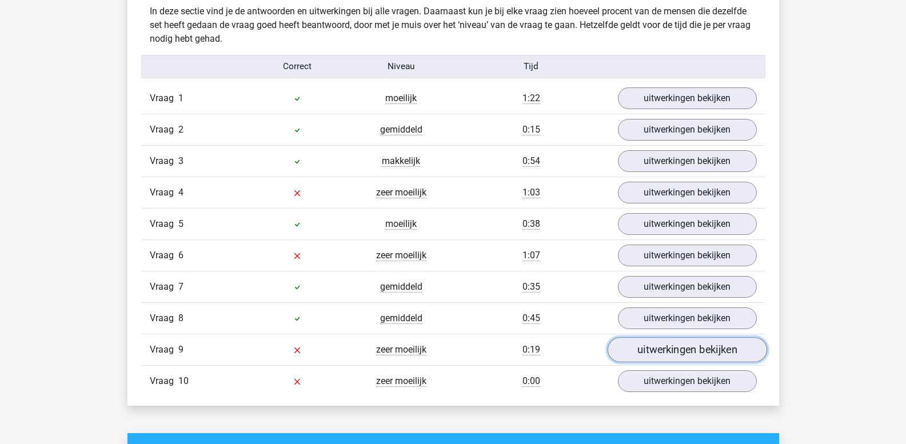
scroll to position [857, 0]
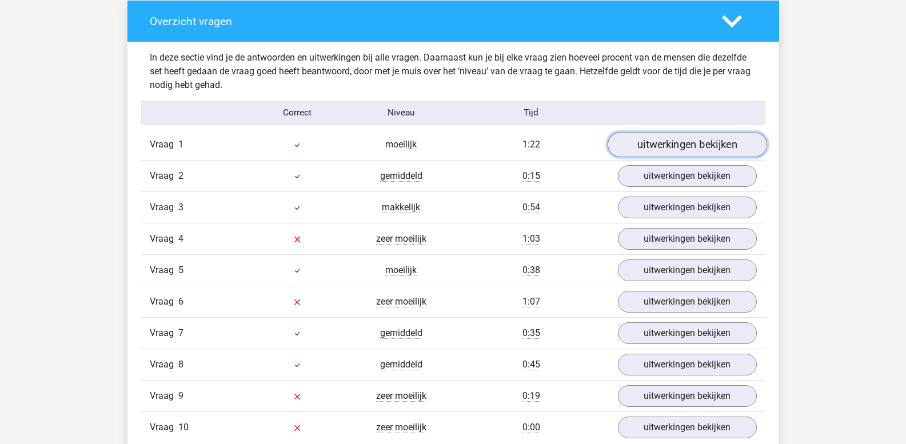
click at [653, 148] on link "uitwerkingen bekijken" at bounding box center [686, 145] width 159 height 25
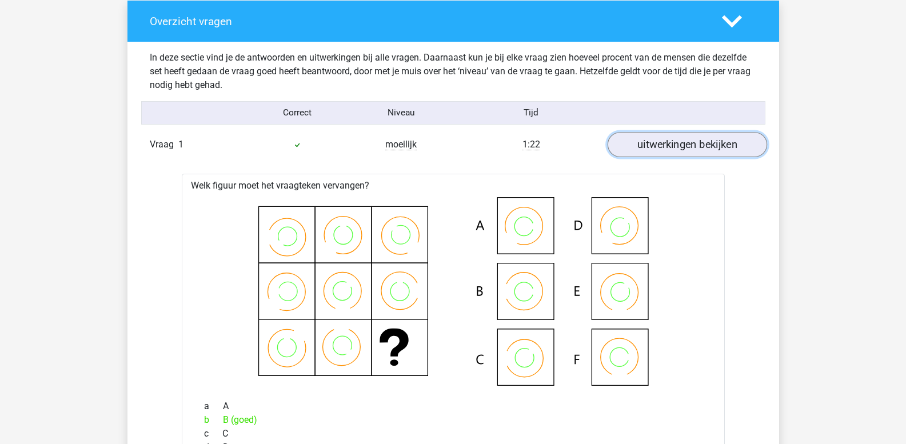
click at [653, 148] on link "uitwerkingen bekijken" at bounding box center [686, 145] width 159 height 25
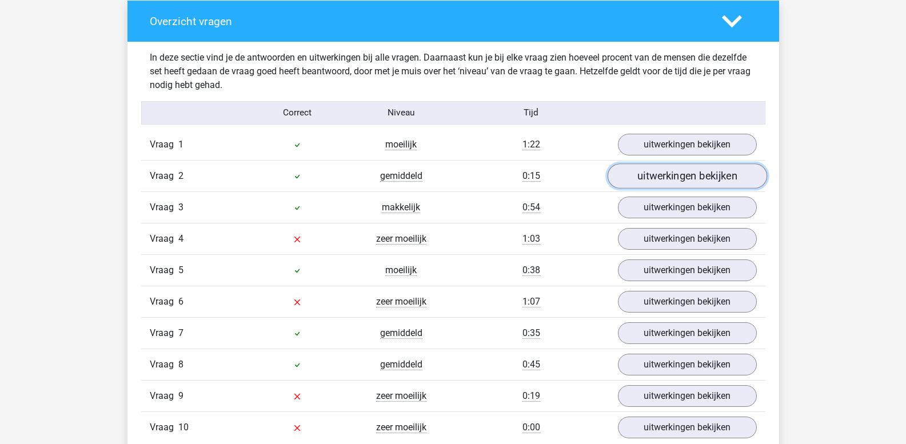
click at [657, 174] on link "uitwerkingen bekijken" at bounding box center [686, 176] width 159 height 25
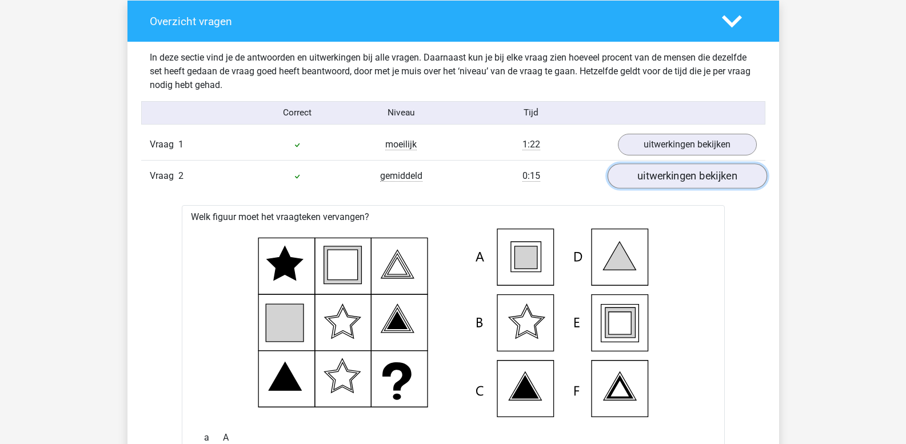
click at [657, 174] on link "uitwerkingen bekijken" at bounding box center [686, 176] width 159 height 25
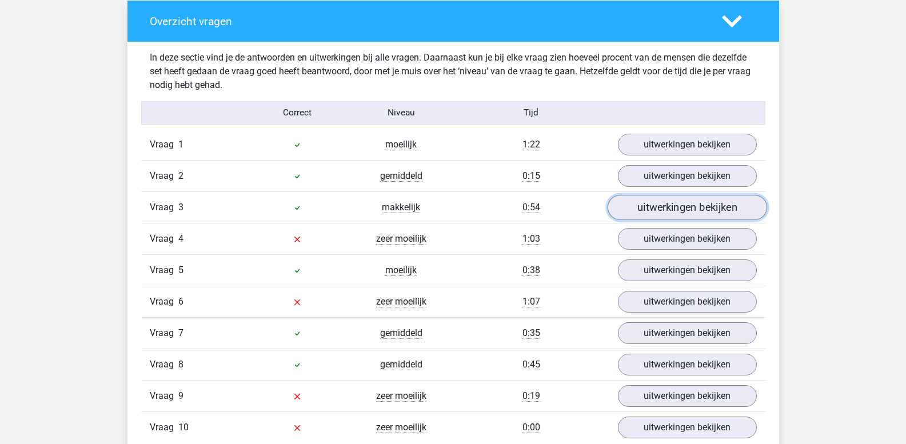
click at [661, 205] on link "uitwerkingen bekijken" at bounding box center [686, 207] width 159 height 25
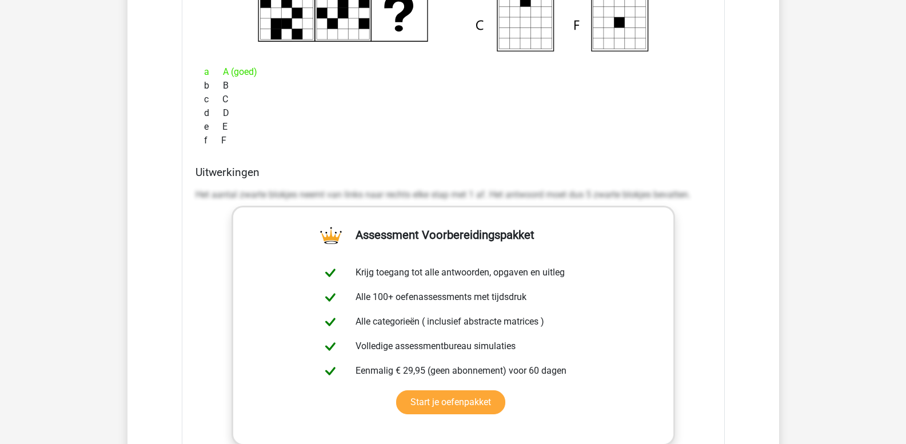
scroll to position [1257, 0]
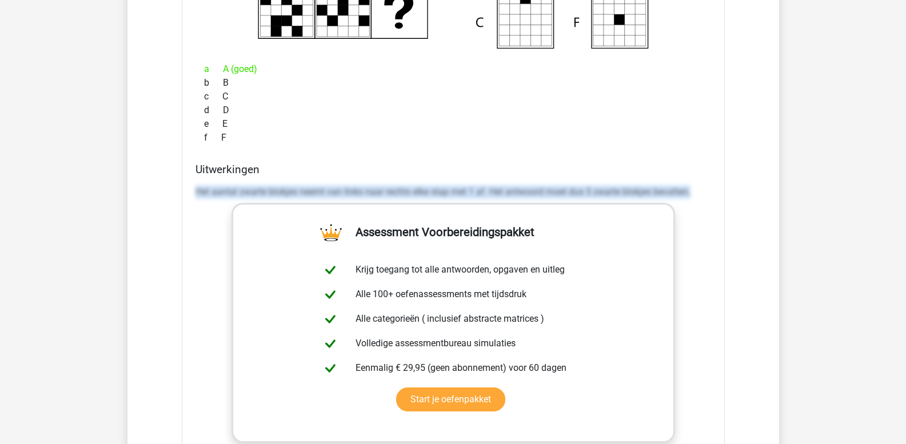
drag, startPoint x: 197, startPoint y: 190, endPoint x: 781, endPoint y: 190, distance: 584.0
click at [781, 190] on div "Kies premium leo leo.aertsens@gmail.com" at bounding box center [453, 380] width 906 height 3275
copy p "Het aantal zwarte blokjes neemt van links naar rechts elke stap met 1 af. Het a…"
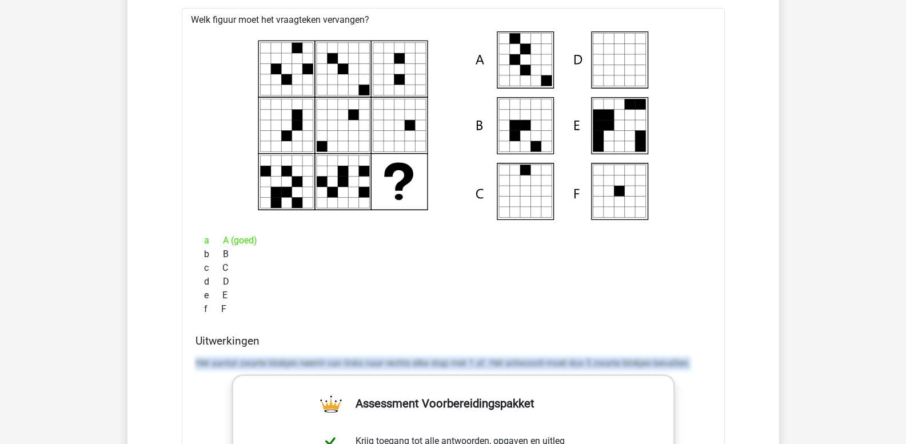
scroll to position [971, 0]
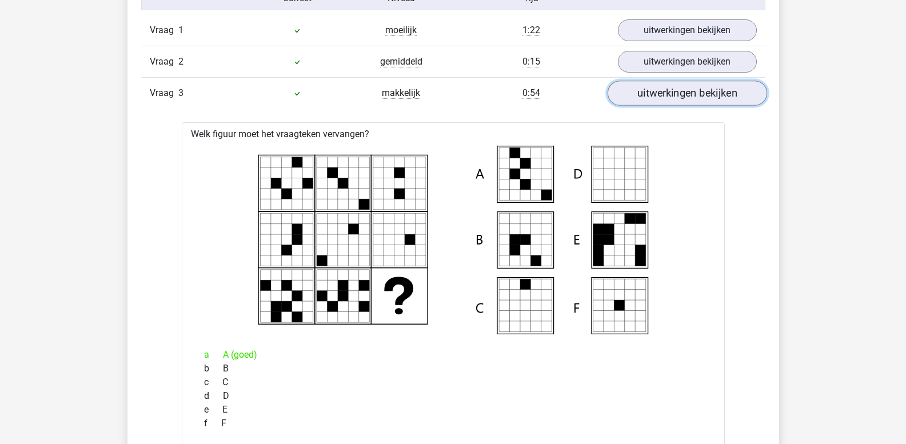
click at [660, 96] on link "uitwerkingen bekijken" at bounding box center [686, 93] width 159 height 25
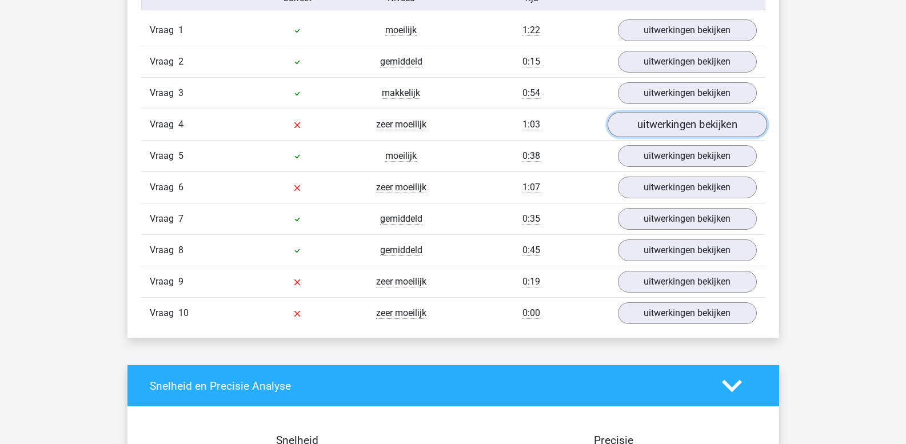
click at [653, 123] on link "uitwerkingen bekijken" at bounding box center [686, 125] width 159 height 25
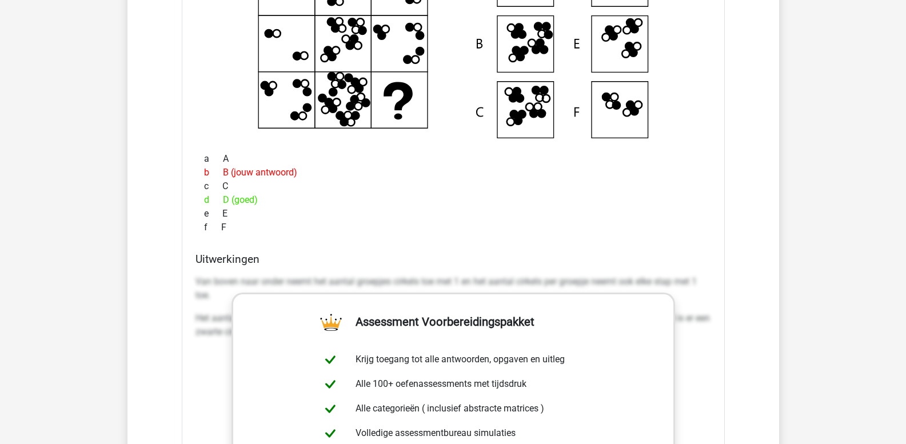
scroll to position [1200, 0]
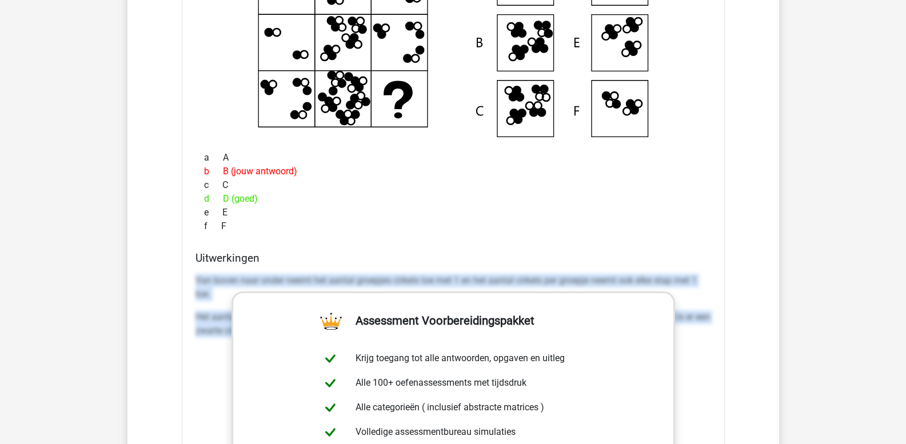
drag, startPoint x: 197, startPoint y: 279, endPoint x: 914, endPoint y: 348, distance: 720.4
click at [905, 348] on html "Kies premium leo leo.aertsens@gmail.com" at bounding box center [453, 437] width 906 height 3275
copy div "Van boven naar onder neemt het aantal groepjes cirkels toe met 1 en het aantal …"
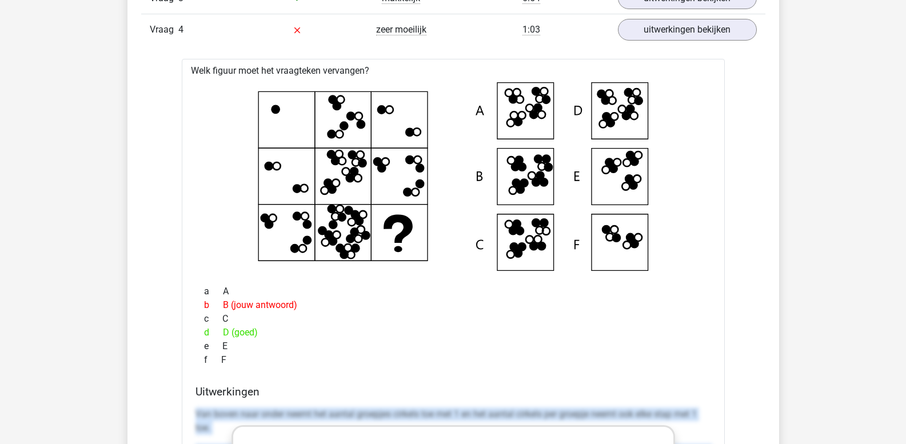
scroll to position [971, 0]
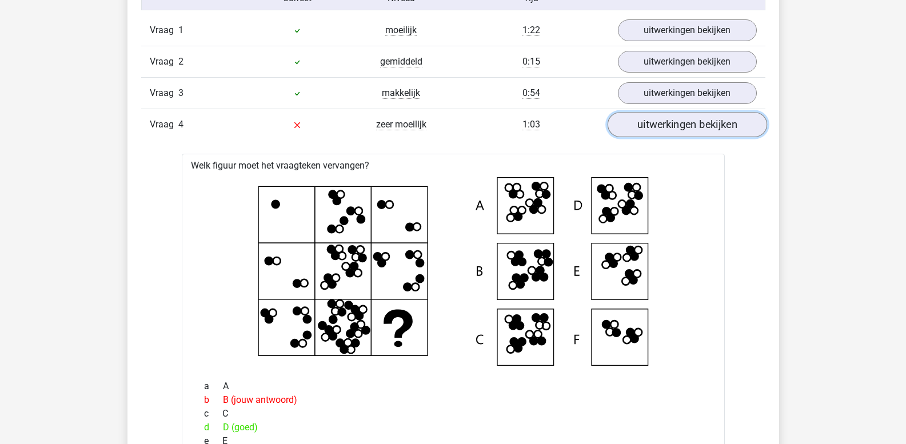
click at [645, 123] on link "uitwerkingen bekijken" at bounding box center [686, 125] width 159 height 25
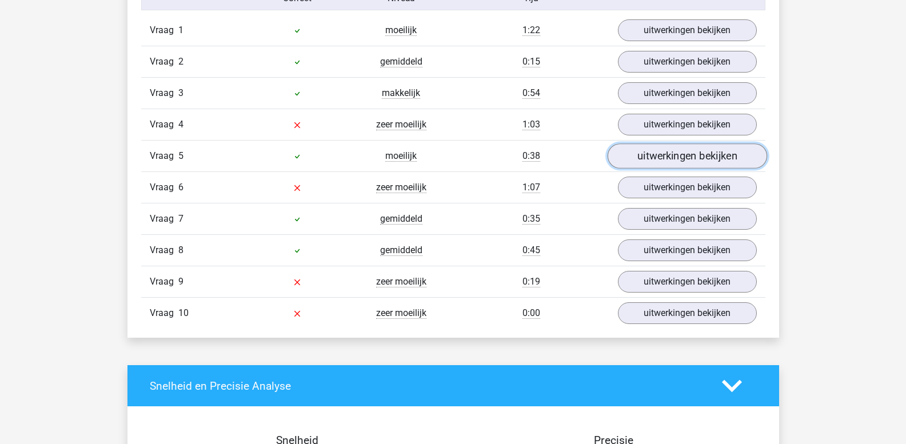
click at [646, 153] on link "uitwerkingen bekijken" at bounding box center [686, 156] width 159 height 25
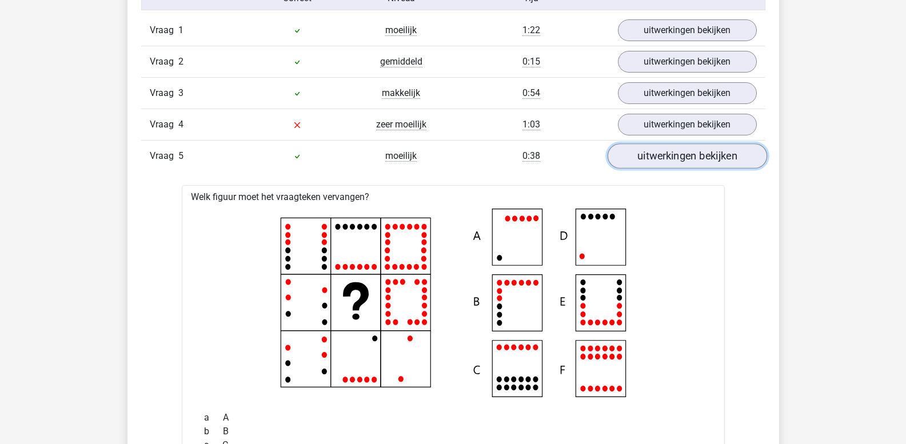
click at [647, 164] on link "uitwerkingen bekijken" at bounding box center [686, 156] width 159 height 25
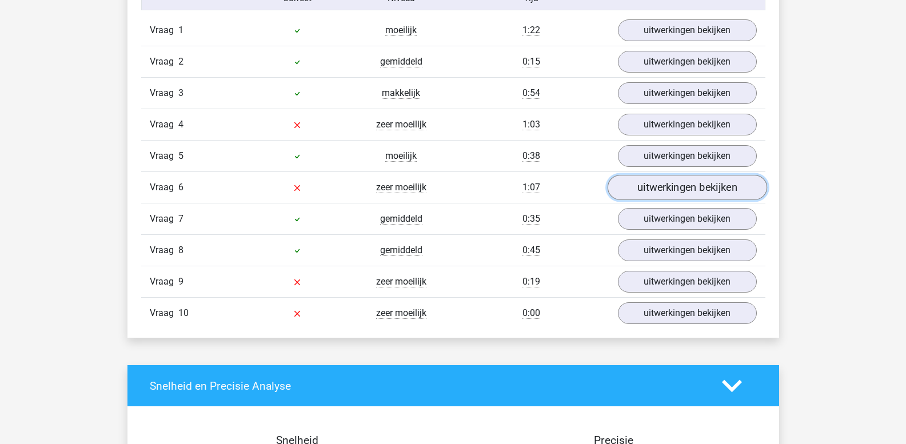
click at [653, 186] on link "uitwerkingen bekijken" at bounding box center [686, 187] width 159 height 25
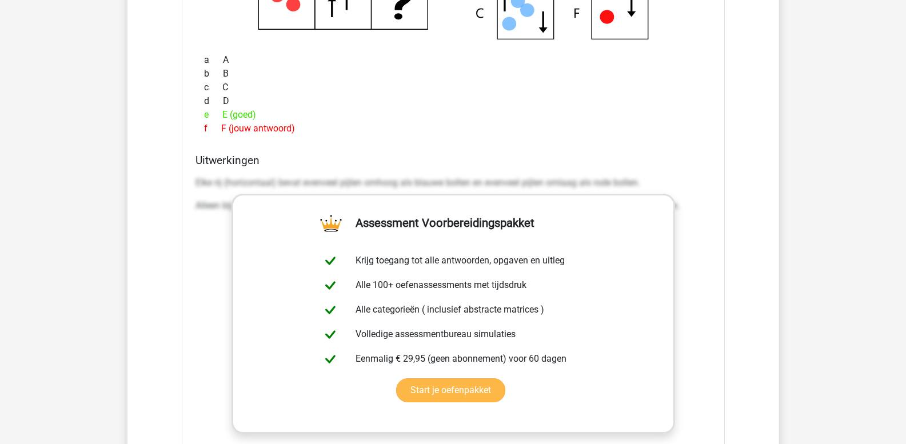
scroll to position [1371, 0]
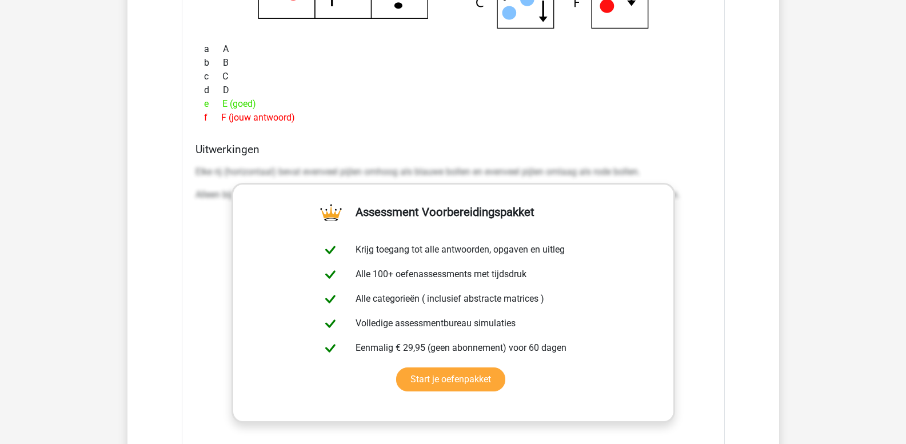
click at [194, 171] on div "Uitwerkingen Elke rij (horizontaal) bevat evenveel pijlen omhoog als blauwe bol…" at bounding box center [453, 323] width 525 height 361
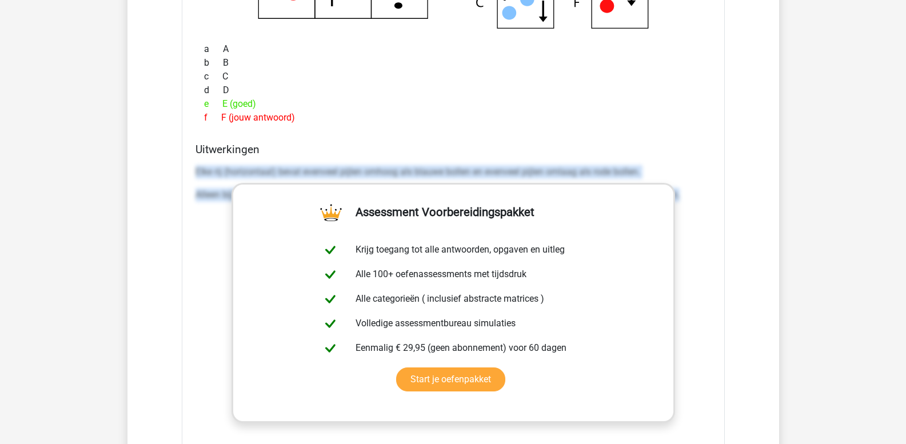
drag, startPoint x: 196, startPoint y: 170, endPoint x: 895, endPoint y: 205, distance: 700.3
click at [895, 205] on div "Kies premium leo leo.aertsens@gmail.com" at bounding box center [453, 266] width 906 height 3275
copy div "Elke rij (horizontaal) bevat evenveel pijlen omhoog als blauwe bollen en evenve…"
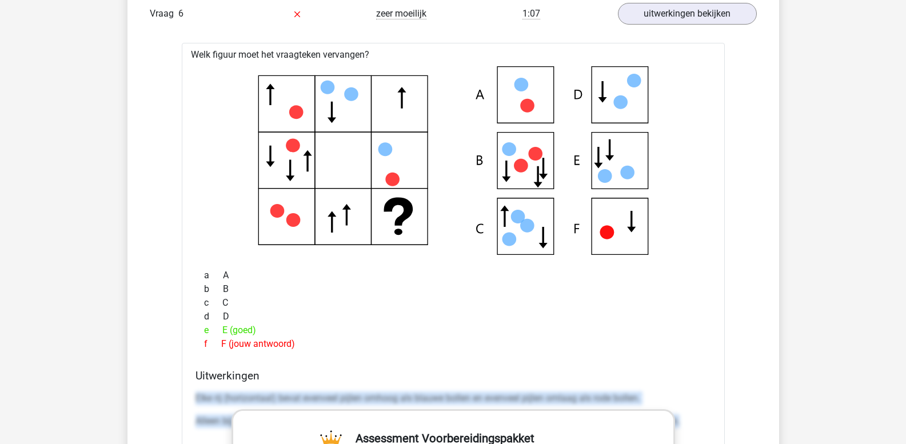
scroll to position [1143, 0]
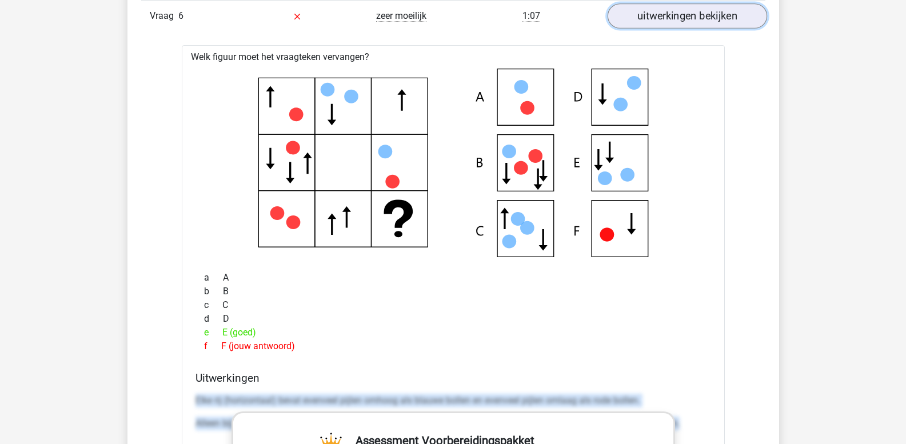
click at [675, 18] on link "uitwerkingen bekijken" at bounding box center [686, 16] width 159 height 25
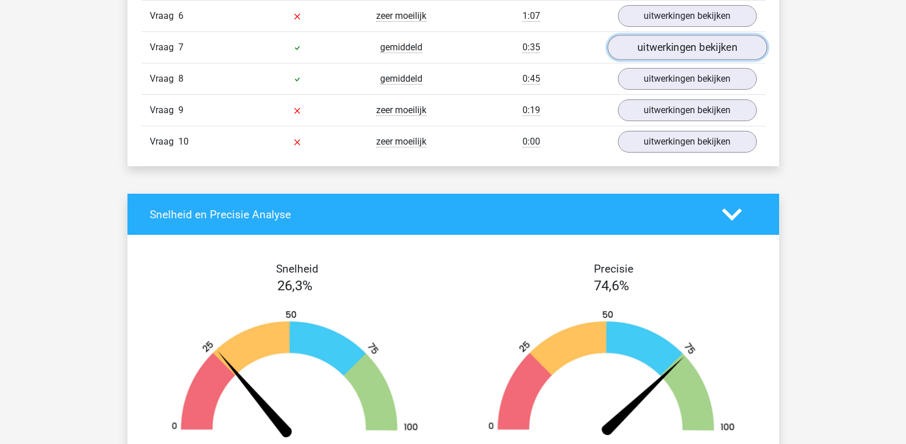
click at [679, 45] on link "uitwerkingen bekijken" at bounding box center [686, 47] width 159 height 25
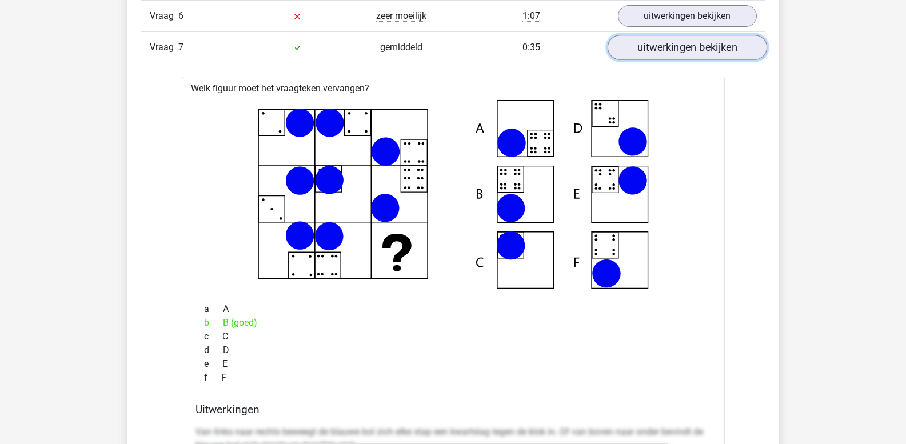
click at [679, 45] on link "uitwerkingen bekijken" at bounding box center [686, 47] width 159 height 25
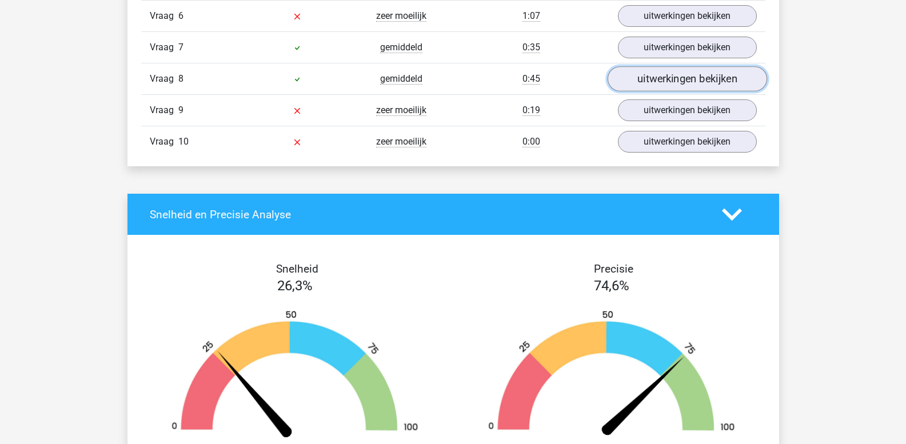
click at [682, 75] on link "uitwerkingen bekijken" at bounding box center [686, 79] width 159 height 25
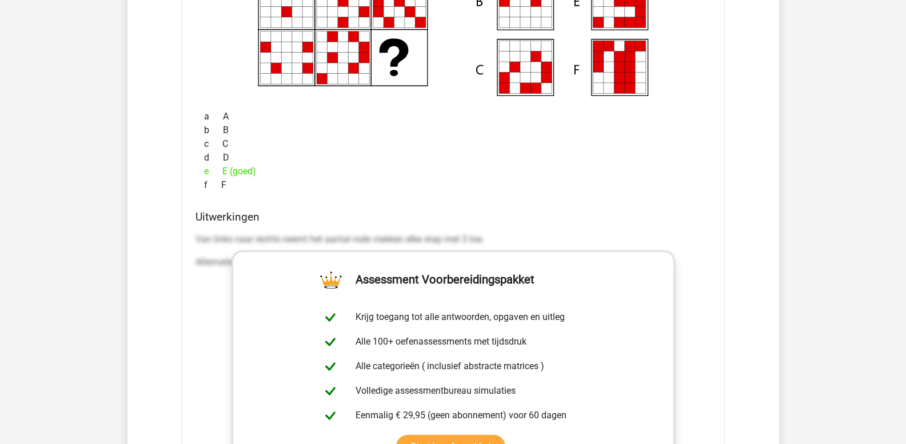
scroll to position [1429, 0]
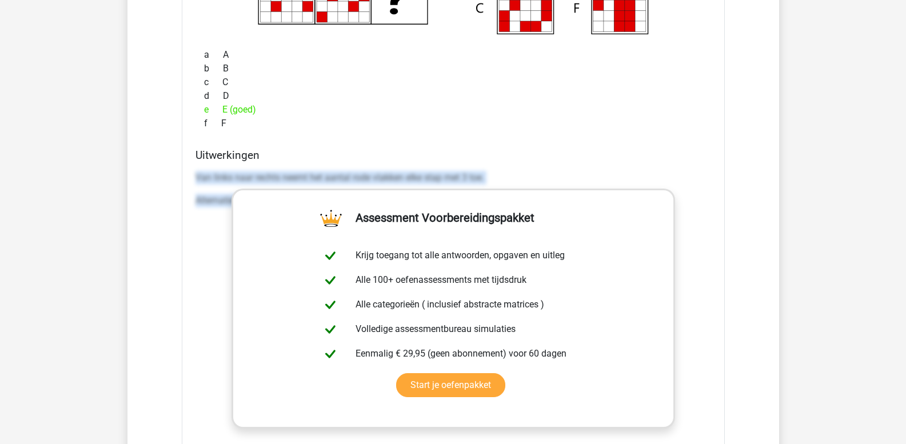
drag, startPoint x: 198, startPoint y: 176, endPoint x: 914, endPoint y: 223, distance: 717.5
click at [905, 223] on html "Kies premium leo leo.aertsens@gmail.com" at bounding box center [453, 208] width 906 height 3275
copy div "Van links naar rechts neemt het aantal rode vlakken elke stap met 3 toe. Altern…"
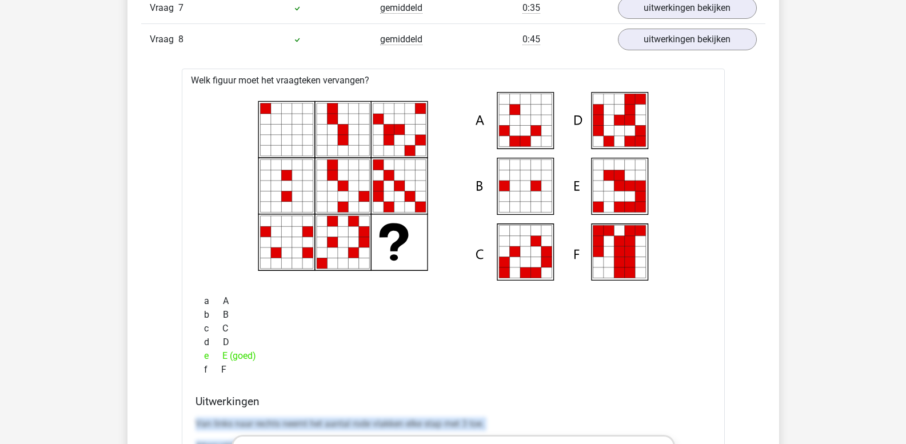
scroll to position [1029, 0]
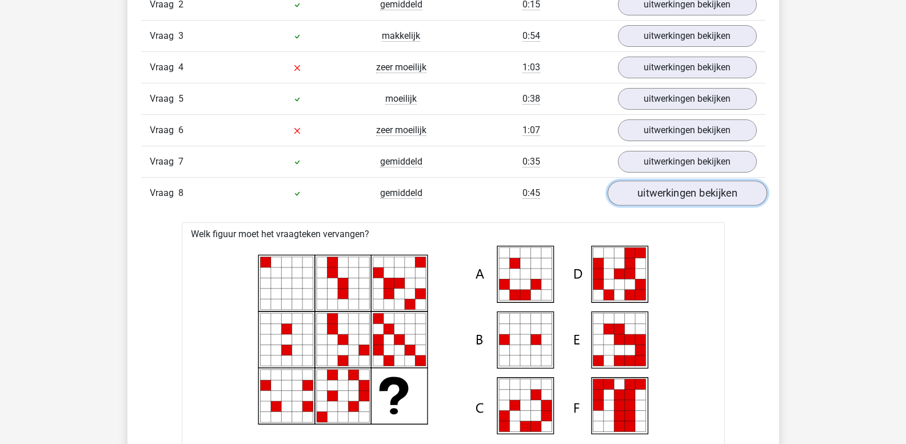
click at [659, 197] on link "uitwerkingen bekijken" at bounding box center [686, 193] width 159 height 25
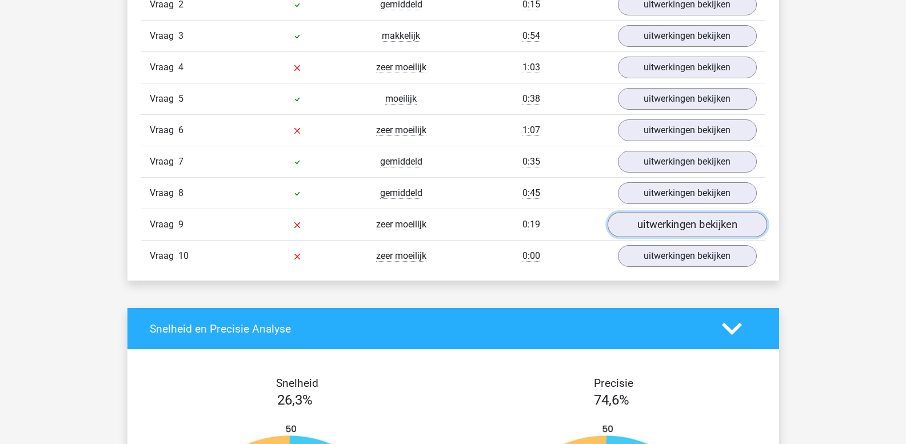
click at [656, 226] on link "uitwerkingen bekijken" at bounding box center [686, 225] width 159 height 25
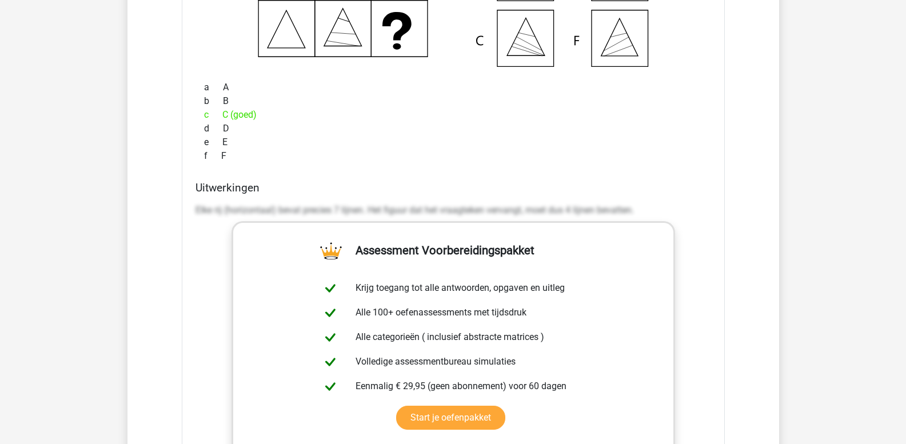
scroll to position [1429, 0]
click at [193, 205] on div "Uitwerkingen Elke rij (horizontaal) bevat precies 7 lijnen. Het figuur dat het …" at bounding box center [453, 360] width 525 height 361
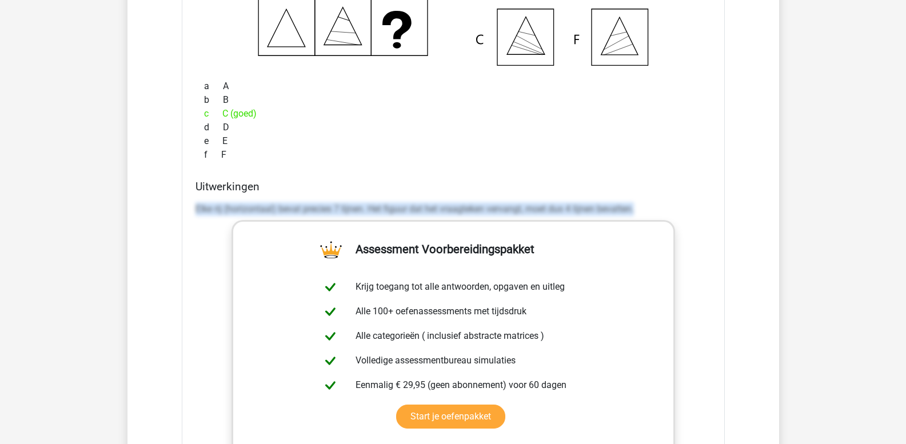
drag, startPoint x: 198, startPoint y: 207, endPoint x: 743, endPoint y: 207, distance: 545.7
click at [741, 207] on div "Vraag 1 moeilijk 1:22 uitwerkingen bekijken Welk figuur moet het vraagteken ver…" at bounding box center [453, 98] width 607 height 1081
copy p "Elke rij (horizontaal) bevat precies 7 lijnen. Het figuur dat het vraagteken ve…"
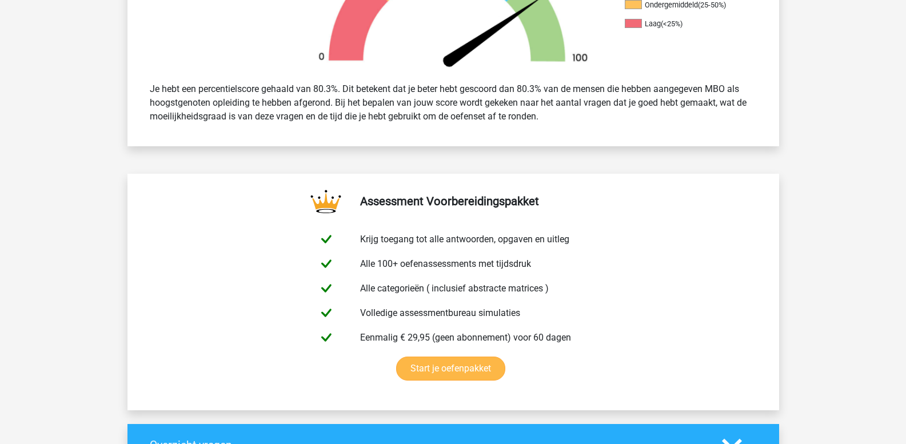
scroll to position [343, 0]
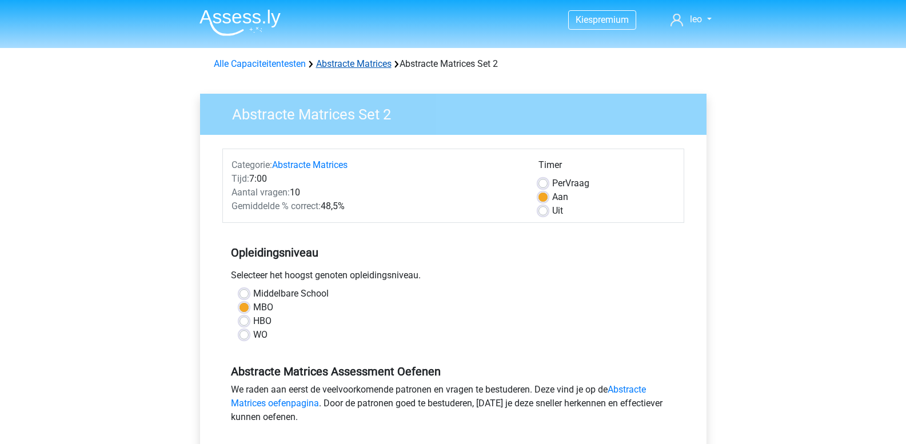
click at [357, 66] on link "Abstracte Matrices" at bounding box center [353, 63] width 75 height 11
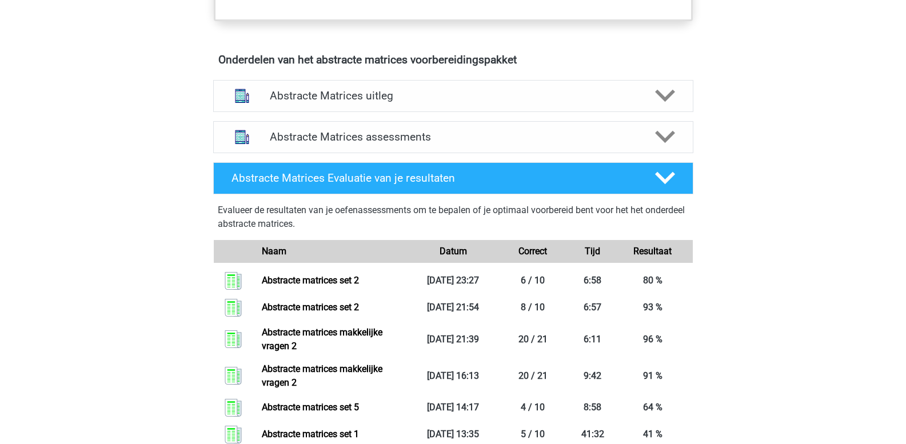
scroll to position [743, 0]
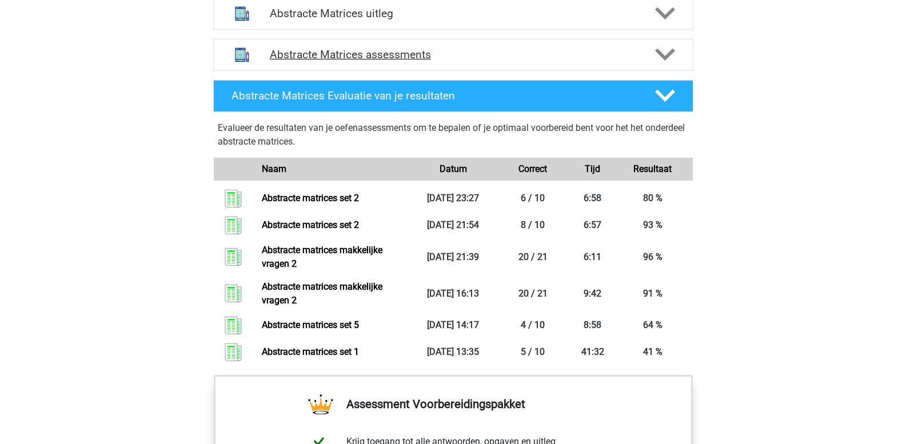
click at [665, 60] on polygon at bounding box center [665, 55] width 20 height 13
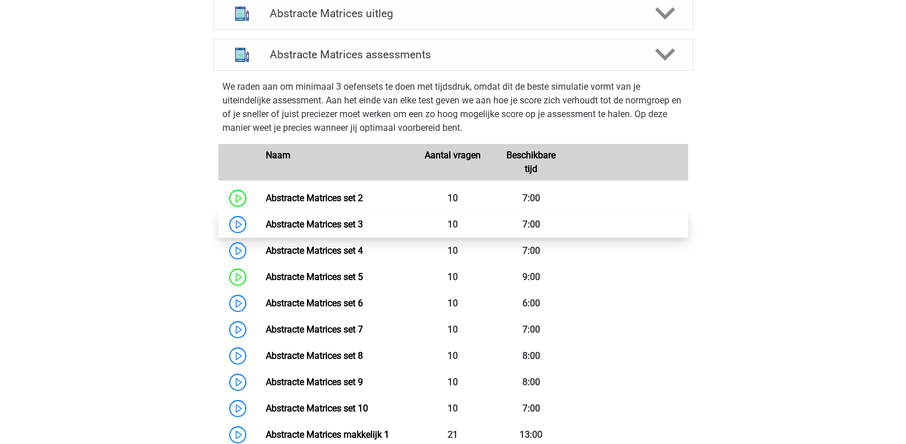
click at [308, 224] on link "Abstracte Matrices set 3" at bounding box center [314, 224] width 97 height 11
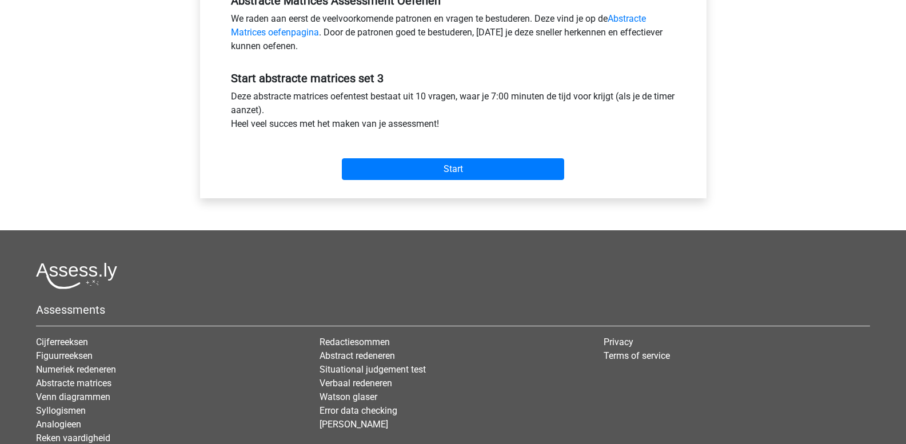
scroll to position [343, 0]
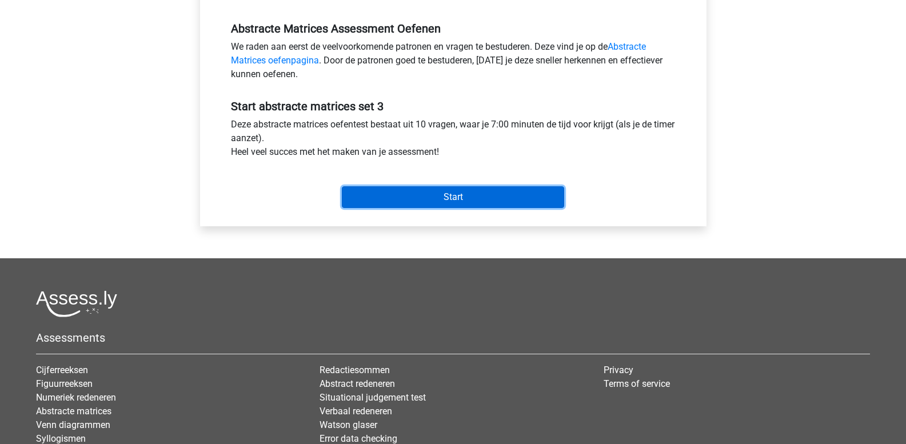
click at [425, 193] on input "Start" at bounding box center [453, 197] width 222 height 22
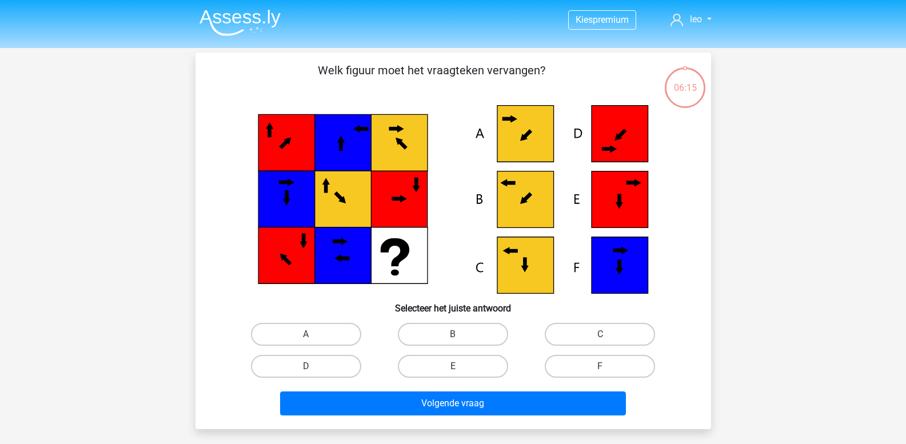
click at [528, 258] on icon at bounding box center [525, 265] width 57 height 57
click at [509, 264] on icon at bounding box center [525, 265] width 57 height 57
click at [592, 337] on label "C" at bounding box center [600, 334] width 110 height 23
click at [600, 337] on input "C" at bounding box center [603, 337] width 7 height 7
radio input "true"
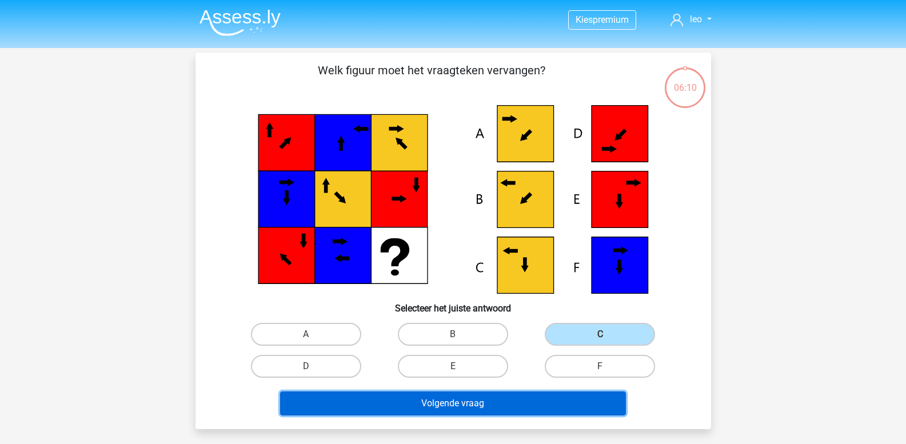
click at [442, 399] on button "Volgende vraag" at bounding box center [453, 403] width 346 height 24
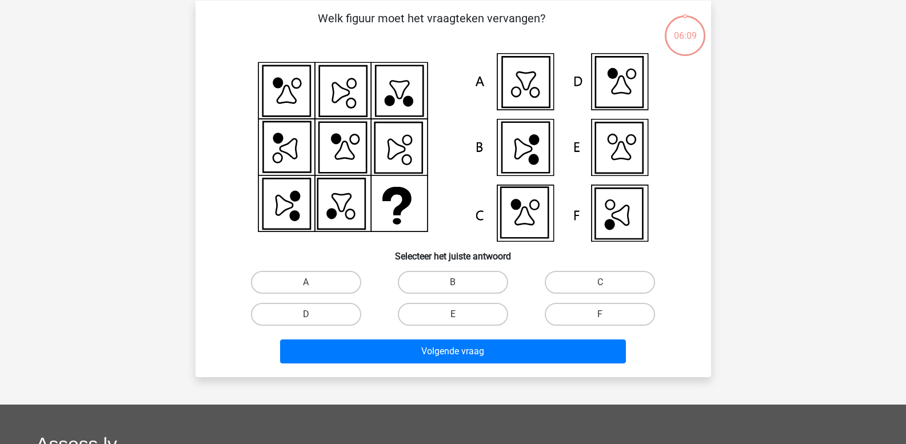
scroll to position [53, 0]
click at [583, 313] on label "F" at bounding box center [600, 313] width 110 height 23
click at [600, 314] on input "F" at bounding box center [603, 317] width 7 height 7
radio input "true"
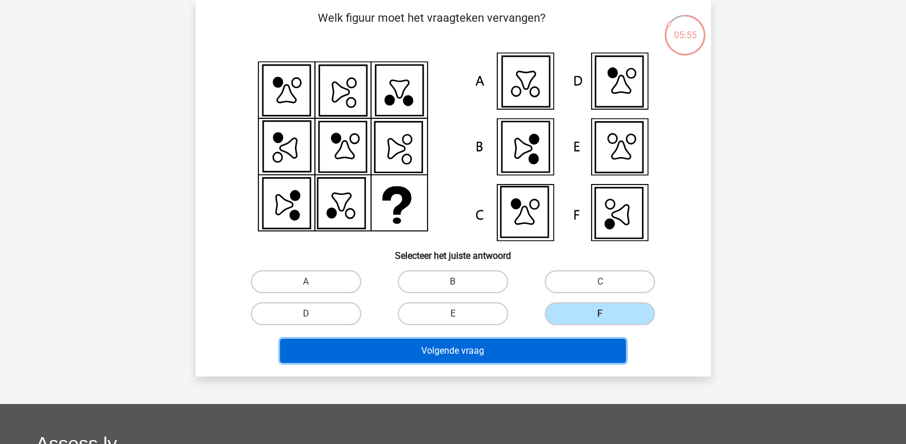
click at [514, 351] on button "Volgende vraag" at bounding box center [453, 351] width 346 height 24
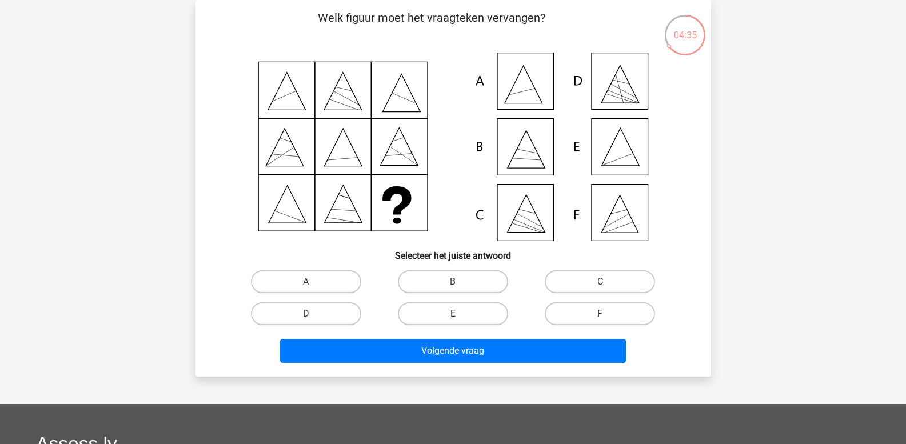
click at [458, 312] on label "E" at bounding box center [453, 313] width 110 height 23
click at [458, 314] on input "E" at bounding box center [456, 317] width 7 height 7
radio input "true"
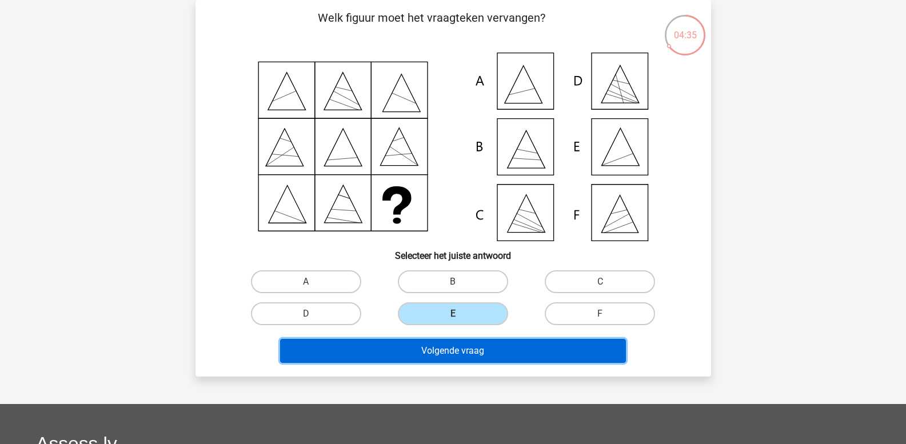
click at [464, 350] on button "Volgende vraag" at bounding box center [453, 351] width 346 height 24
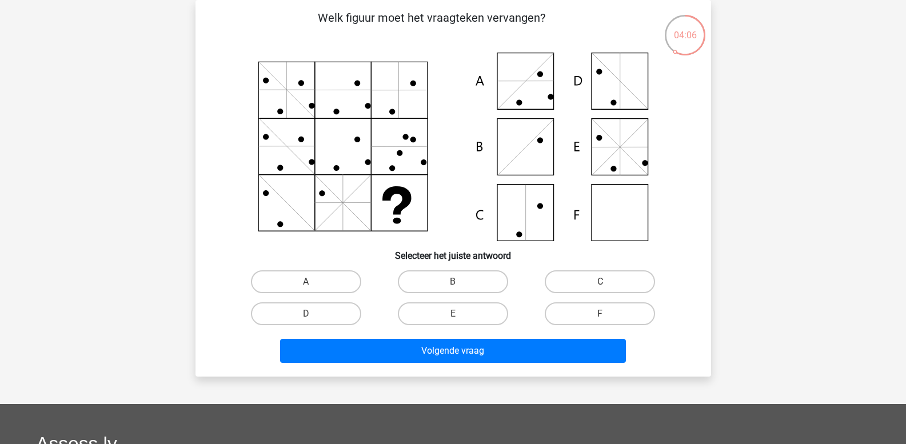
click at [521, 154] on icon at bounding box center [453, 147] width 461 height 189
click at [474, 277] on label "B" at bounding box center [453, 281] width 110 height 23
click at [460, 282] on input "B" at bounding box center [456, 285] width 7 height 7
radio input "true"
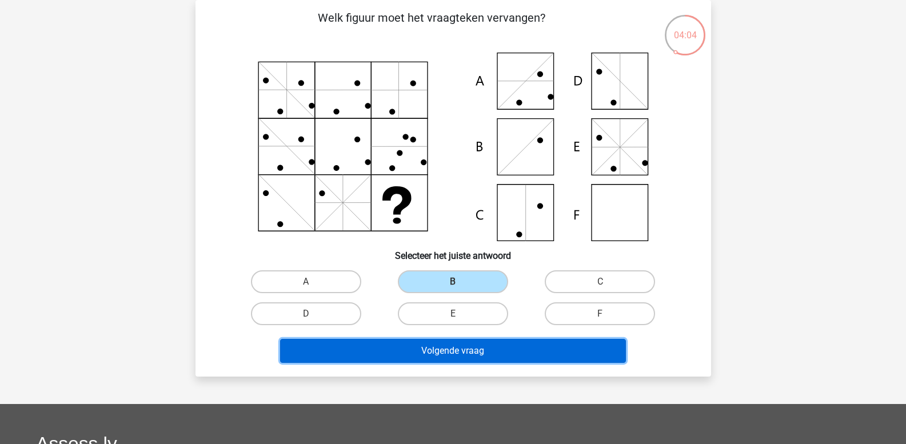
click at [456, 341] on button "Volgende vraag" at bounding box center [453, 351] width 346 height 24
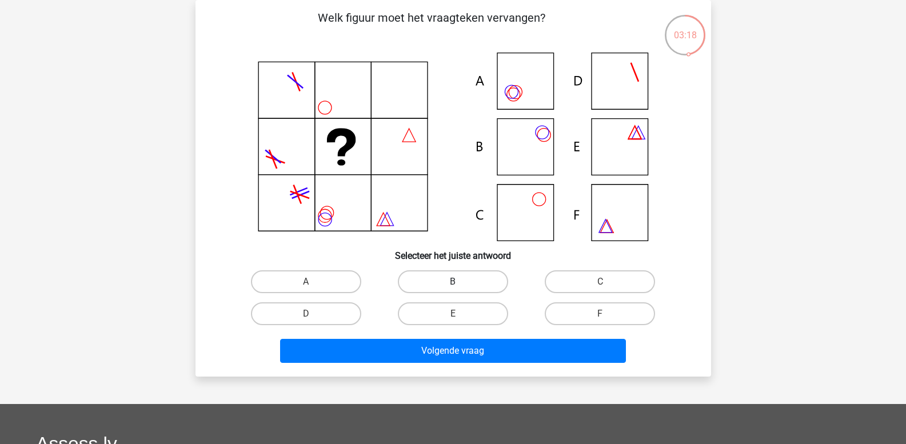
click at [440, 282] on label "B" at bounding box center [453, 281] width 110 height 23
click at [453, 282] on input "B" at bounding box center [456, 285] width 7 height 7
radio input "true"
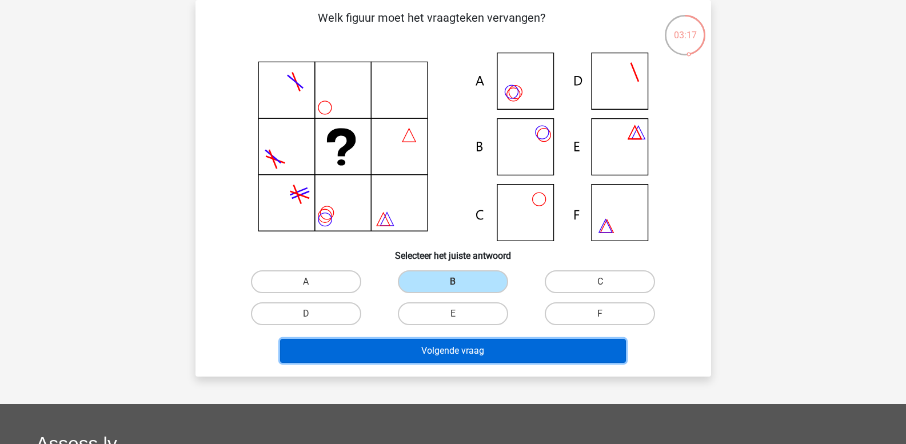
click at [418, 350] on button "Volgende vraag" at bounding box center [453, 351] width 346 height 24
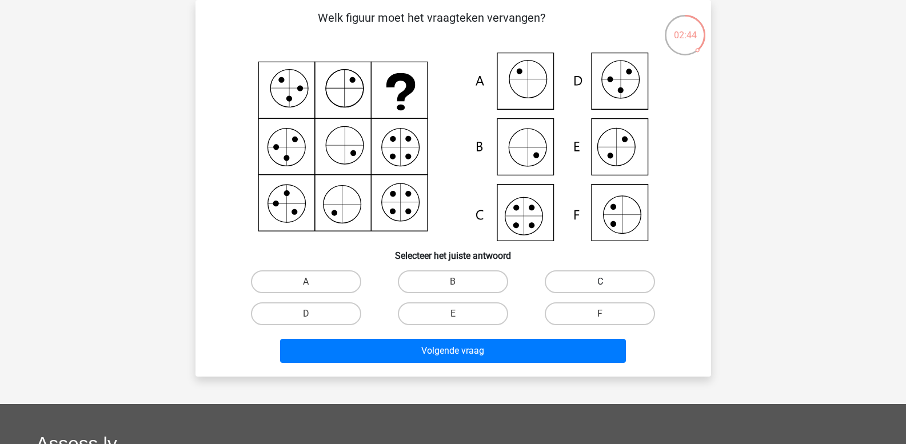
click at [594, 285] on label "C" at bounding box center [600, 281] width 110 height 23
click at [600, 285] on input "C" at bounding box center [603, 285] width 7 height 7
radio input "true"
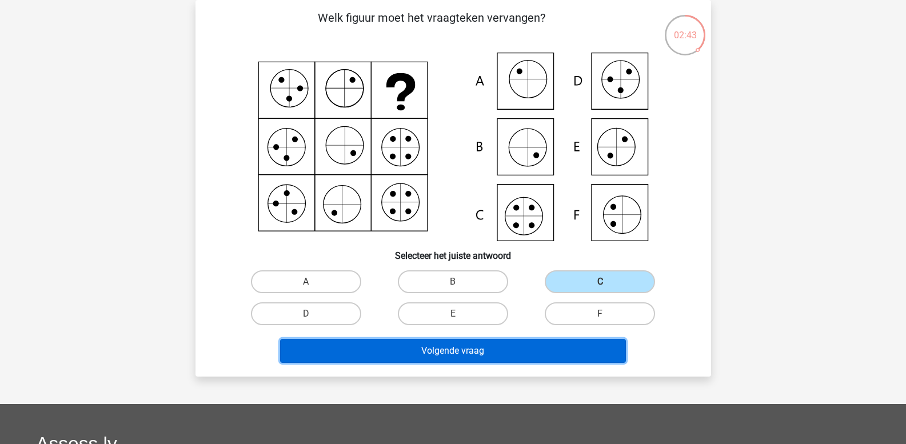
click at [541, 359] on button "Volgende vraag" at bounding box center [453, 351] width 346 height 24
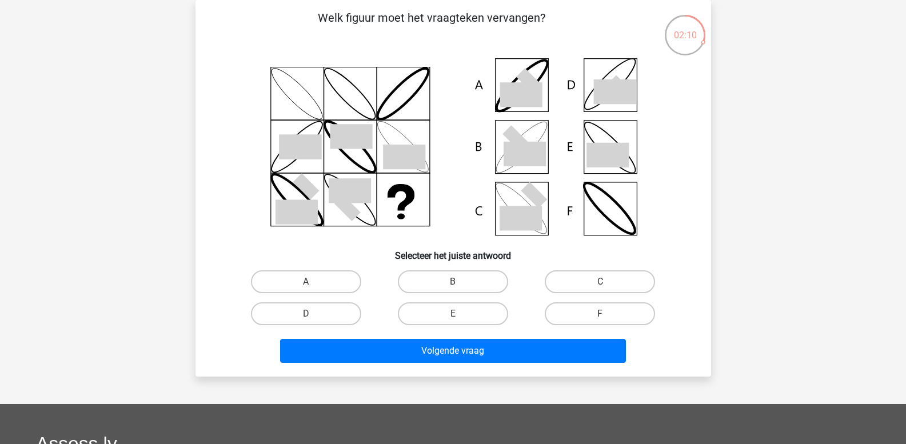
drag, startPoint x: 447, startPoint y: 282, endPoint x: 453, endPoint y: 295, distance: 14.1
click at [447, 283] on label "B" at bounding box center [453, 281] width 110 height 23
click at [453, 283] on input "B" at bounding box center [456, 285] width 7 height 7
radio input "true"
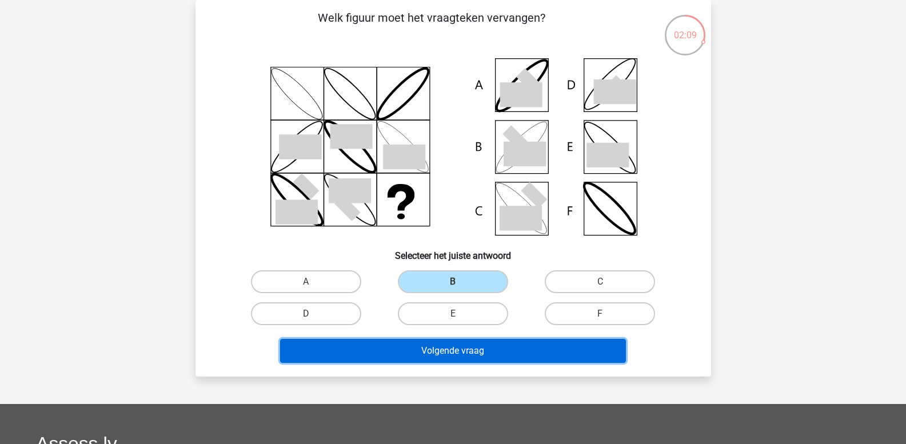
click at [453, 347] on button "Volgende vraag" at bounding box center [453, 351] width 346 height 24
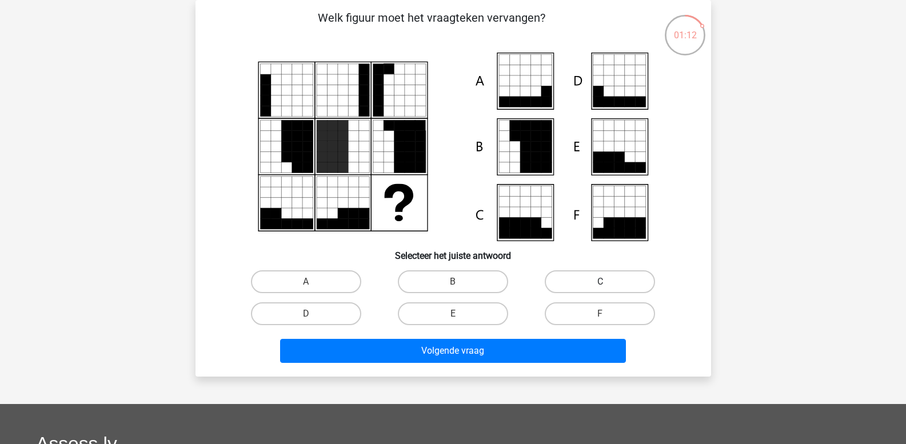
click at [591, 282] on label "C" at bounding box center [600, 281] width 110 height 23
click at [600, 282] on input "C" at bounding box center [603, 285] width 7 height 7
radio input "true"
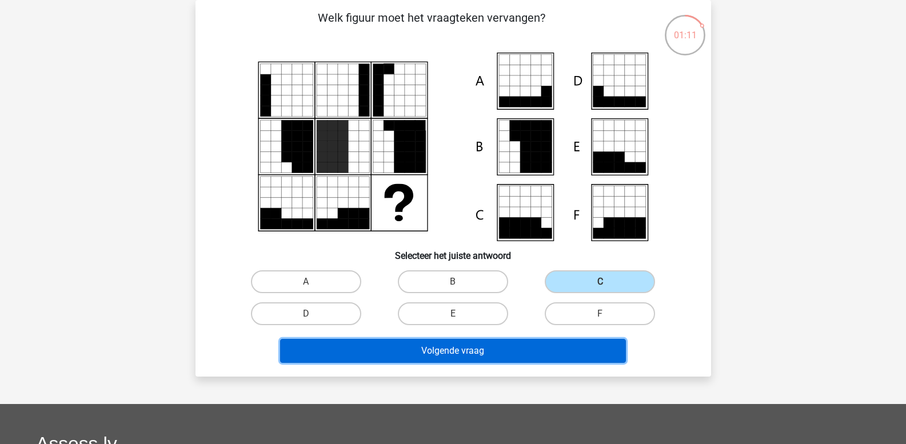
click at [504, 343] on button "Volgende vraag" at bounding box center [453, 351] width 346 height 24
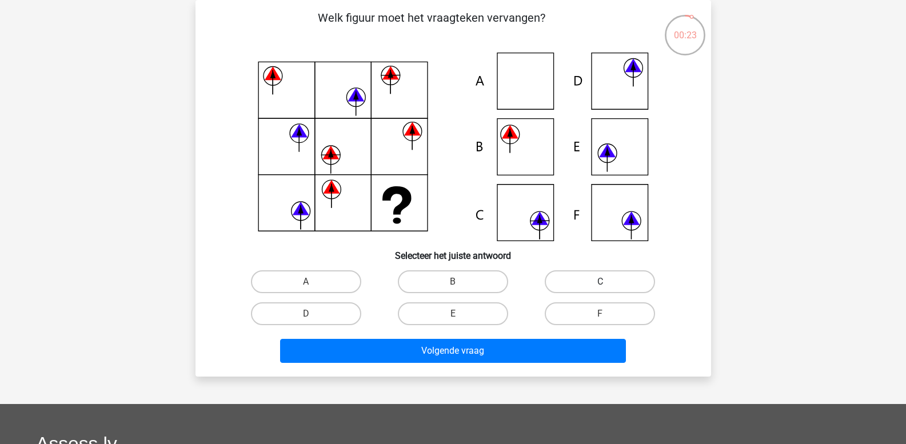
click at [590, 286] on label "C" at bounding box center [600, 281] width 110 height 23
click at [600, 286] on input "C" at bounding box center [603, 285] width 7 height 7
radio input "true"
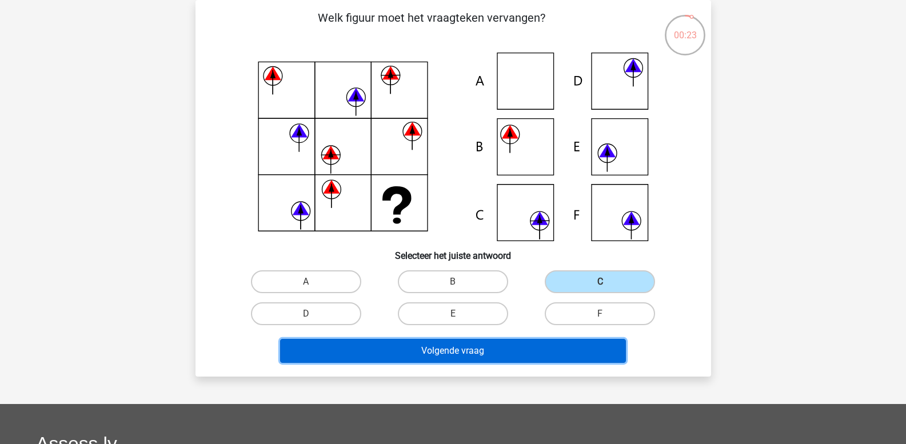
click at [536, 346] on button "Volgende vraag" at bounding box center [453, 351] width 346 height 24
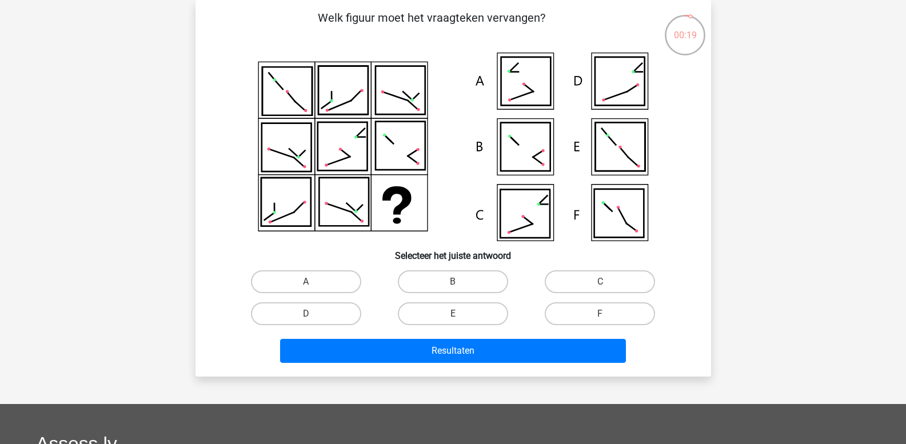
click at [613, 147] on icon at bounding box center [620, 147] width 50 height 48
click at [432, 318] on label "E" at bounding box center [453, 313] width 110 height 23
click at [453, 318] on input "E" at bounding box center [456, 317] width 7 height 7
radio input "true"
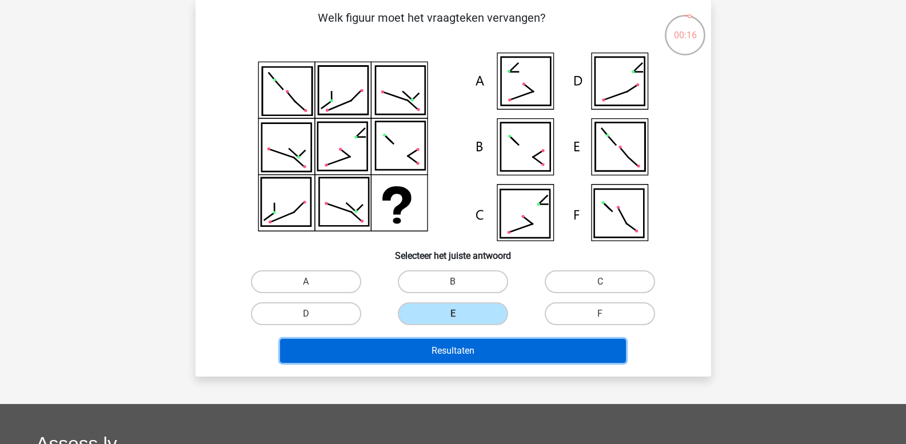
click at [437, 351] on button "Resultaten" at bounding box center [453, 351] width 346 height 24
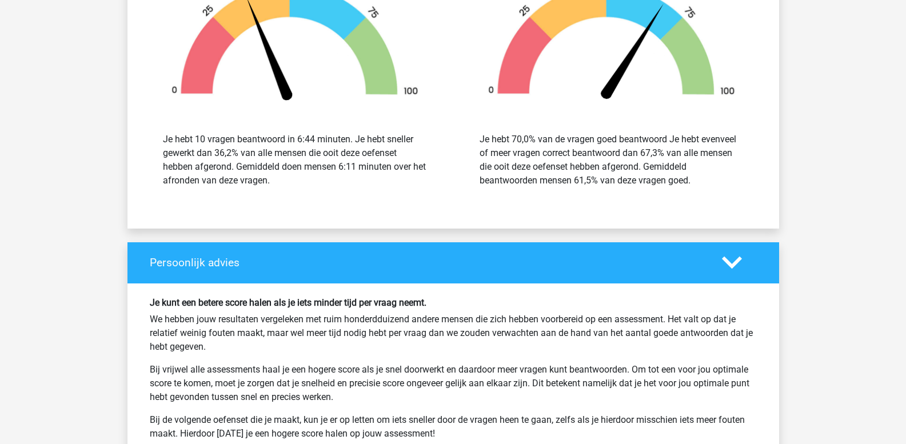
scroll to position [1486, 0]
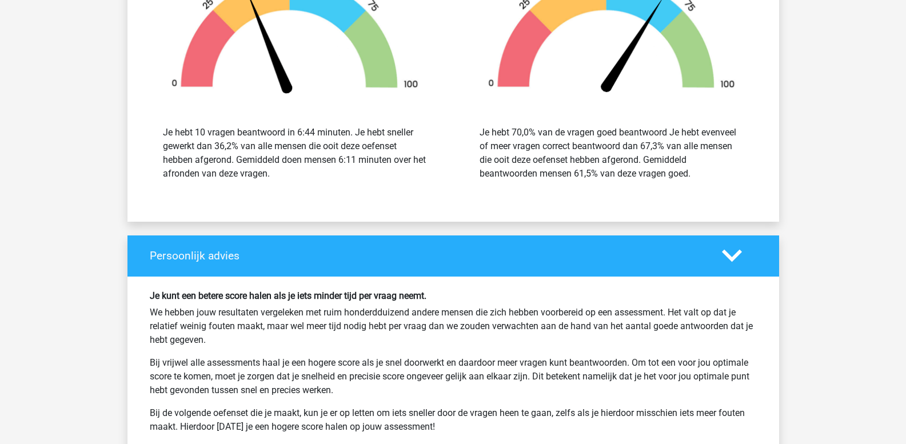
click at [446, 352] on div "Je kunt een betere score halen als je iets minder tijd per vraag neemt. We hebb…" at bounding box center [453, 366] width 624 height 153
click at [426, 58] on img at bounding box center [295, 32] width 282 height 131
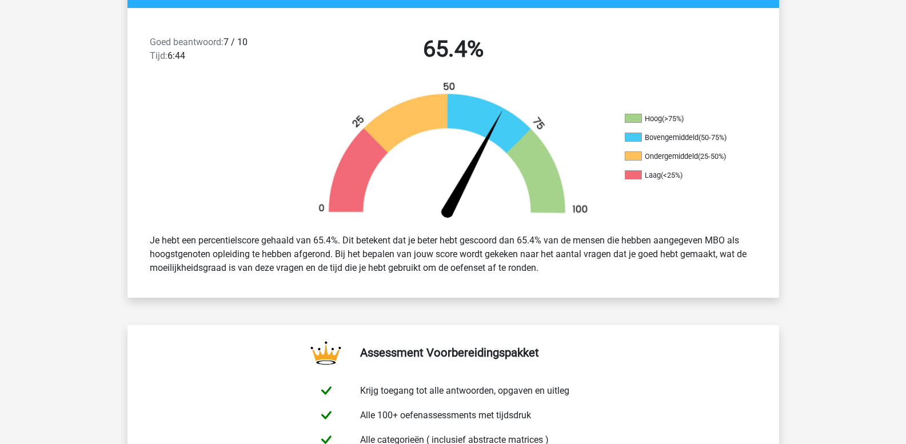
scroll to position [282, 0]
